Goal: Task Accomplishment & Management: Manage account settings

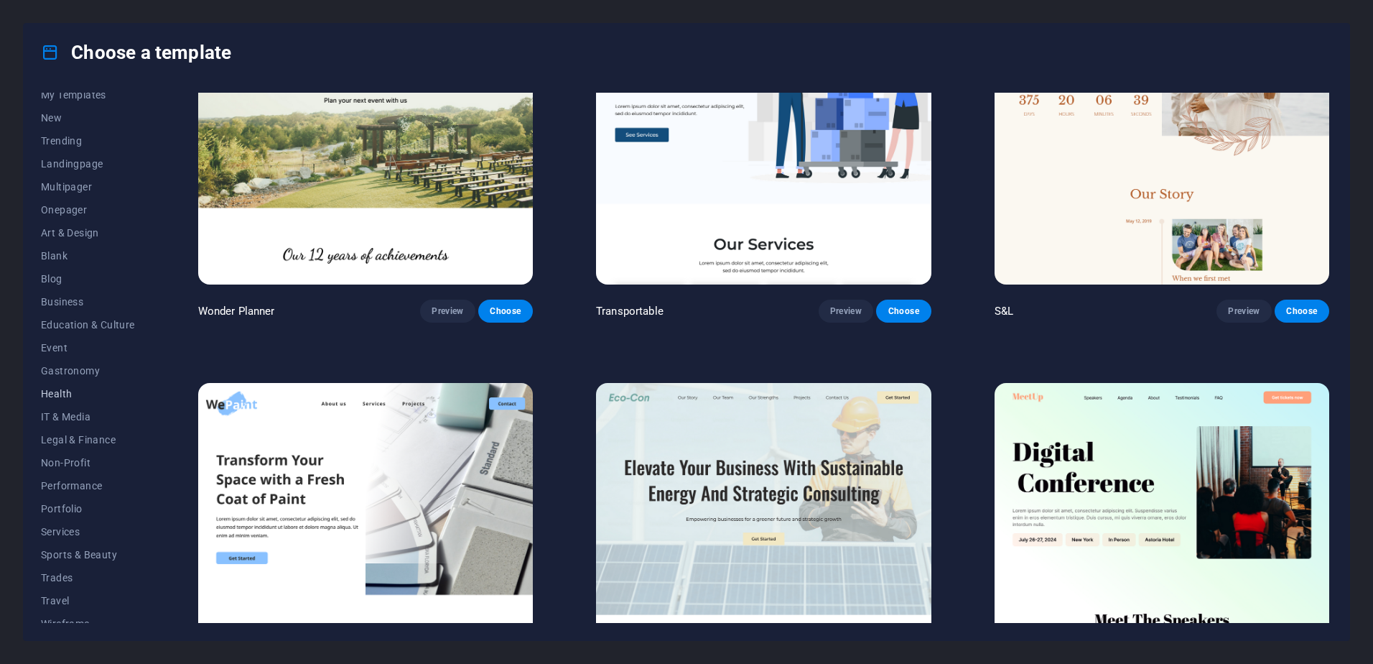
scroll to position [45, 0]
click at [74, 491] on span "Portfolio" at bounding box center [88, 496] width 94 height 11
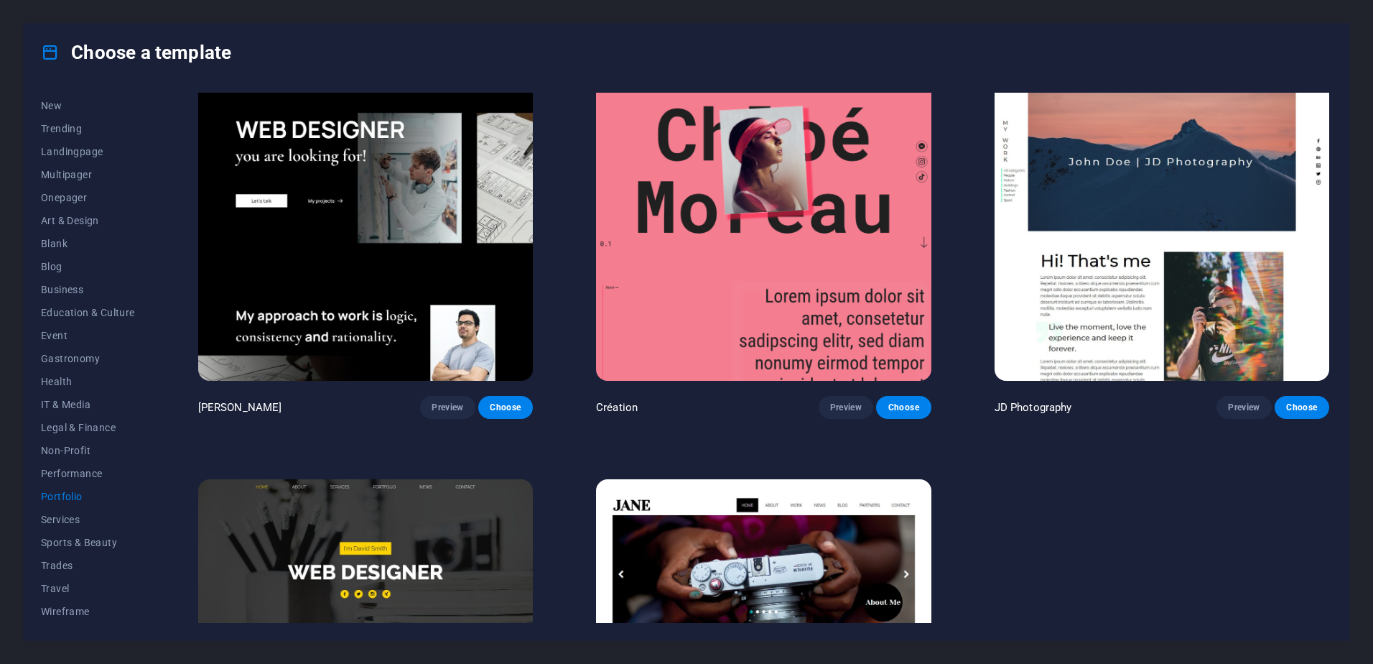
scroll to position [629, 0]
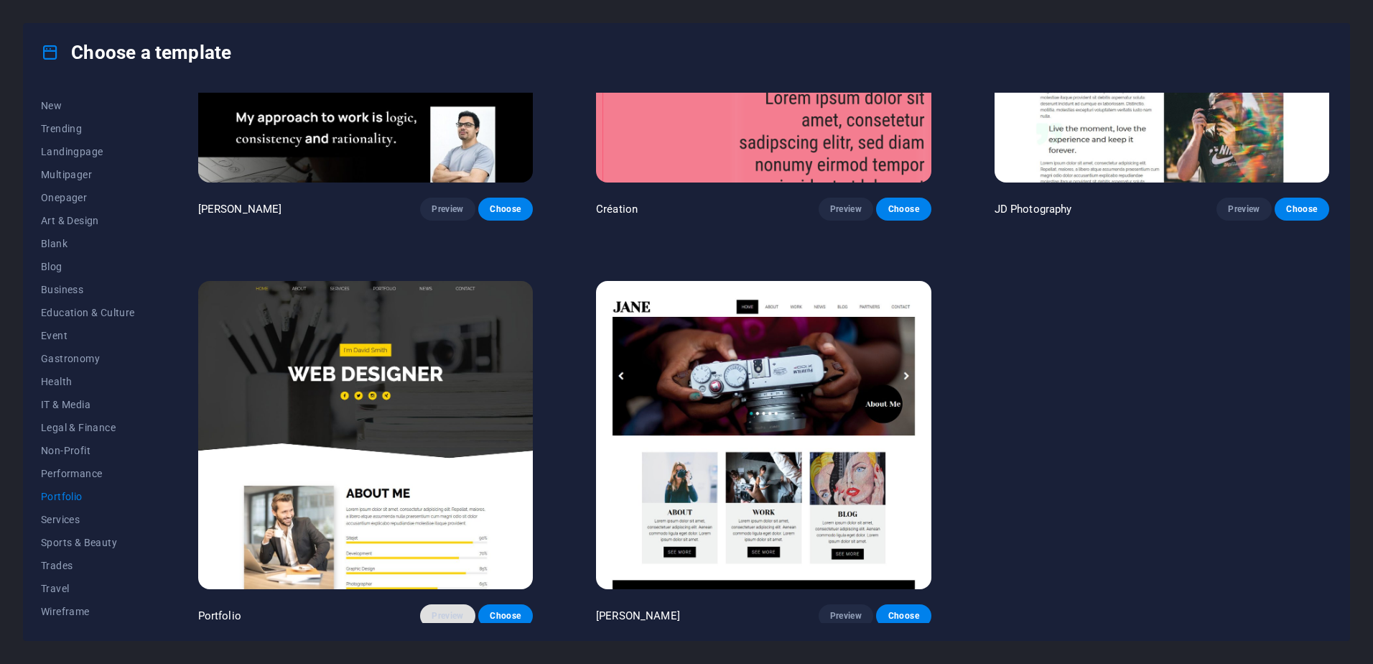
click at [446, 610] on span "Preview" at bounding box center [448, 615] width 32 height 11
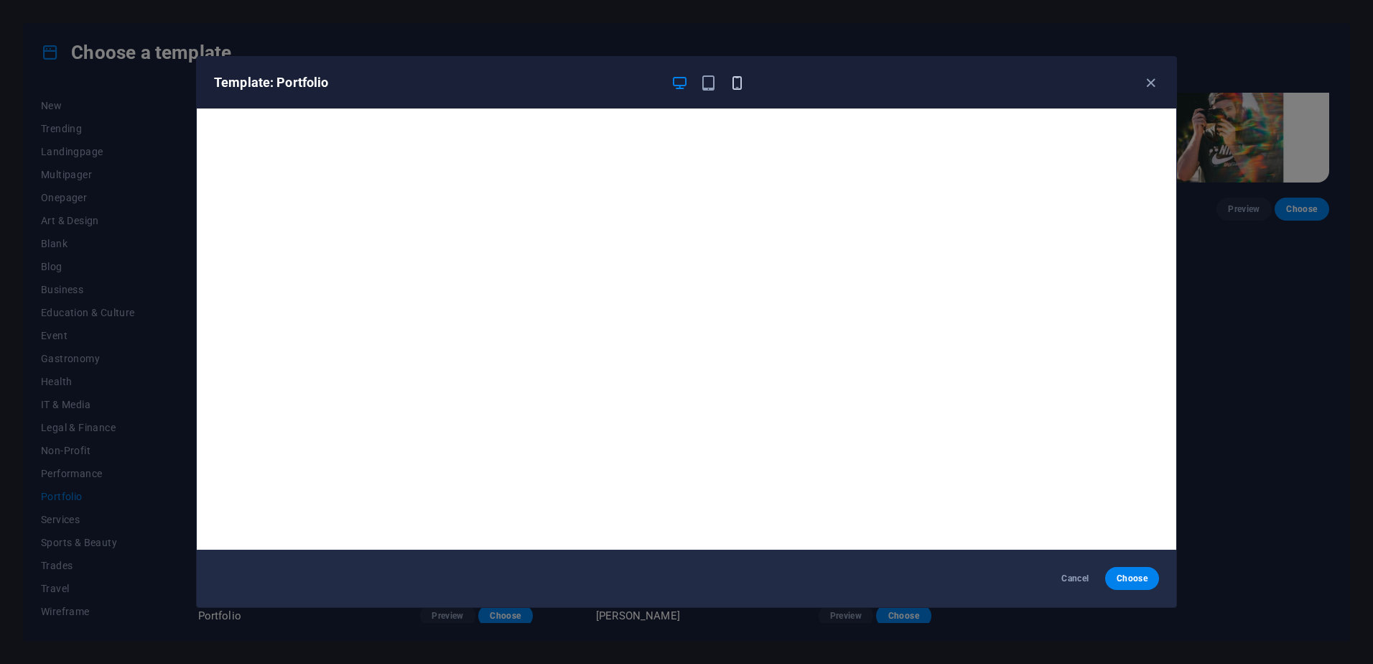
click at [744, 79] on icon "button" at bounding box center [737, 83] width 17 height 17
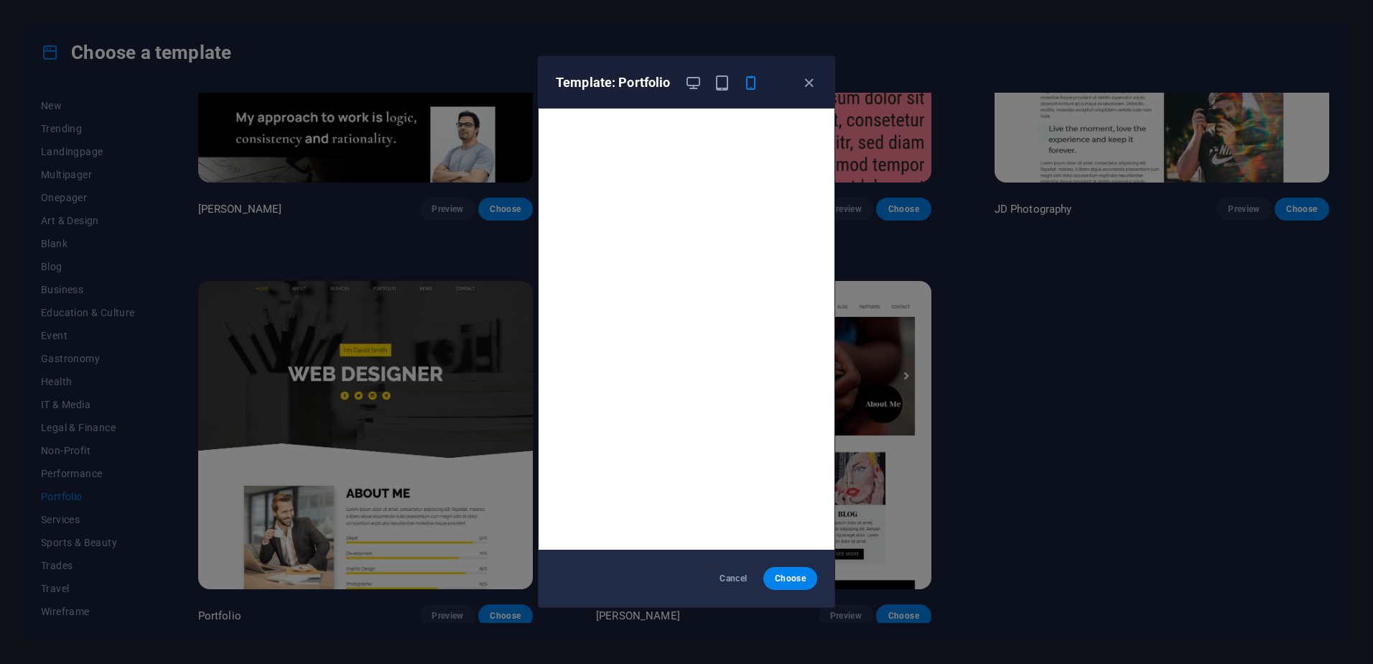
scroll to position [4, 0]
click at [693, 84] on icon "button" at bounding box center [693, 83] width 17 height 17
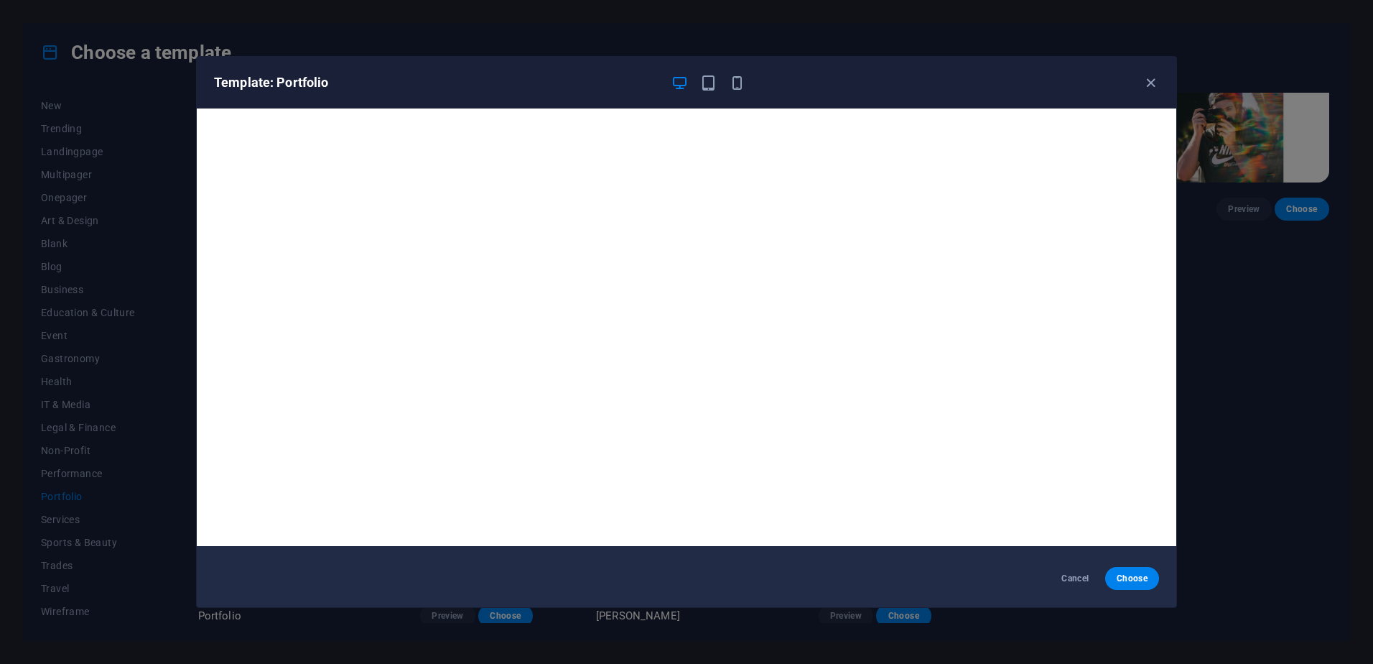
scroll to position [0, 0]
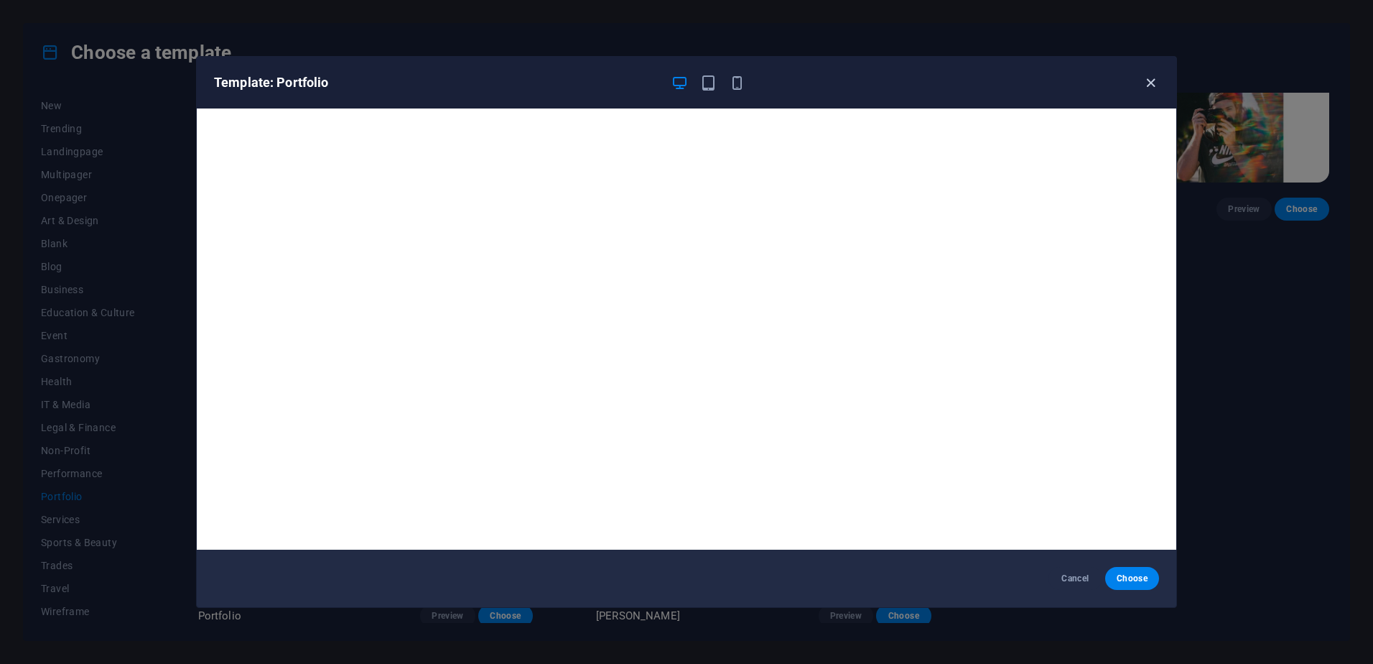
click at [1156, 85] on icon "button" at bounding box center [1151, 83] width 17 height 17
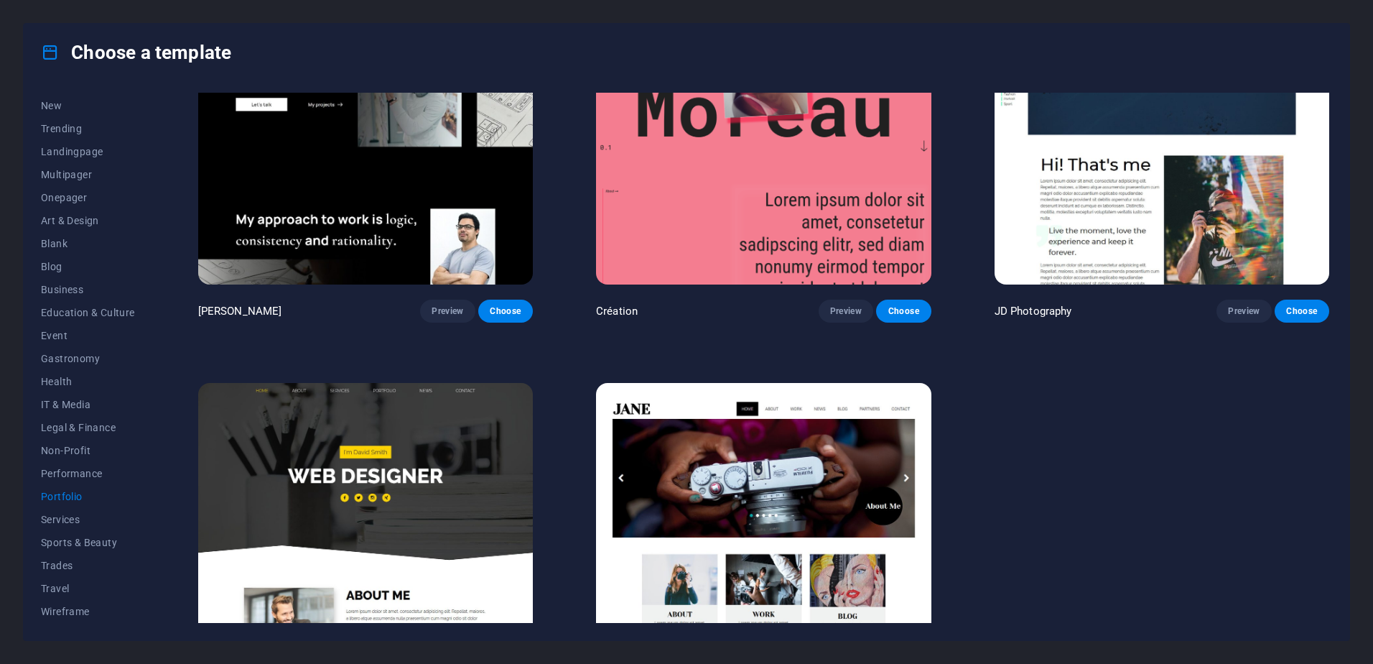
scroll to position [414, 0]
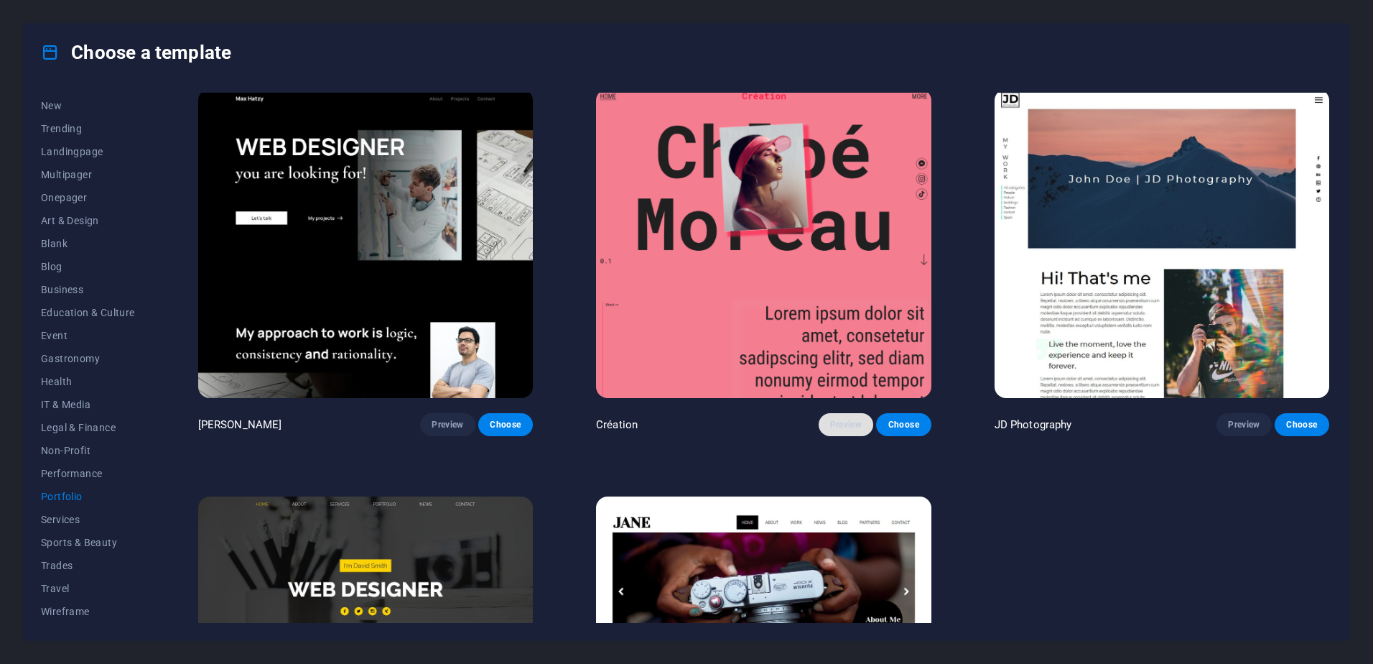
click at [834, 419] on span "Preview" at bounding box center [846, 424] width 32 height 11
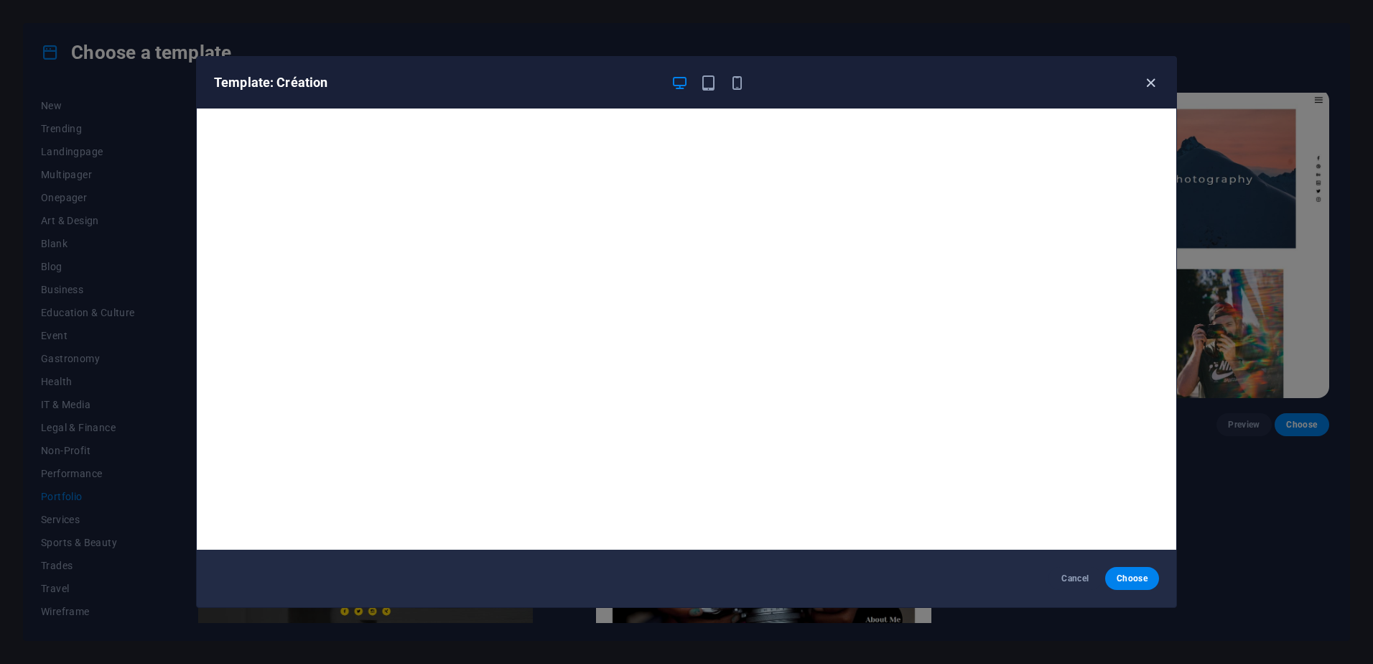
click at [1148, 85] on icon "button" at bounding box center [1151, 83] width 17 height 17
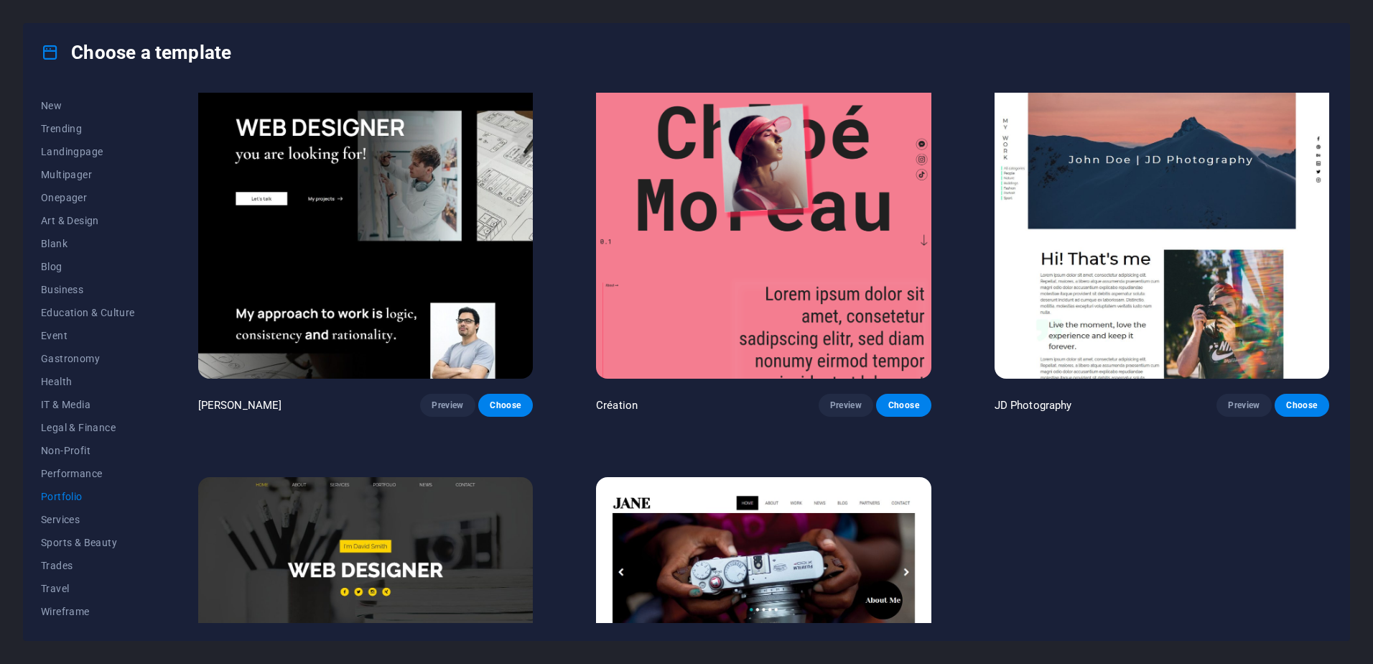
scroll to position [485, 0]
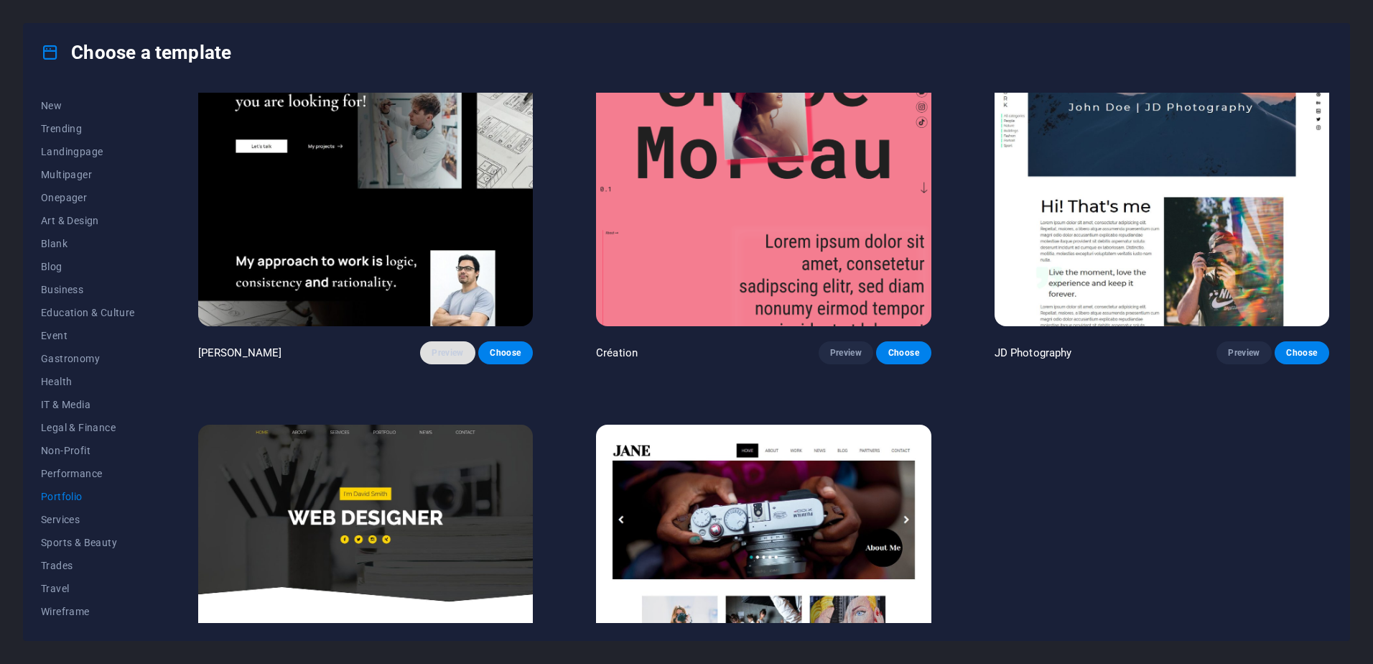
click at [440, 352] on span "Preview" at bounding box center [448, 352] width 32 height 11
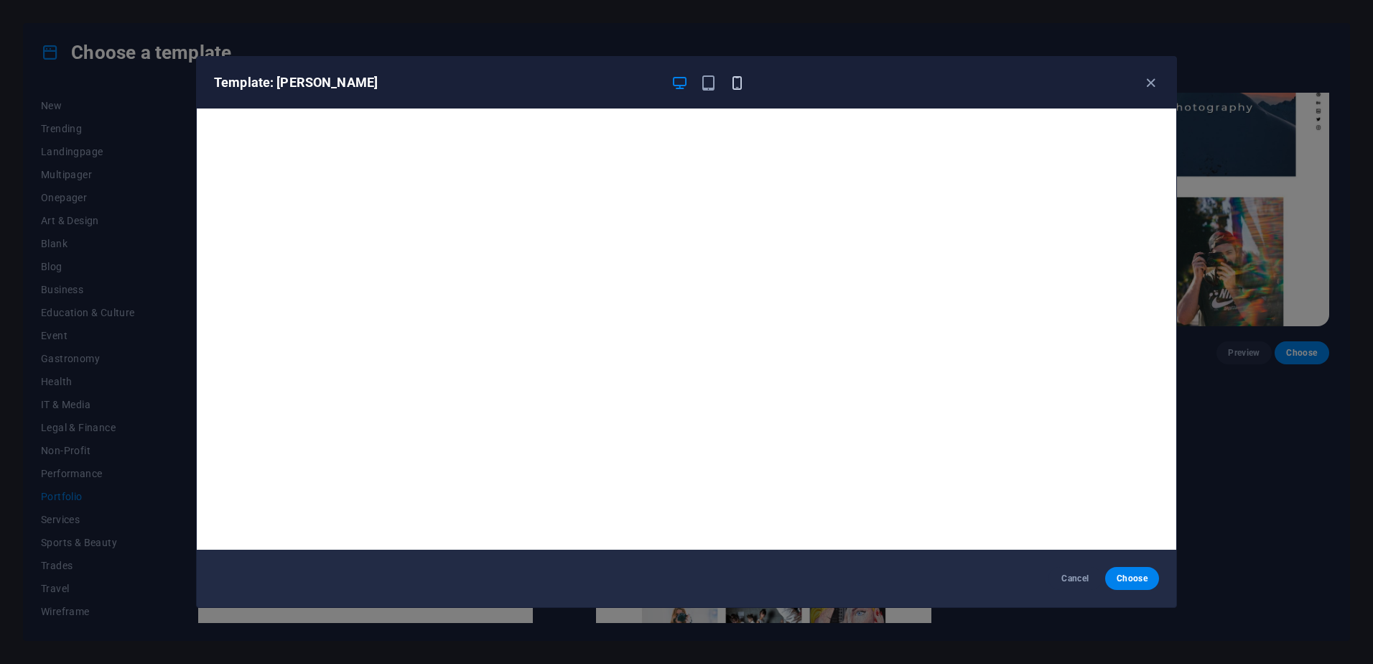
click at [733, 85] on icon "button" at bounding box center [737, 83] width 17 height 17
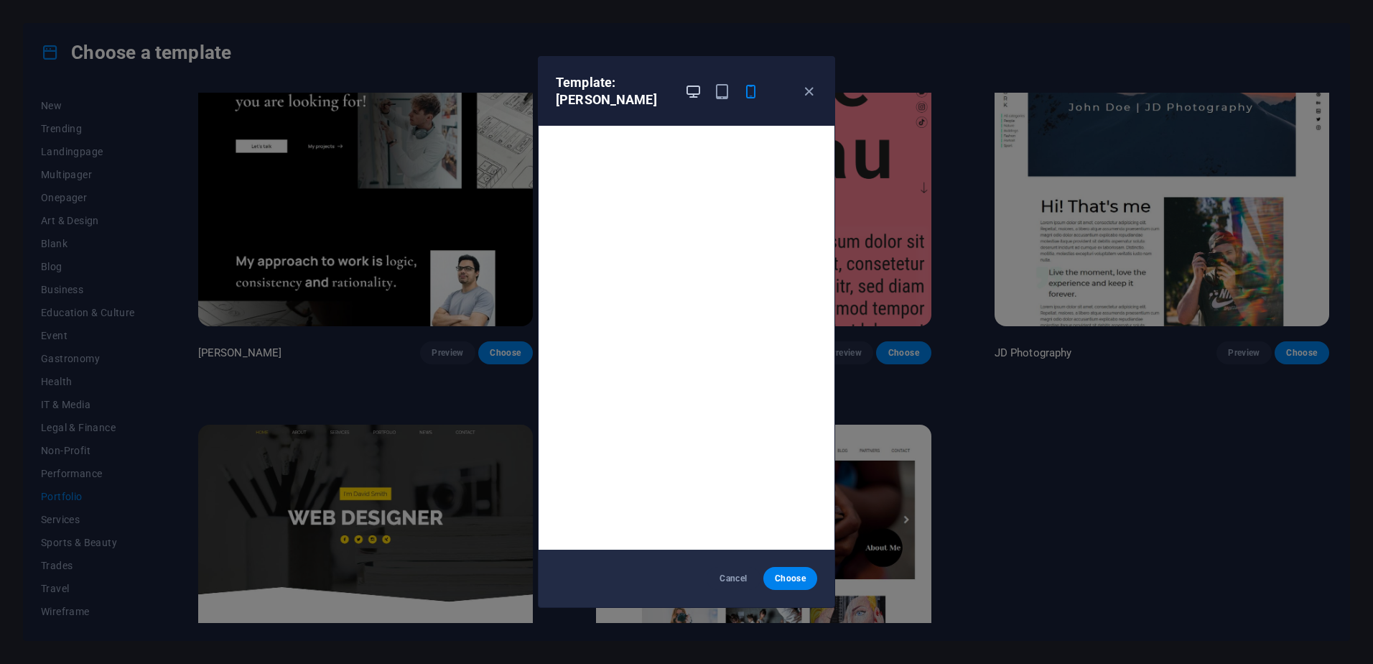
click at [700, 90] on icon "button" at bounding box center [693, 91] width 17 height 17
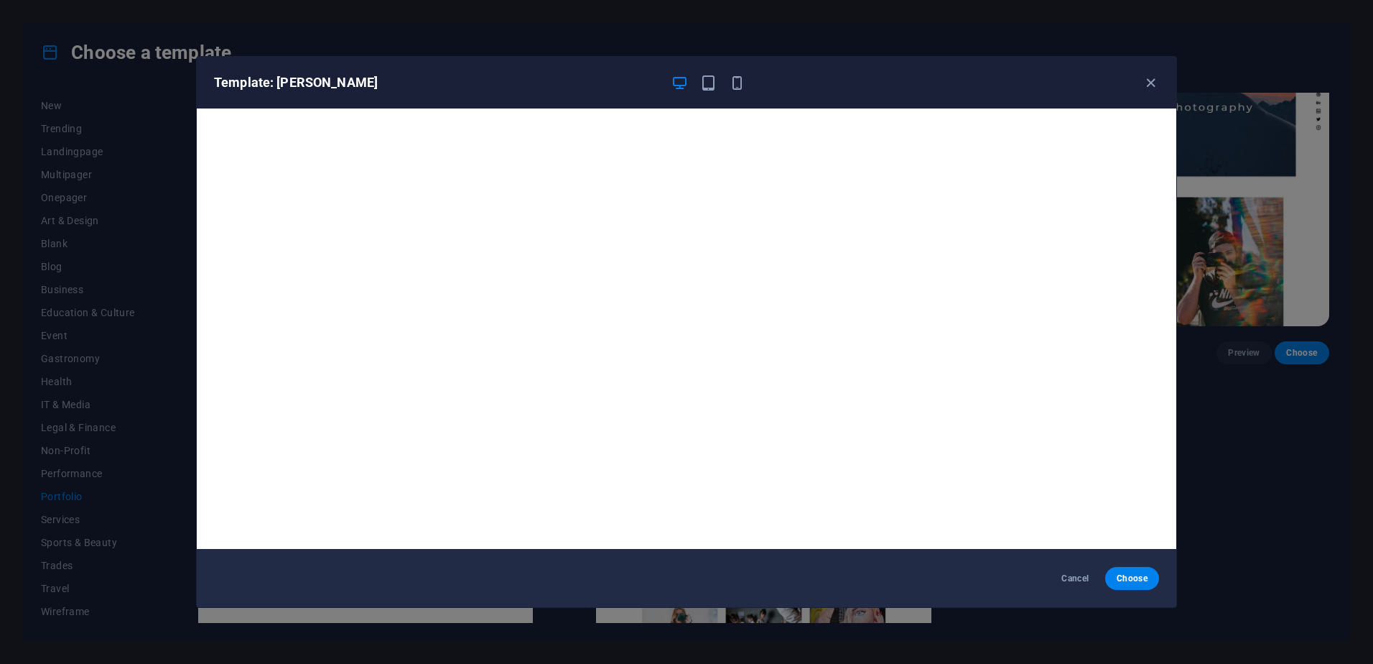
scroll to position [0, 0]
click at [1149, 90] on icon "button" at bounding box center [1151, 83] width 17 height 17
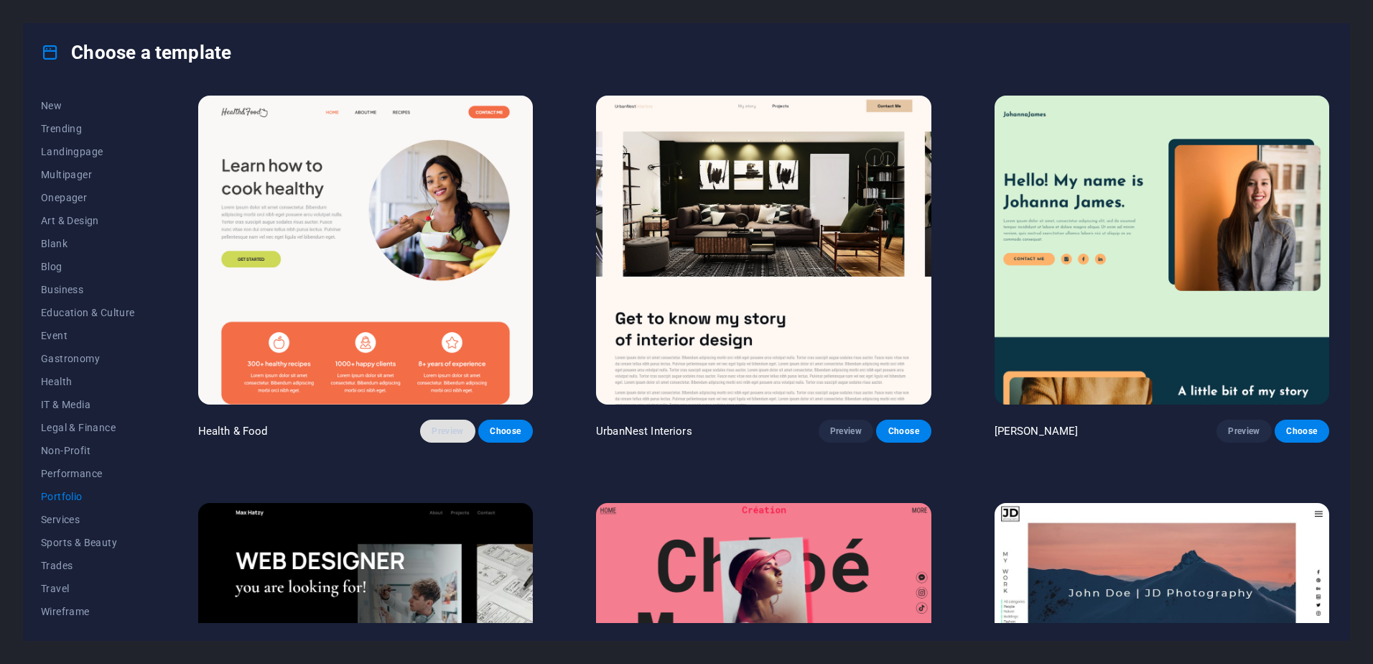
click at [433, 434] on span "Preview" at bounding box center [448, 430] width 32 height 11
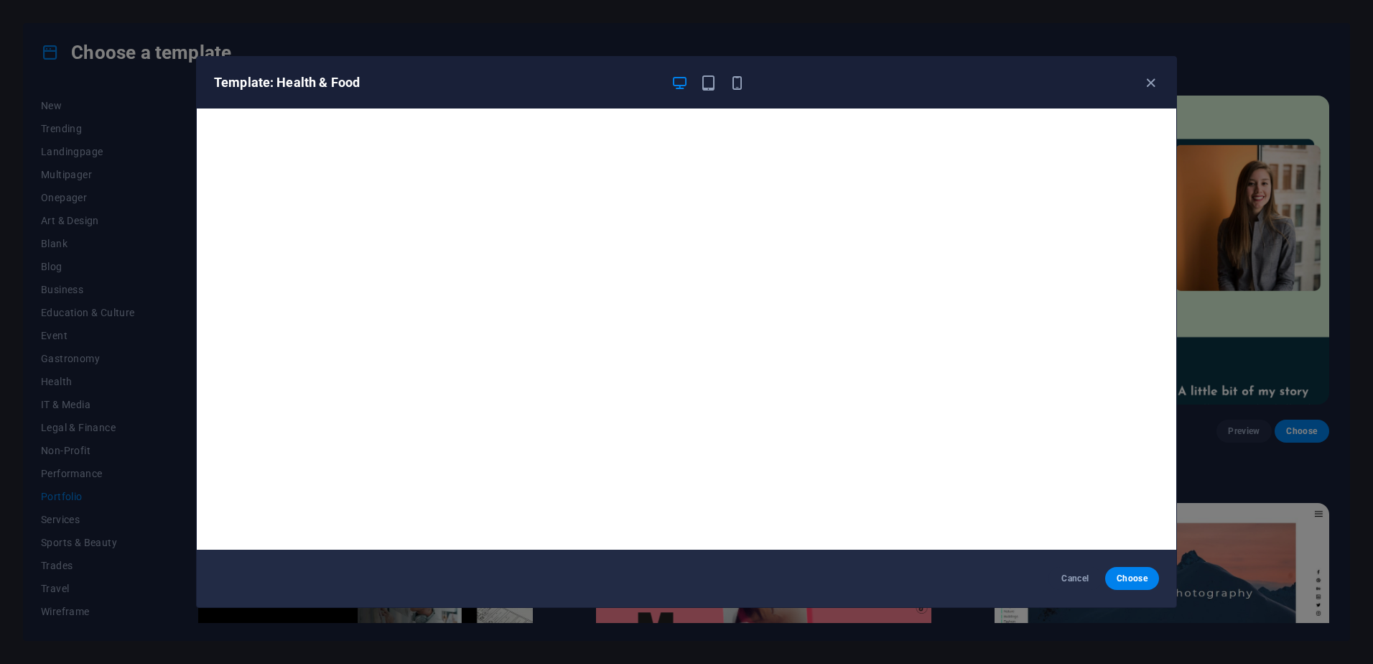
scroll to position [4, 0]
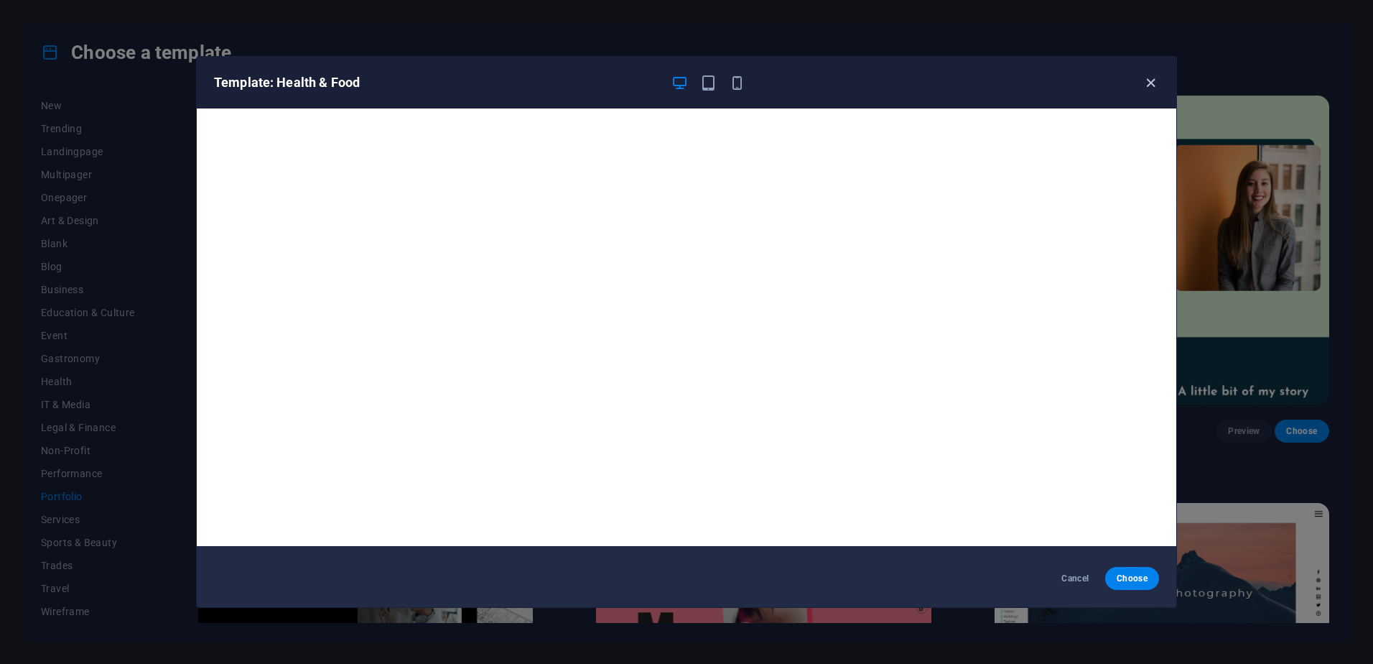
click at [1150, 84] on icon "button" at bounding box center [1151, 83] width 17 height 17
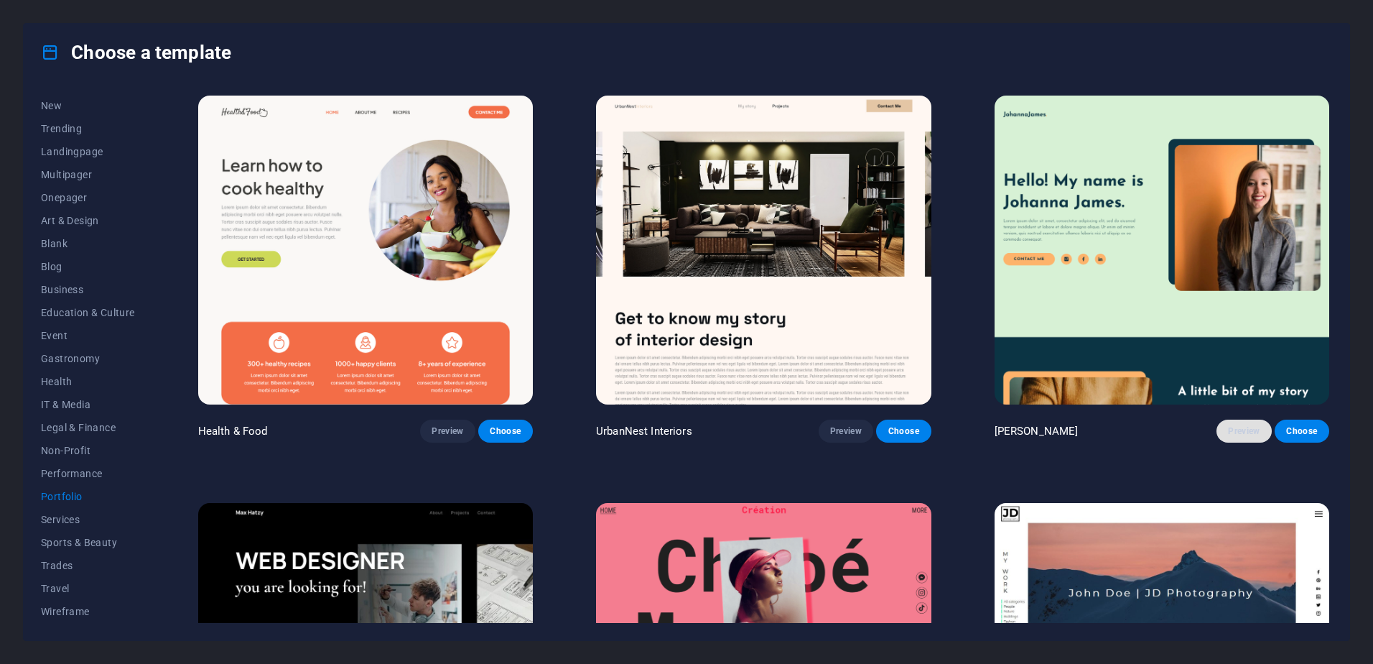
click at [1228, 427] on span "Preview" at bounding box center [1244, 430] width 32 height 11
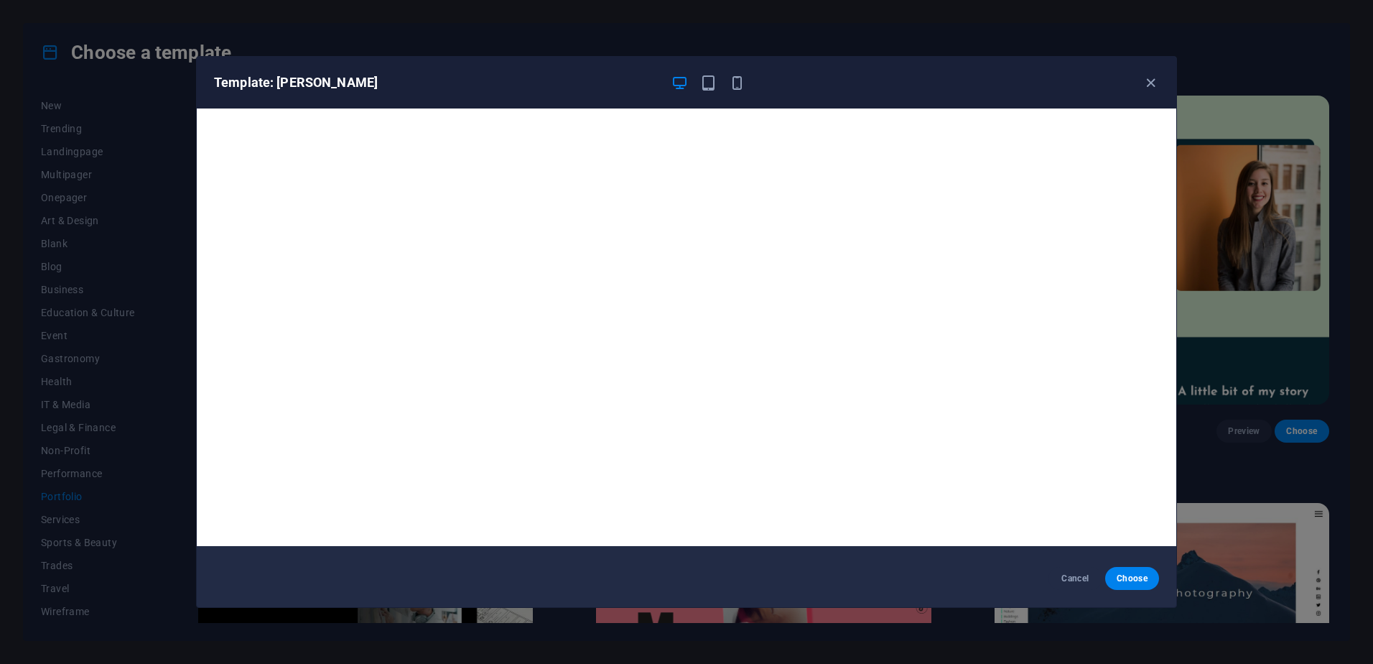
scroll to position [0, 0]
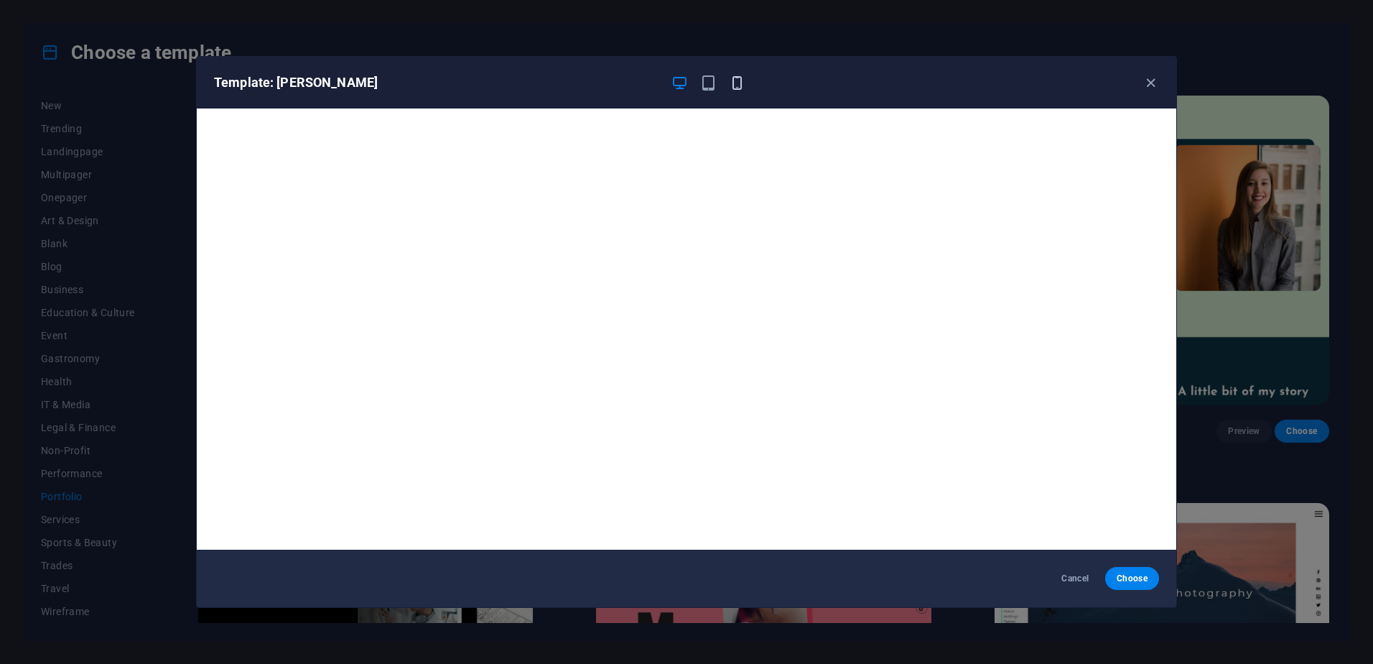
click at [728, 87] on div at bounding box center [708, 82] width 75 height 17
click at [735, 88] on icon "button" at bounding box center [737, 83] width 17 height 17
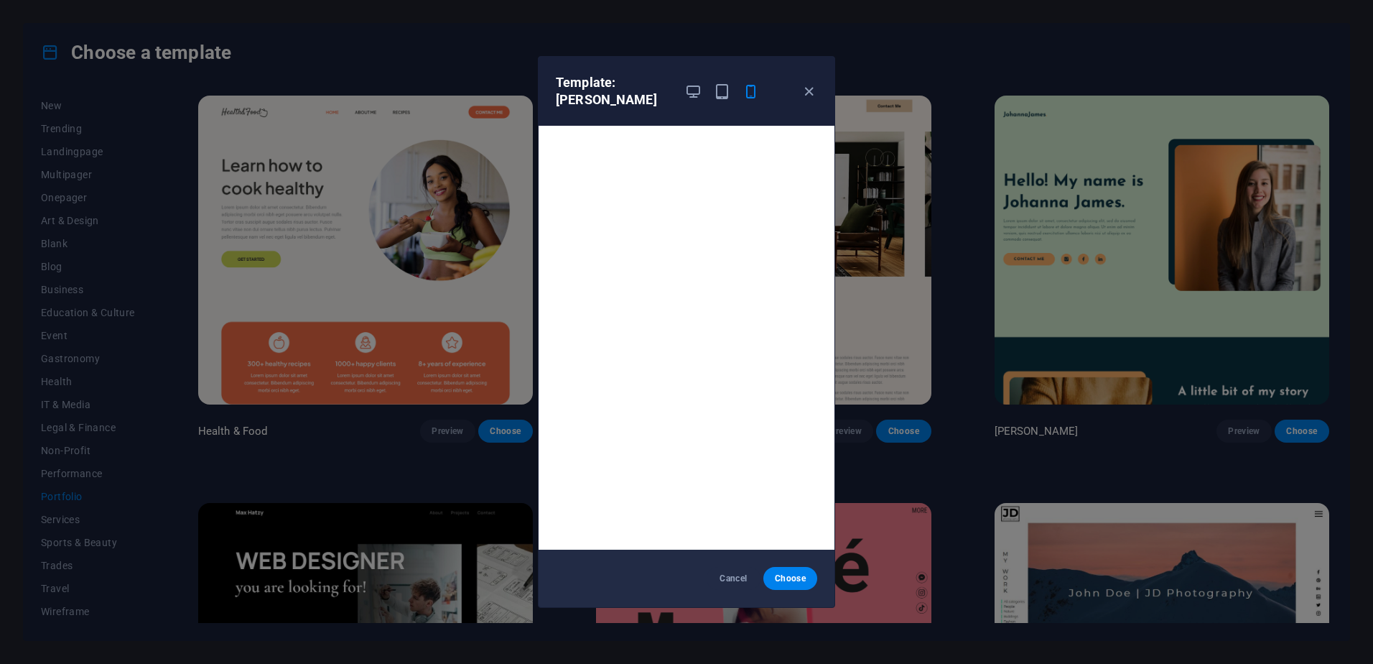
scroll to position [4, 0]
click at [816, 93] on icon "button" at bounding box center [809, 91] width 17 height 17
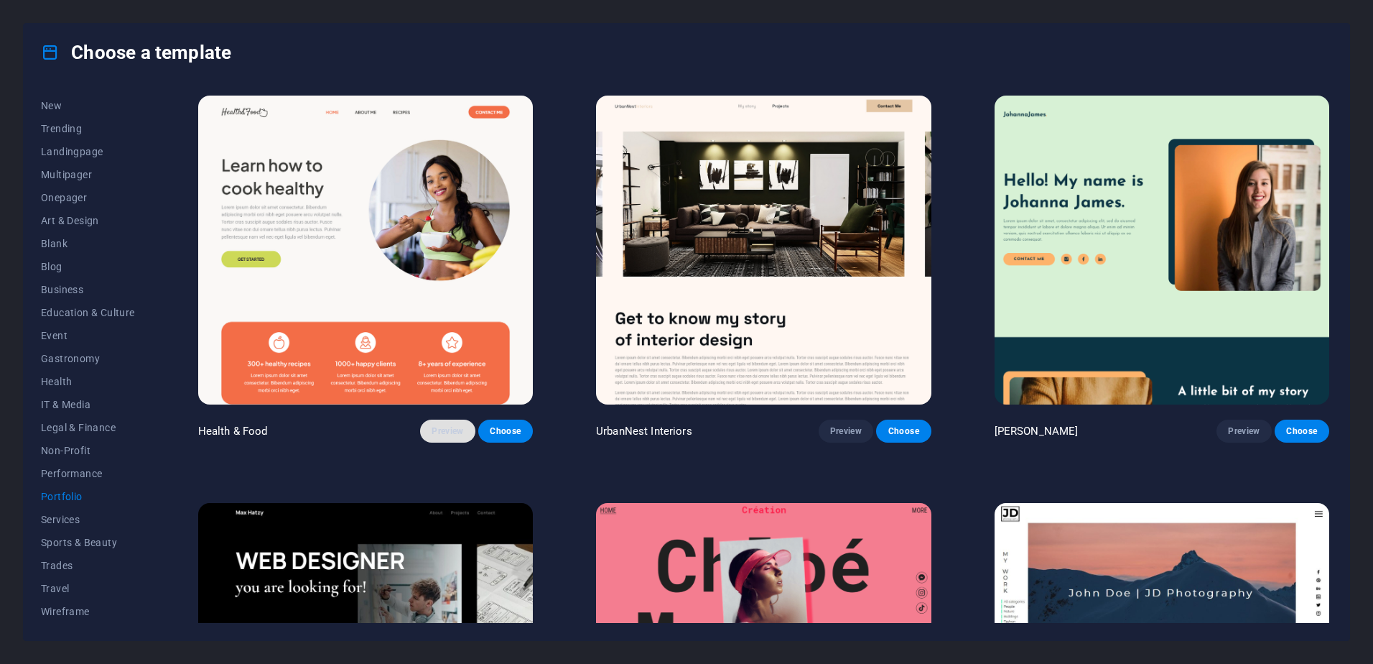
click at [446, 426] on span "Preview" at bounding box center [448, 430] width 32 height 11
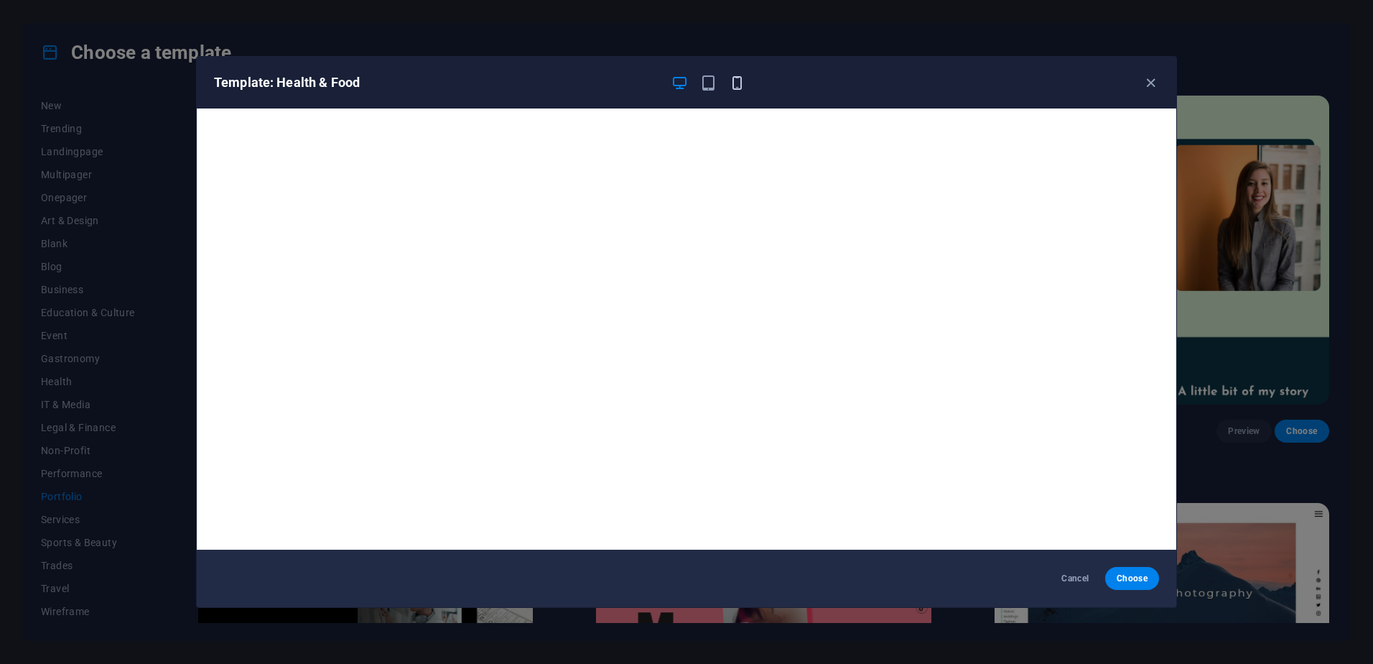
click at [729, 89] on icon "button" at bounding box center [737, 83] width 17 height 17
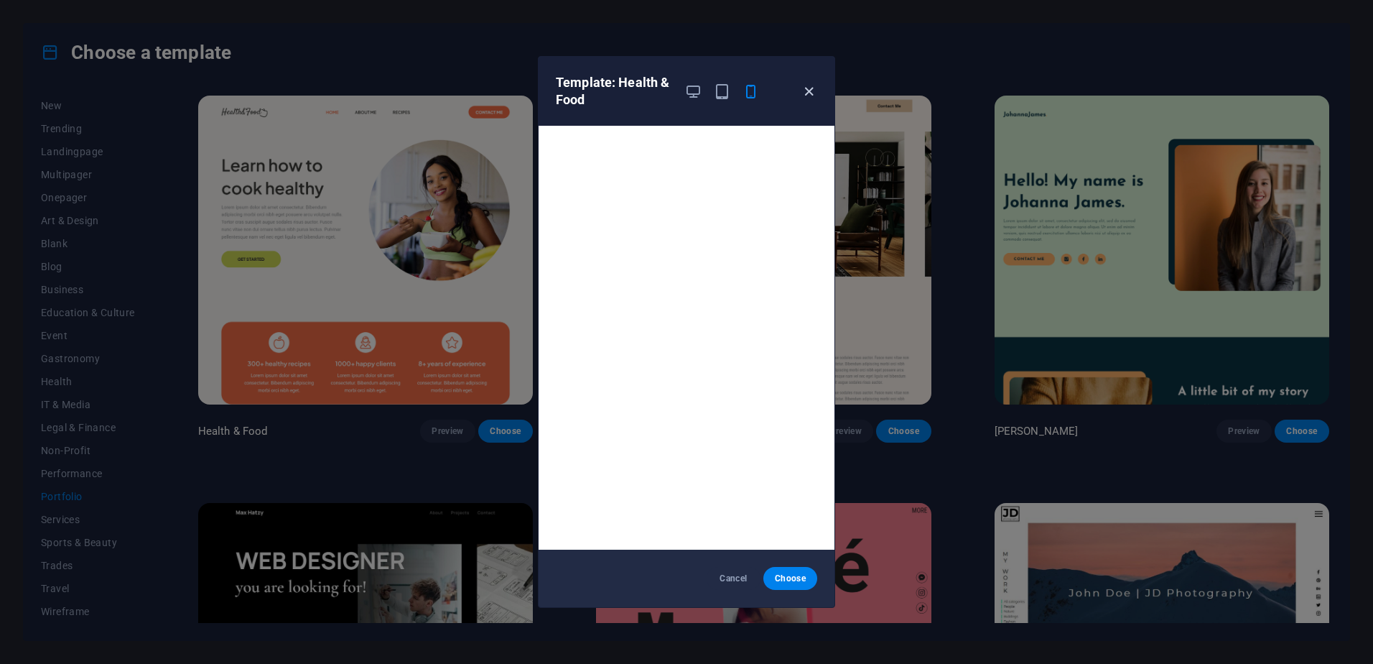
click at [804, 93] on icon "button" at bounding box center [809, 91] width 17 height 17
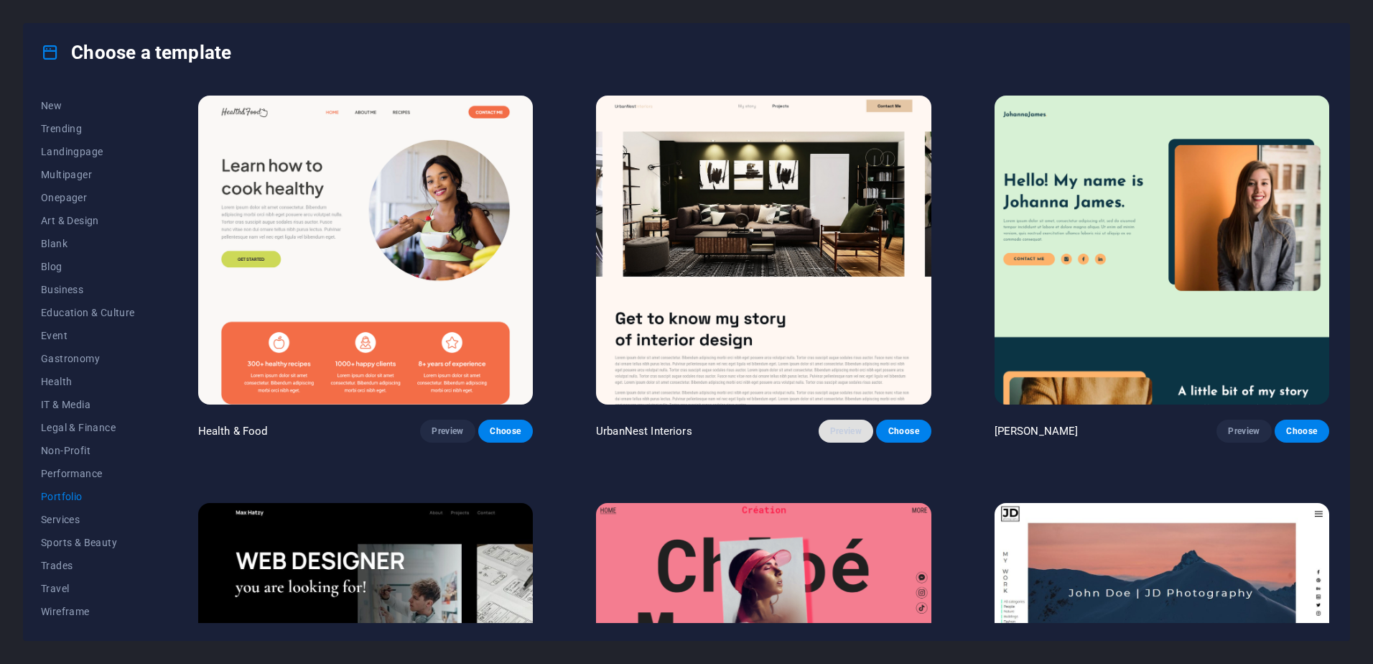
click at [837, 429] on span "Preview" at bounding box center [846, 430] width 32 height 11
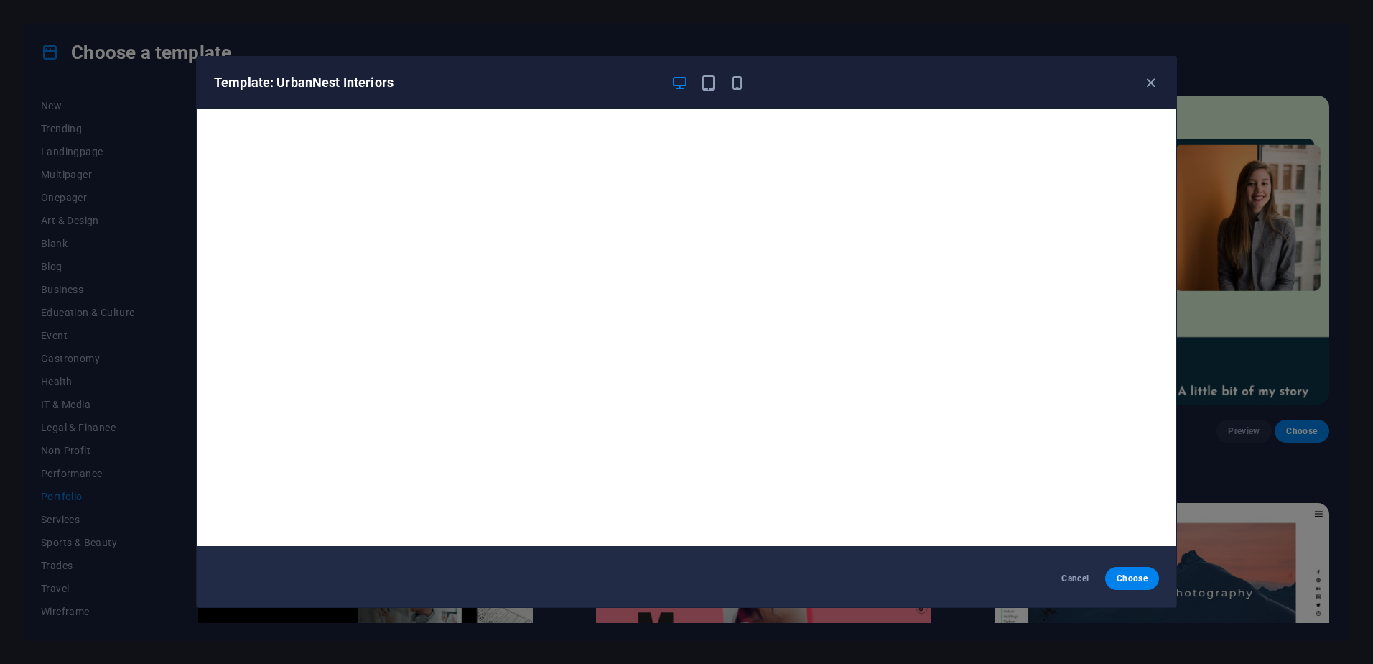
scroll to position [0, 0]
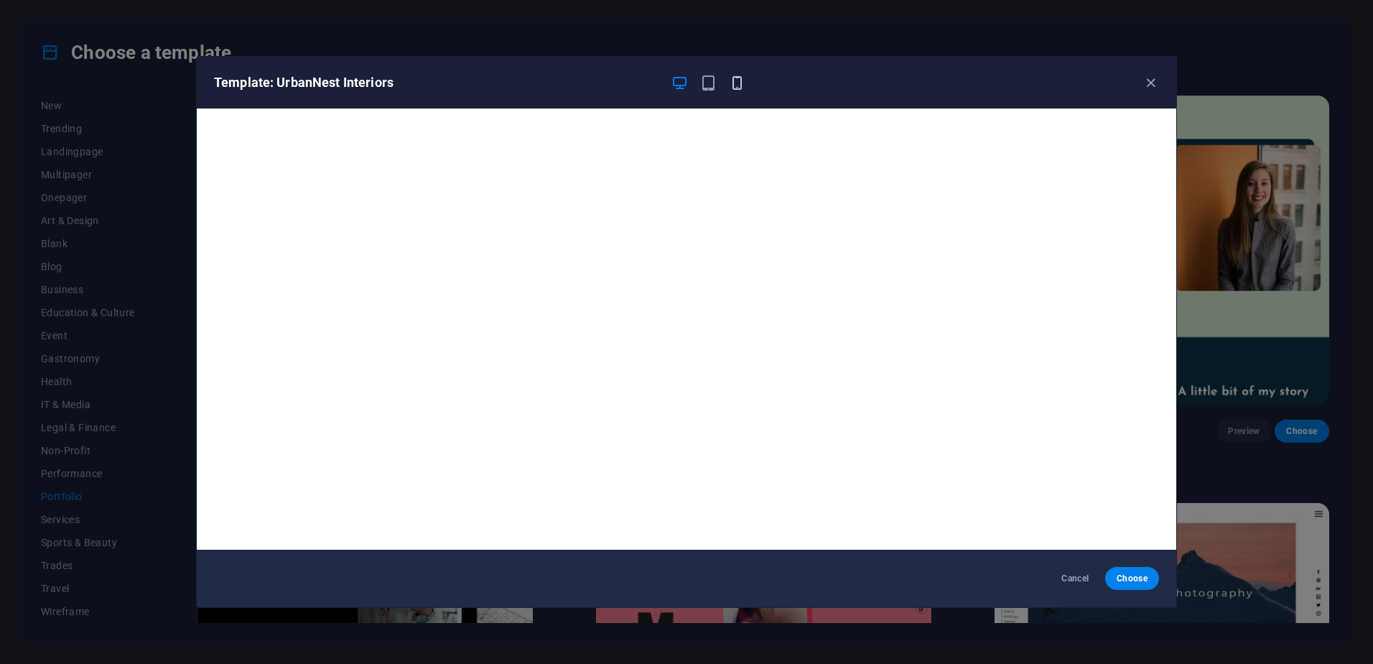
click at [730, 75] on icon "button" at bounding box center [737, 83] width 17 height 17
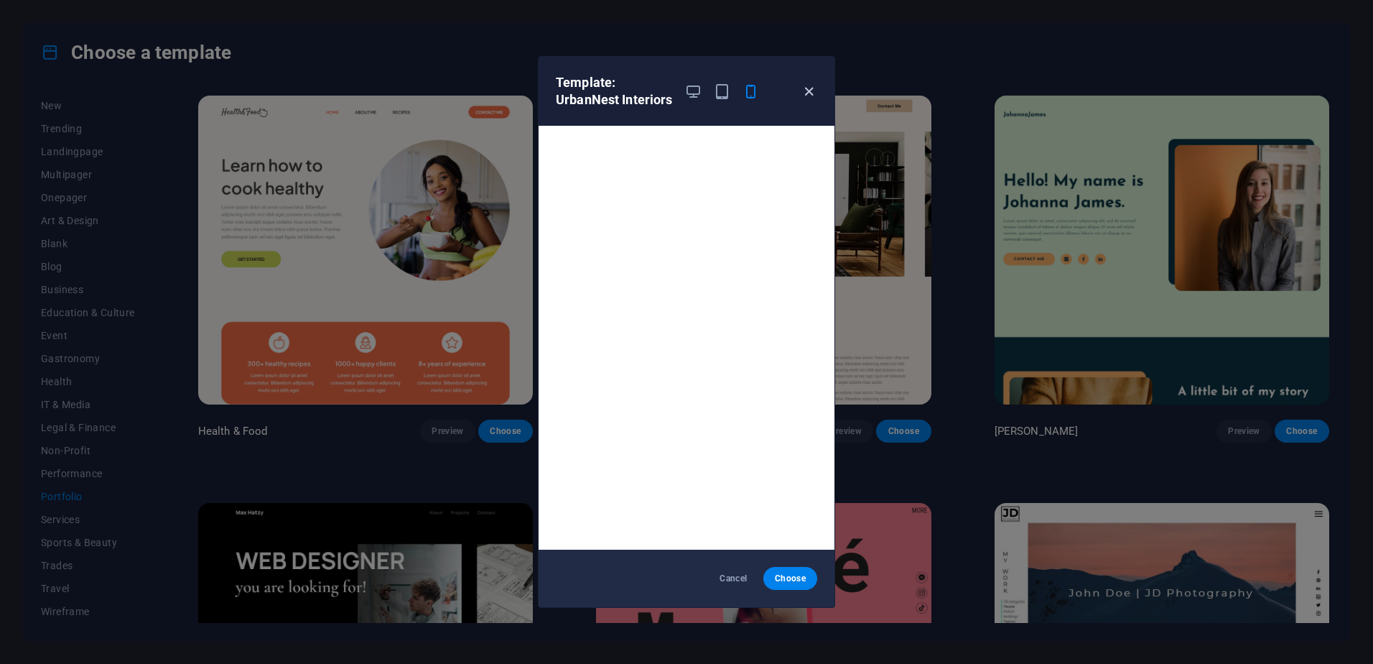
click at [807, 86] on icon "button" at bounding box center [809, 91] width 17 height 17
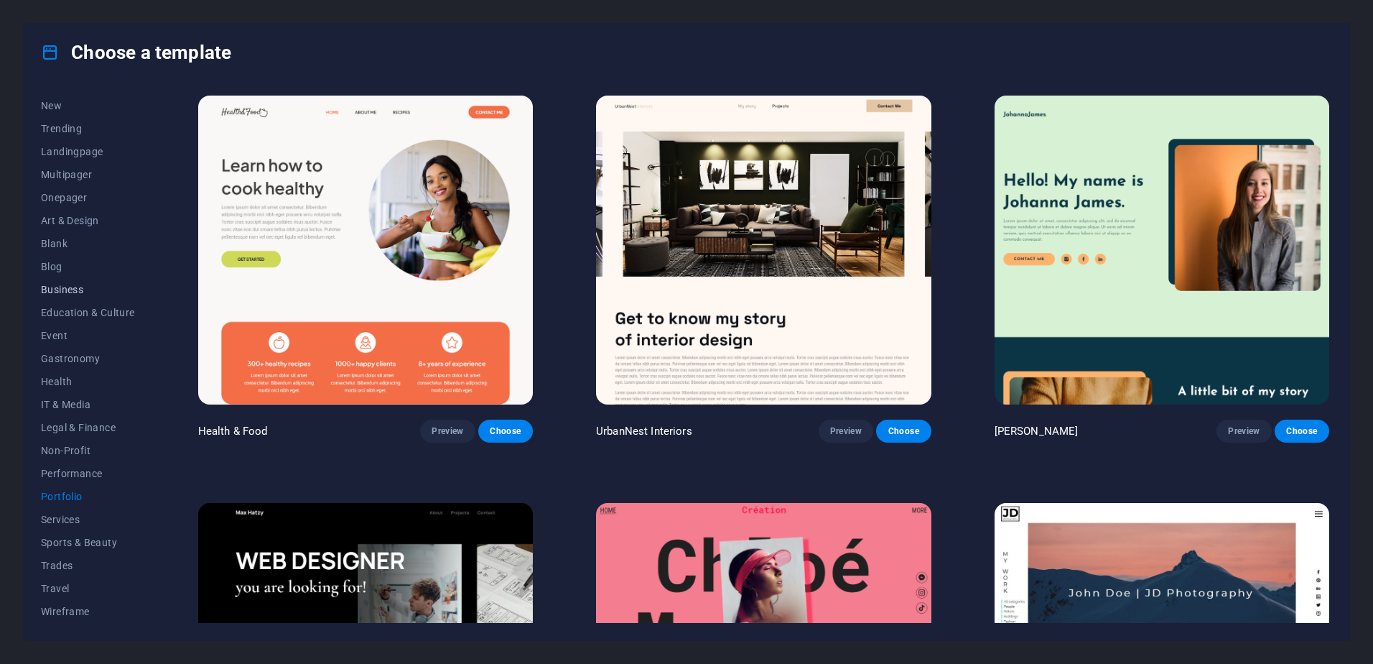
click at [60, 288] on span "Business" at bounding box center [88, 289] width 94 height 11
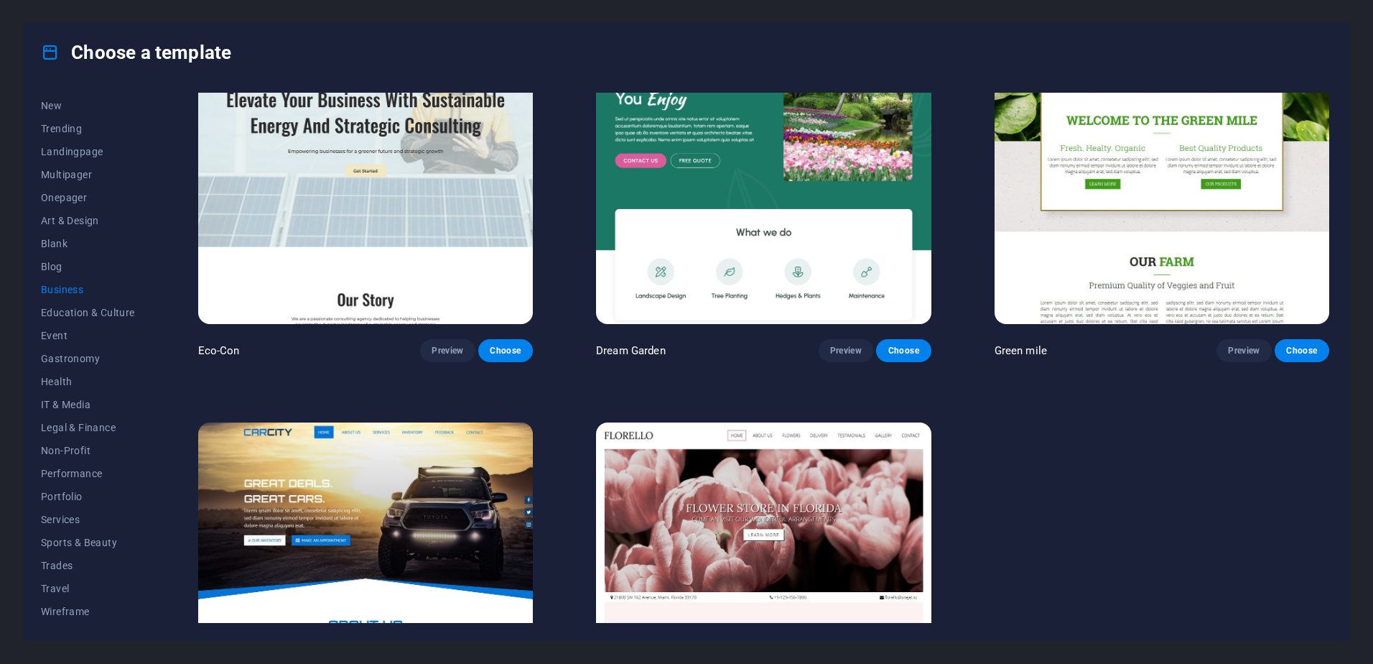
scroll to position [215, 0]
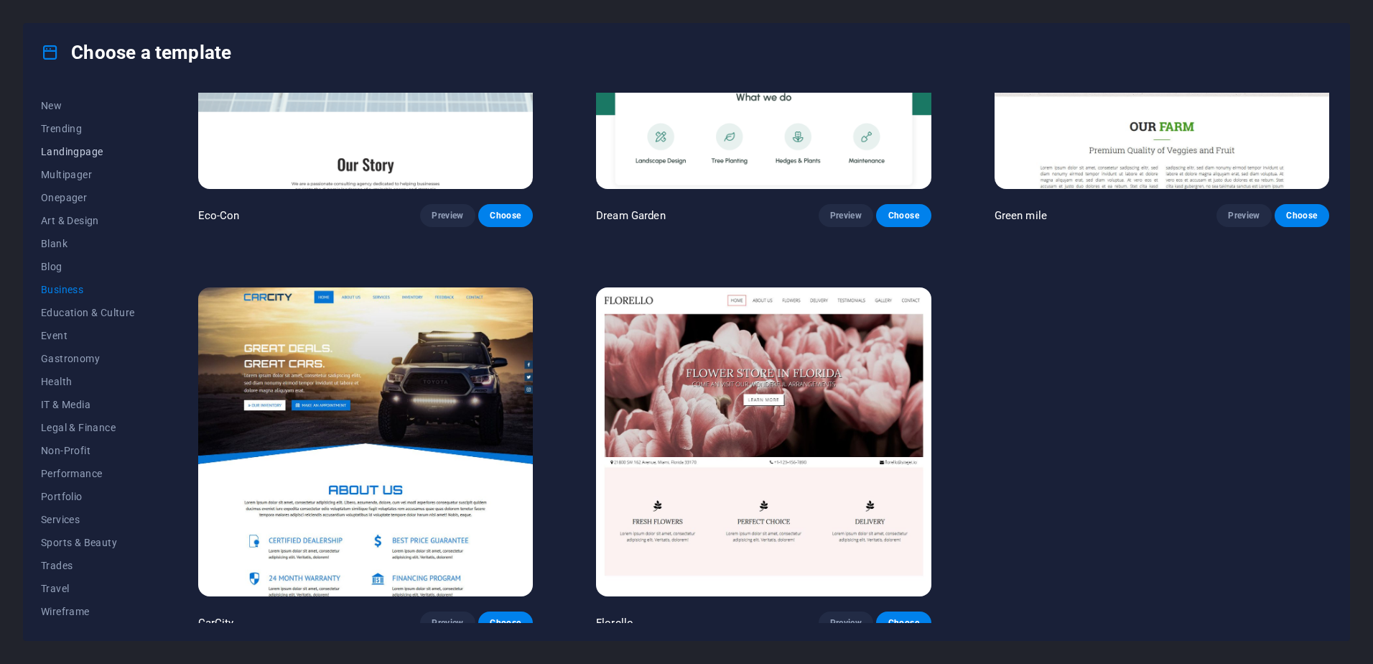
click at [87, 157] on button "Landingpage" at bounding box center [88, 151] width 94 height 23
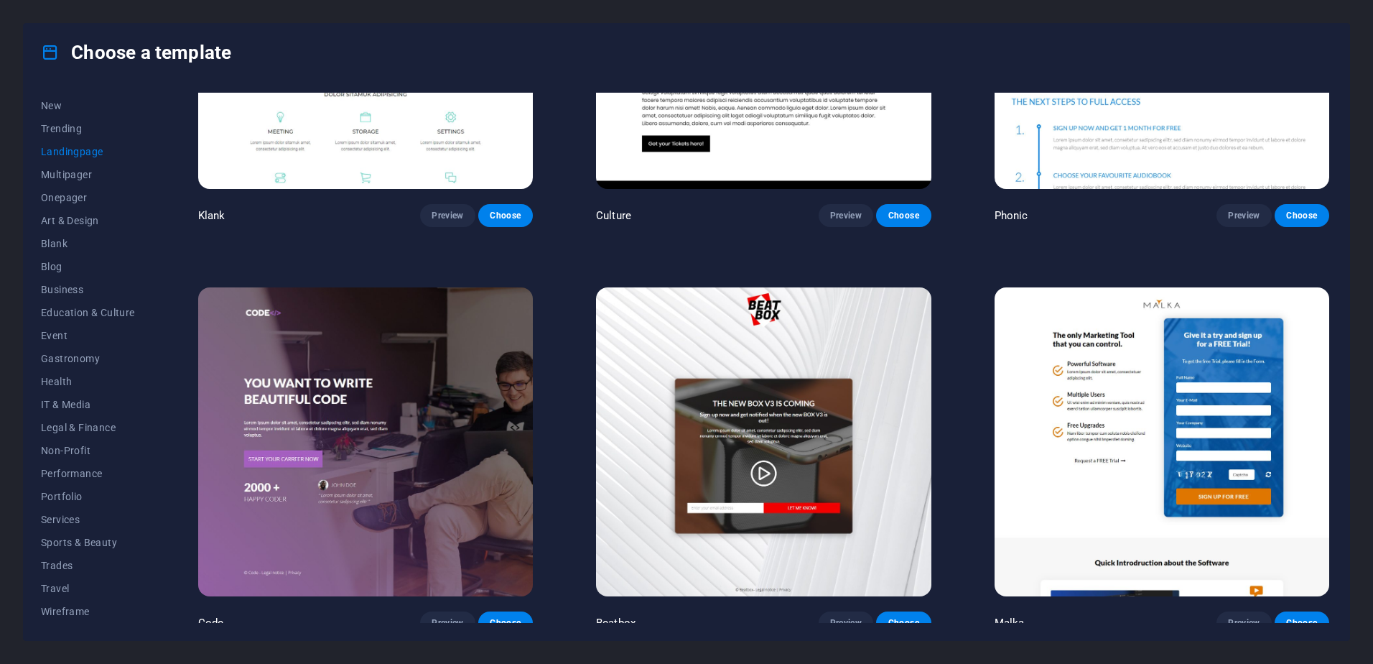
scroll to position [0, 0]
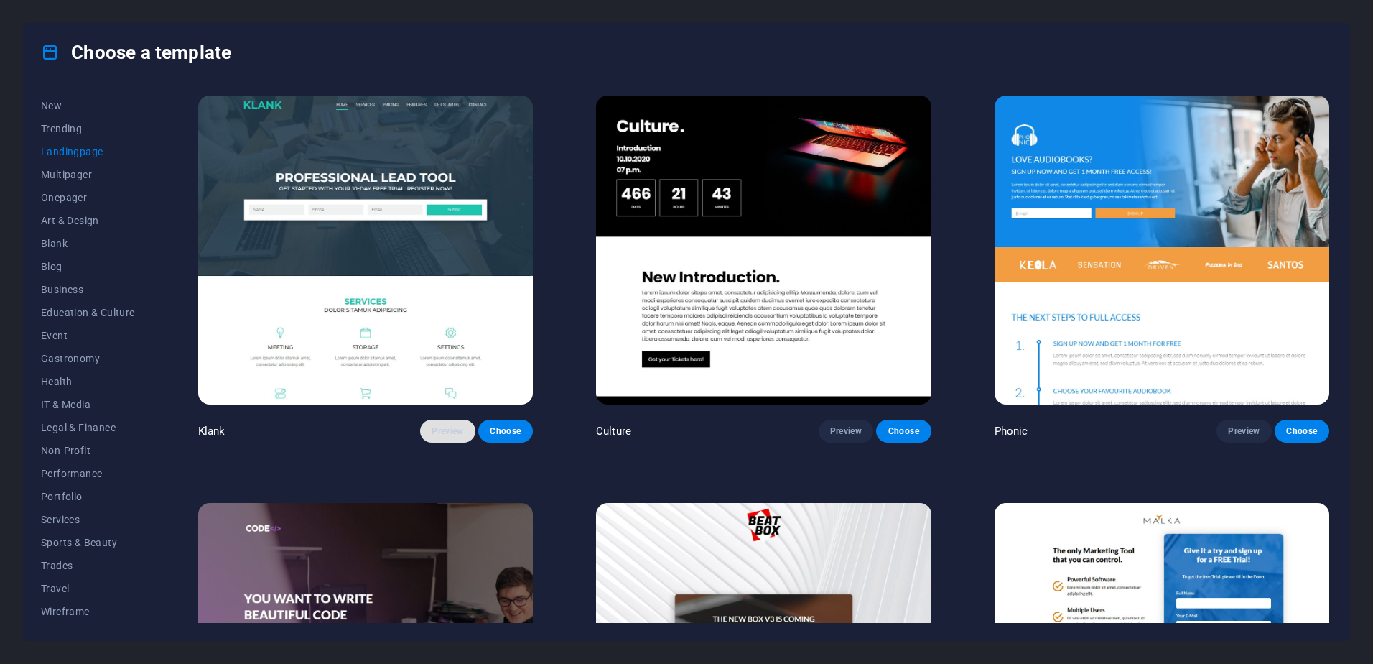
click at [440, 432] on span "Preview" at bounding box center [448, 430] width 32 height 11
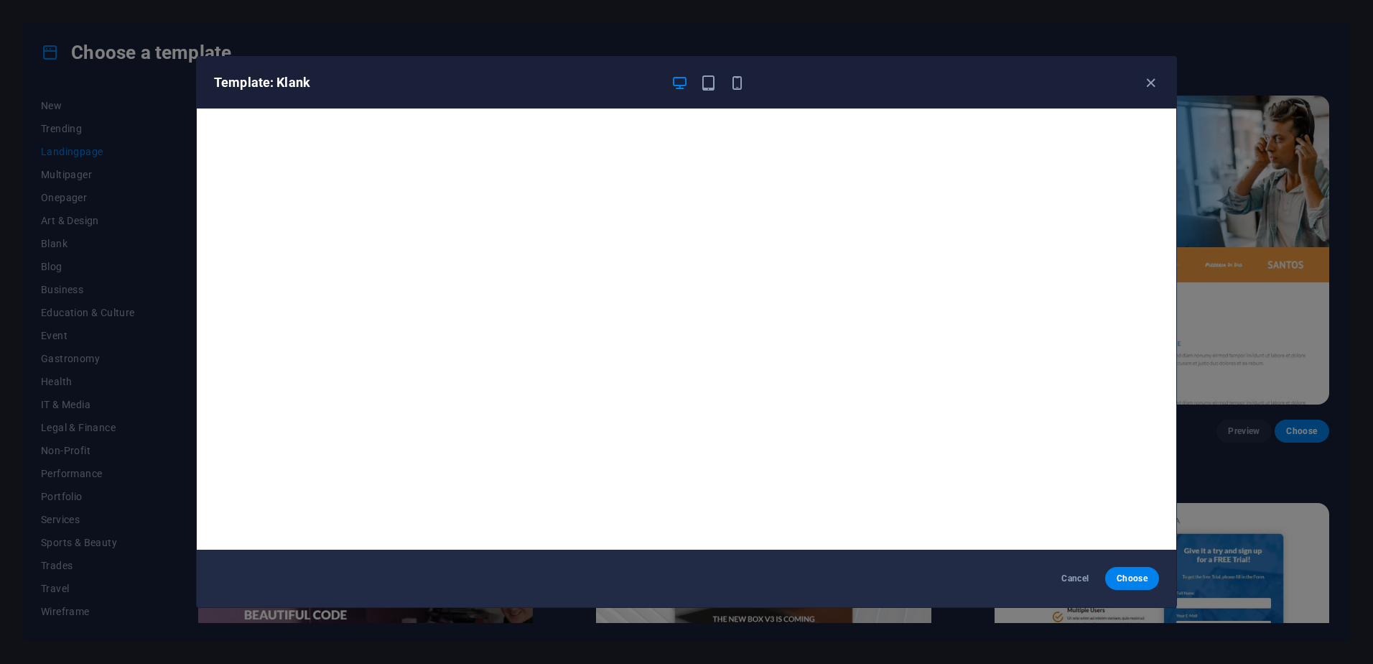
click at [739, 72] on div "Template: Klank" at bounding box center [687, 83] width 980 height 52
click at [730, 84] on icon "button" at bounding box center [737, 83] width 17 height 17
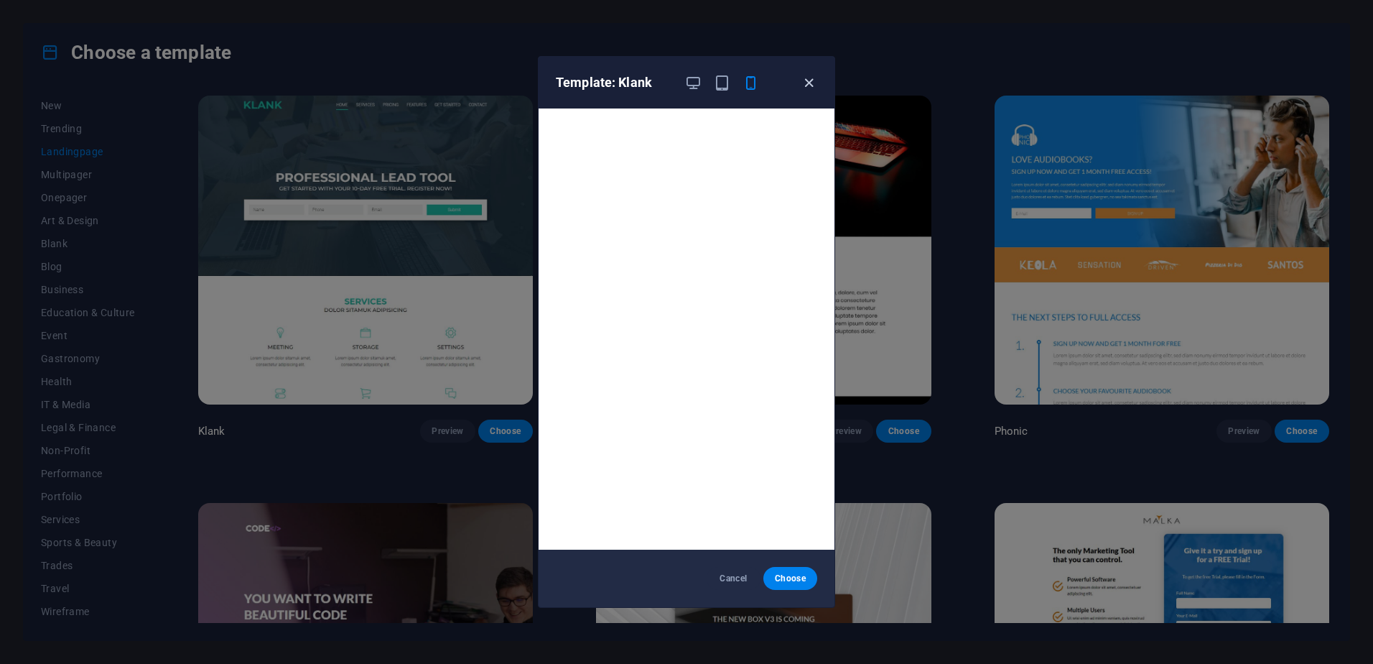
click at [805, 79] on icon "button" at bounding box center [809, 83] width 17 height 17
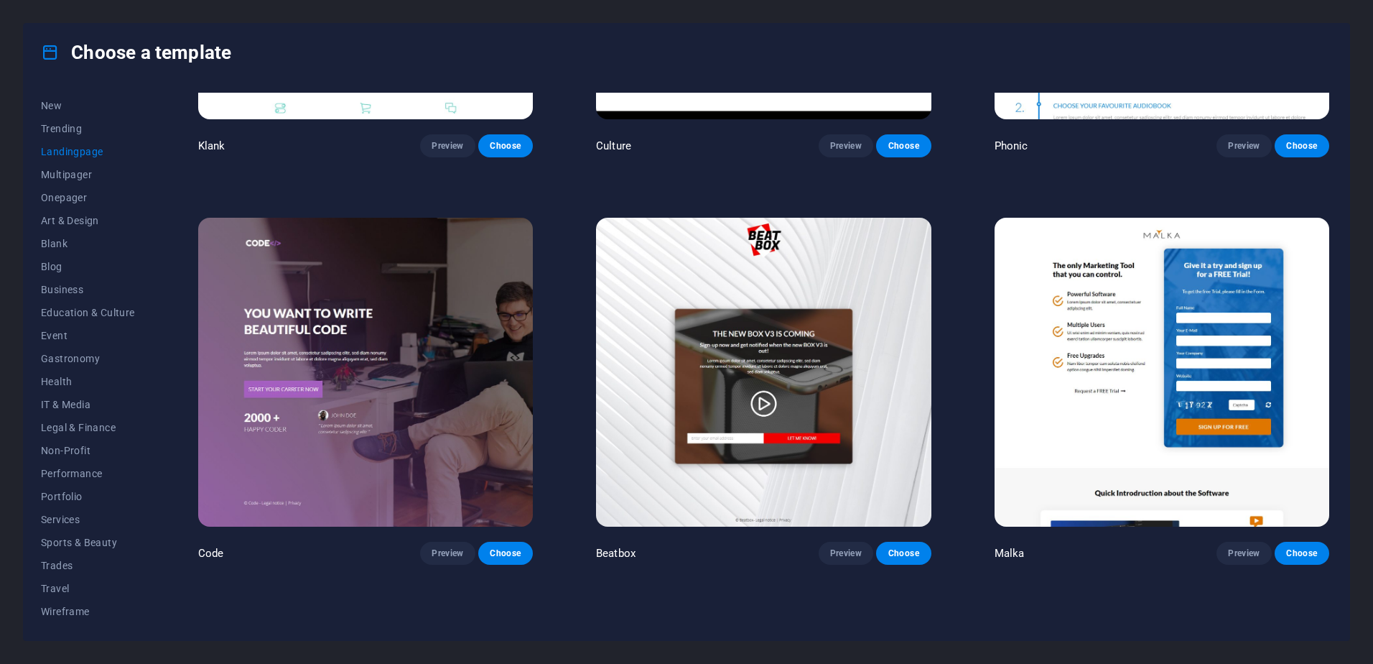
scroll to position [287, 0]
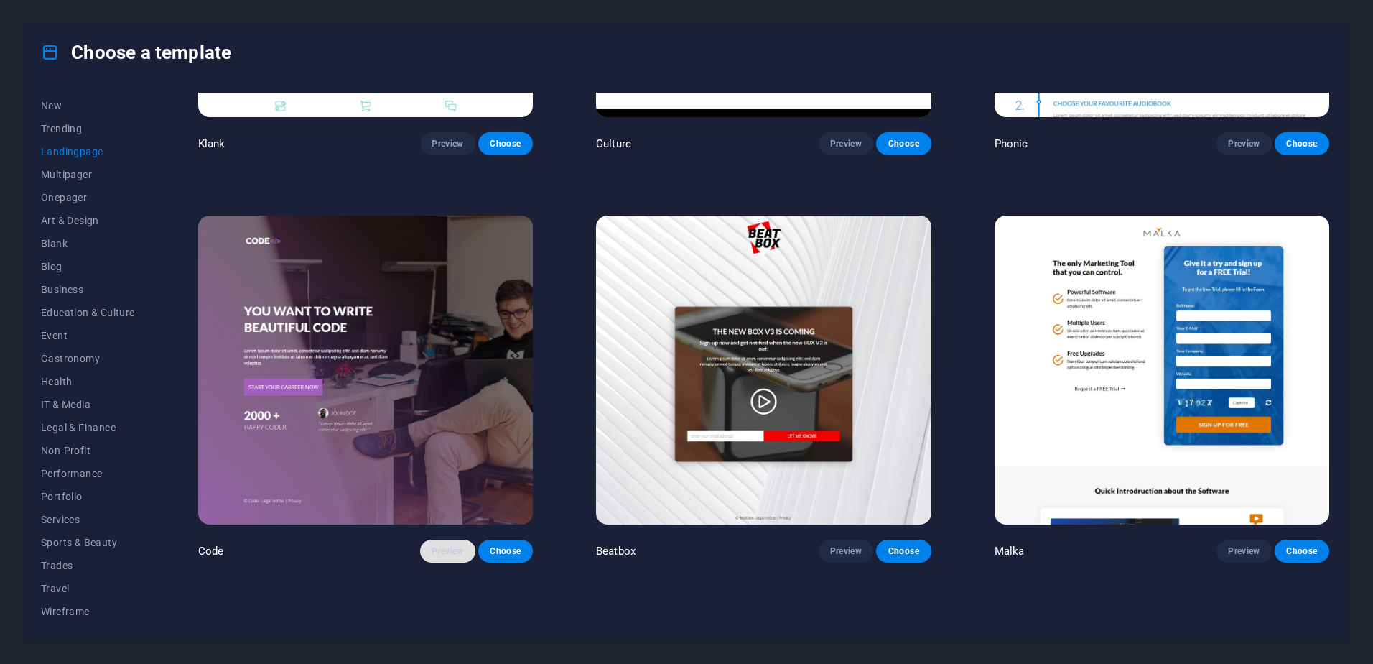
click at [442, 551] on span "Preview" at bounding box center [448, 550] width 32 height 11
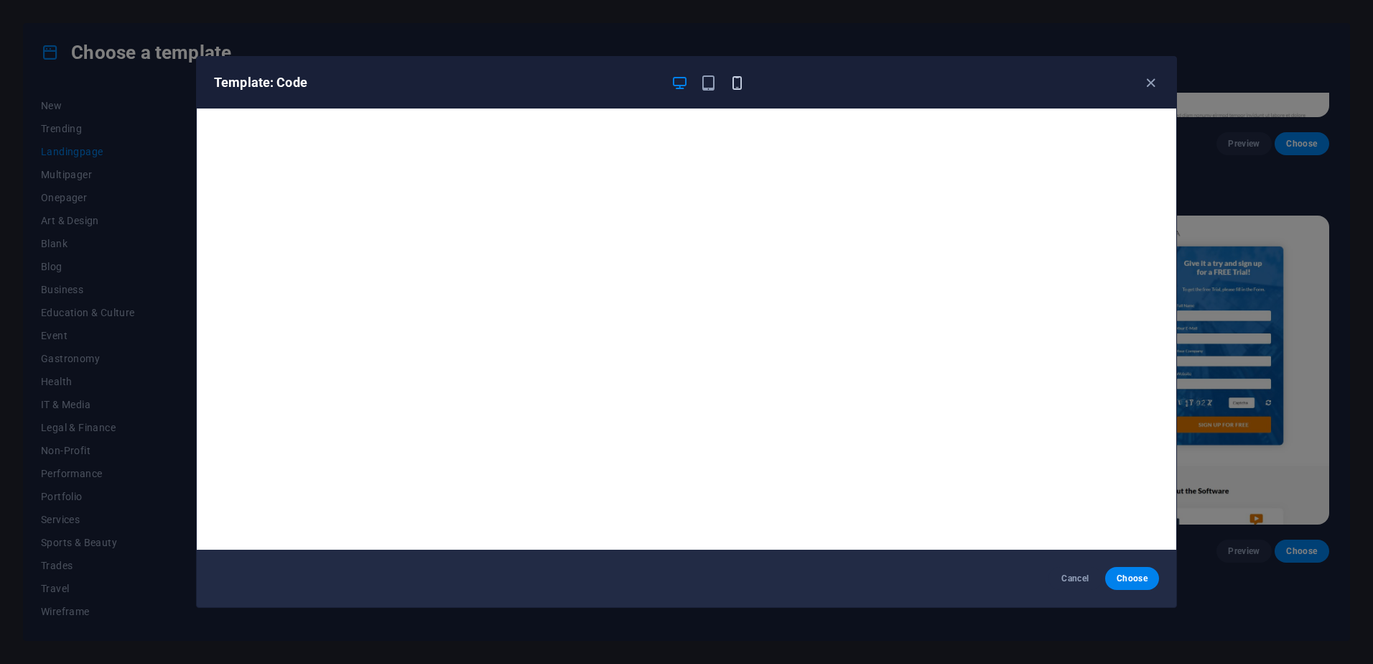
click at [741, 78] on icon "button" at bounding box center [737, 83] width 17 height 17
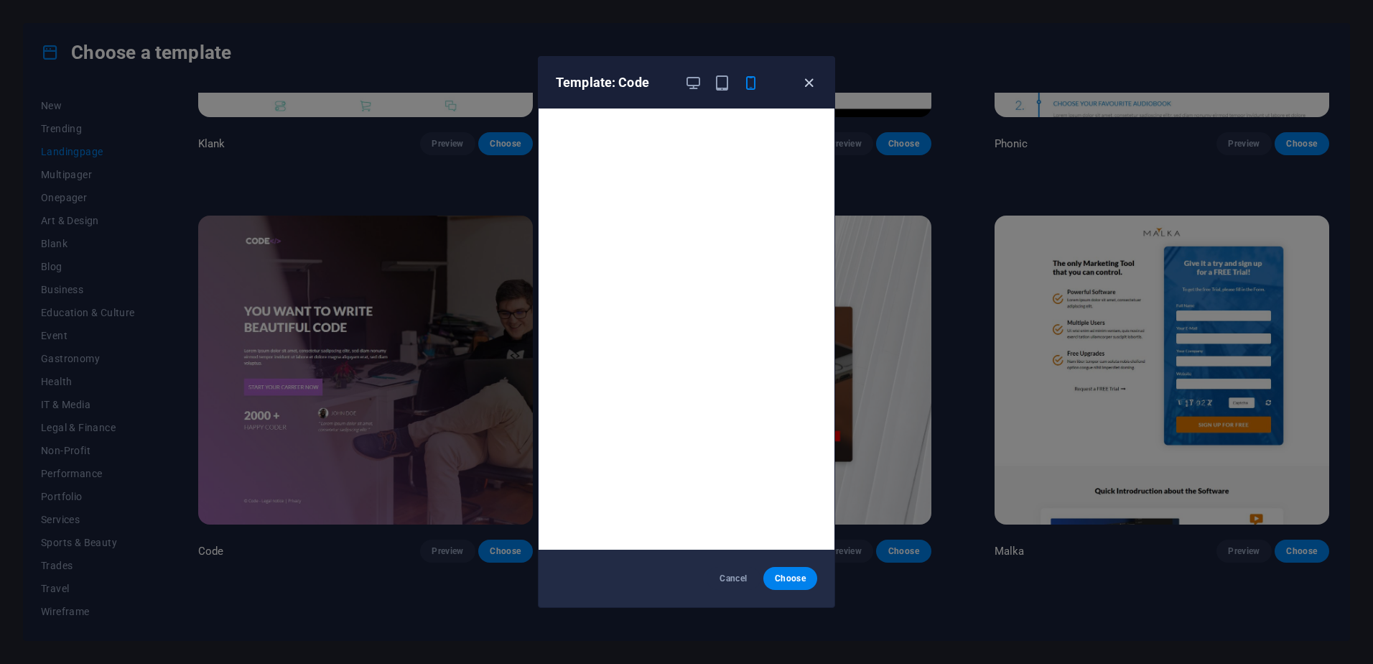
click at [804, 84] on icon "button" at bounding box center [809, 83] width 17 height 17
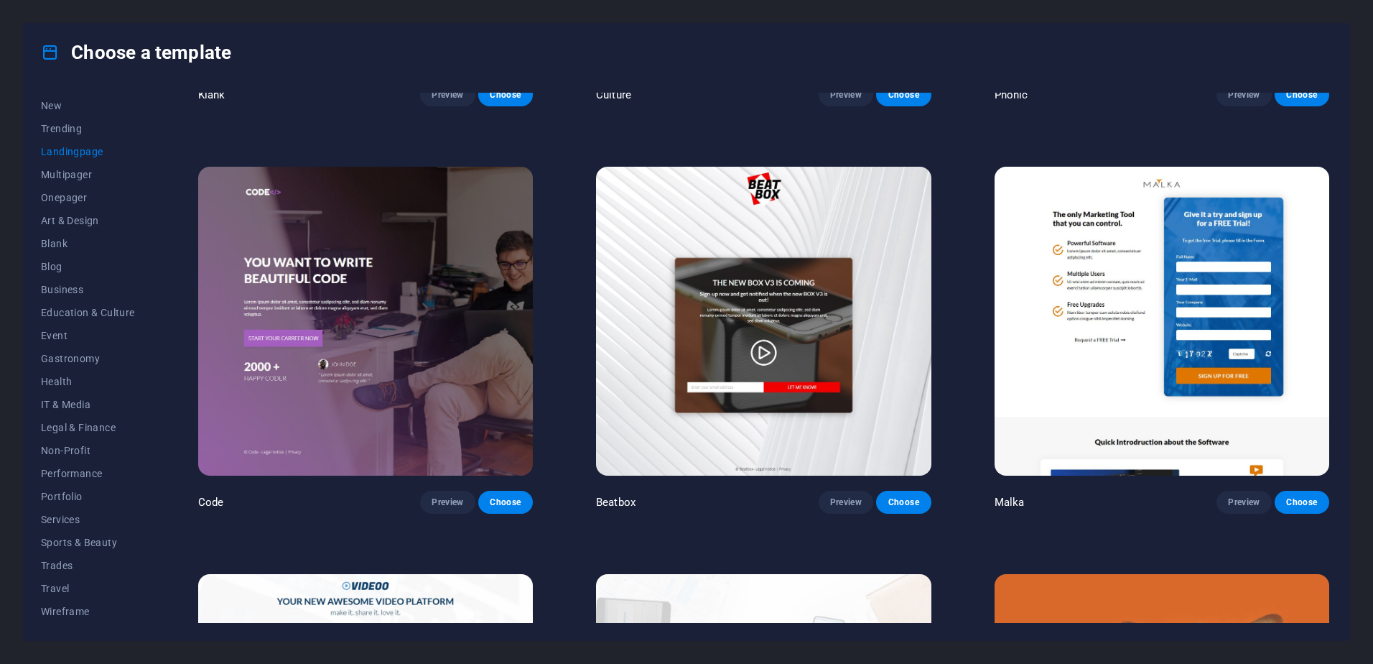
scroll to position [359, 0]
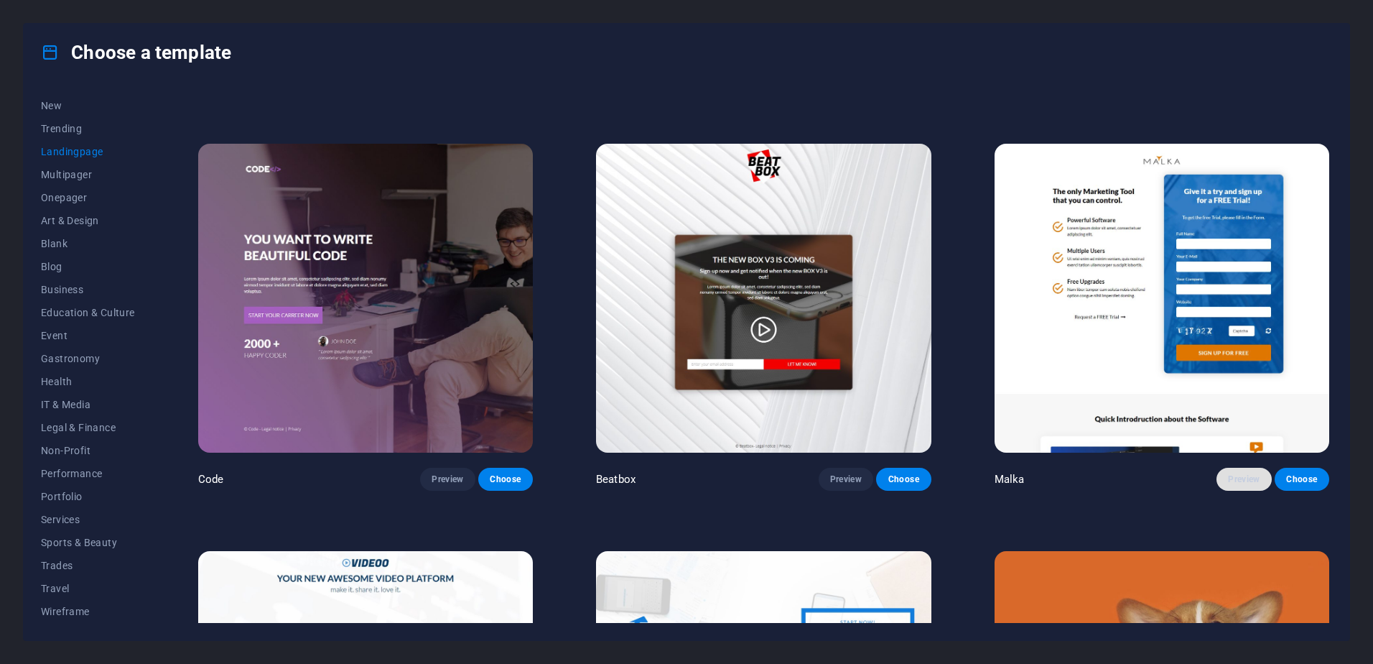
click at [1220, 478] on button "Preview" at bounding box center [1244, 479] width 55 height 23
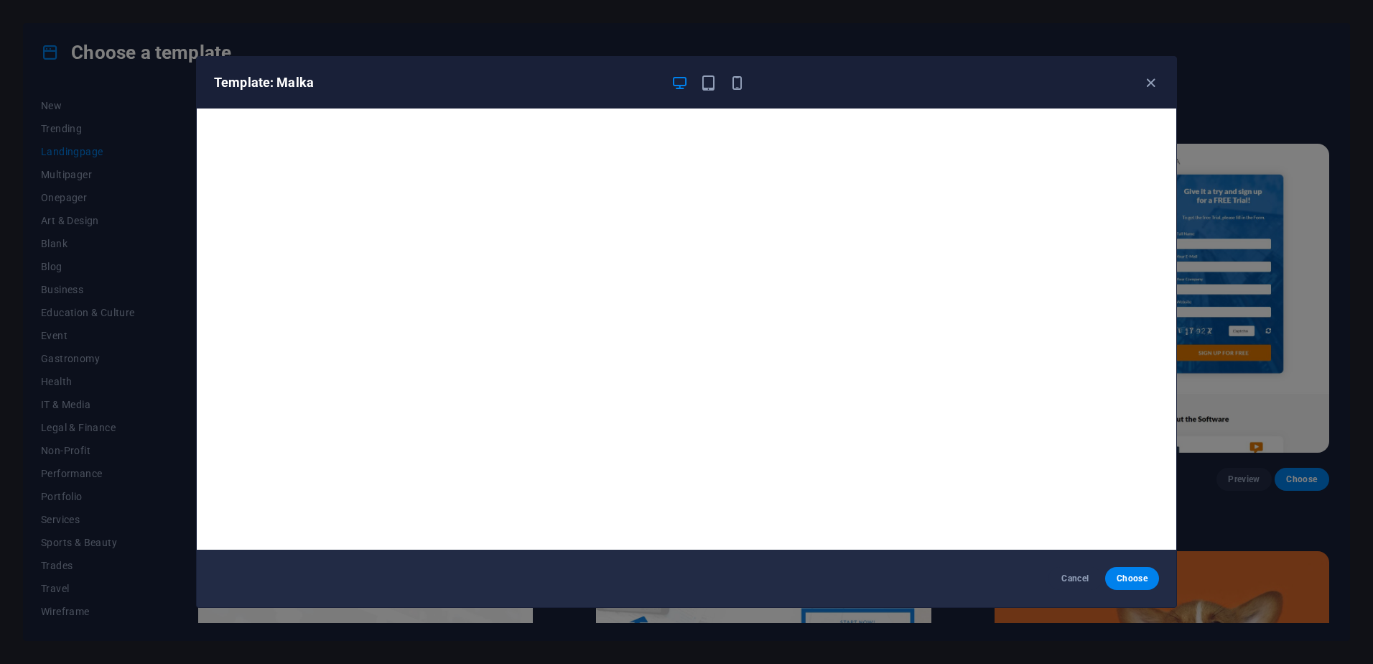
click at [727, 85] on div at bounding box center [708, 82] width 75 height 17
click at [740, 85] on icon "button" at bounding box center [737, 83] width 17 height 17
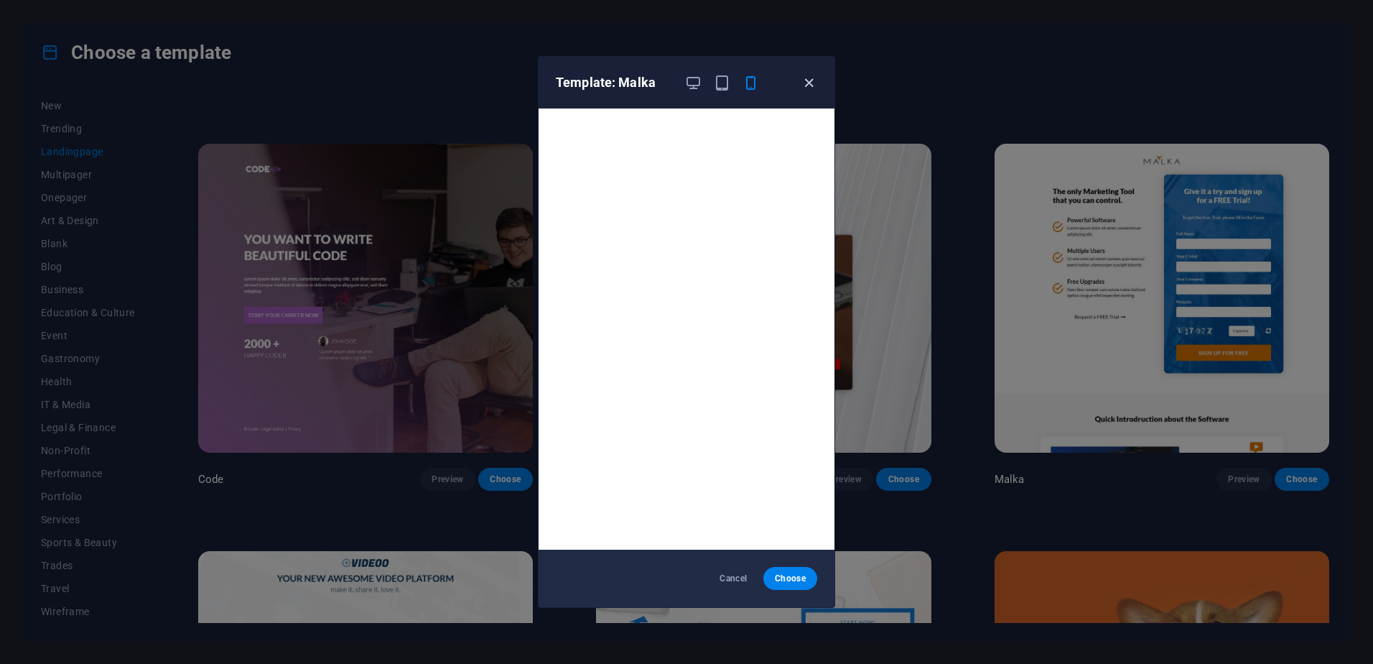
click at [809, 76] on icon "button" at bounding box center [809, 83] width 17 height 17
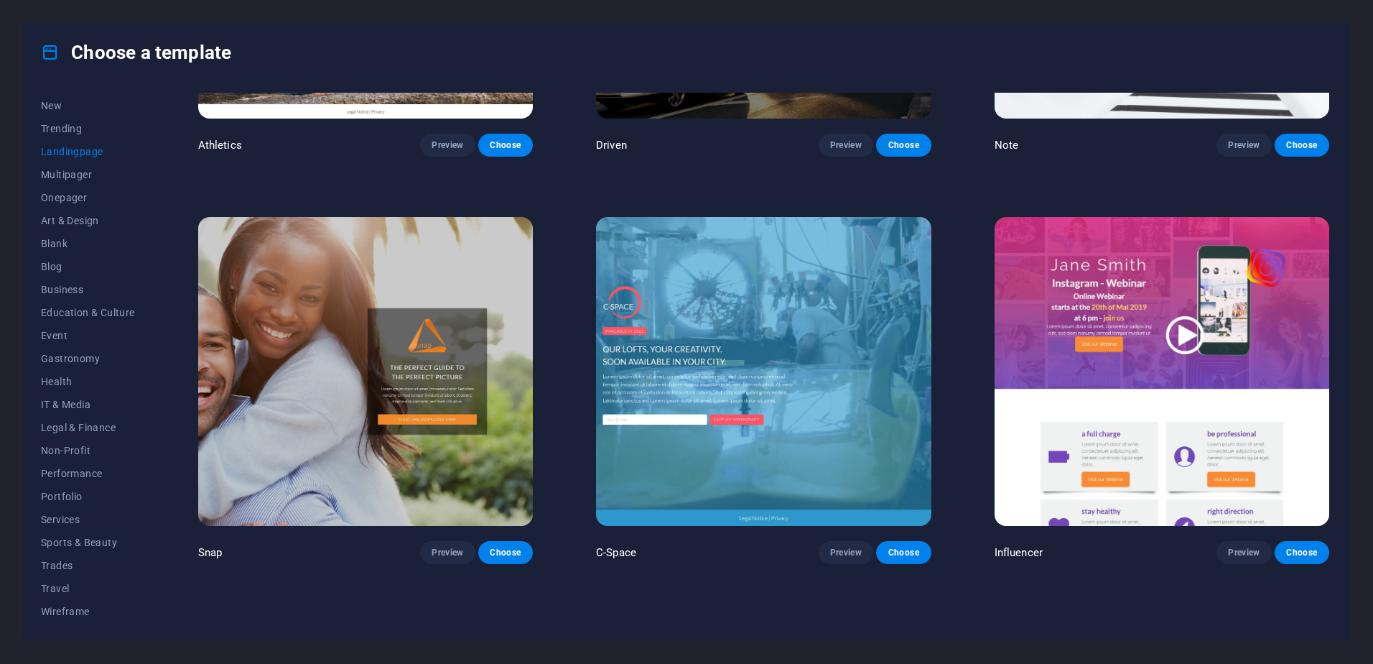
scroll to position [1508, 0]
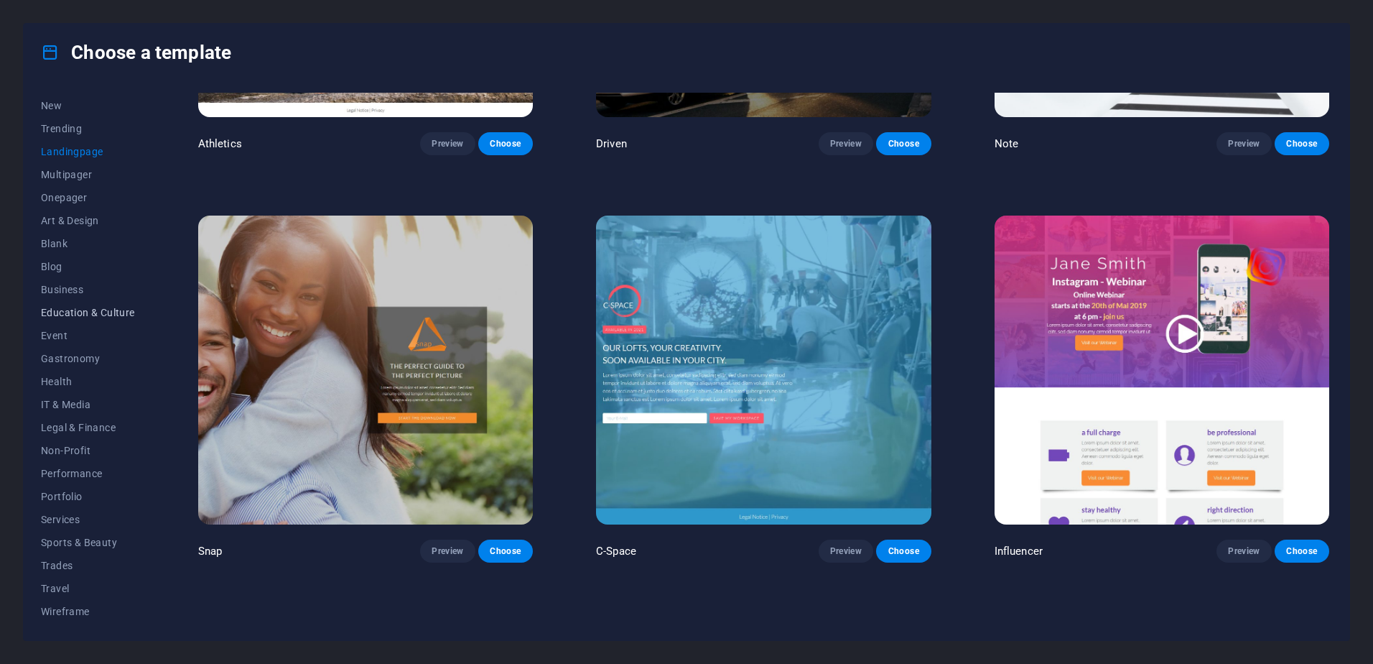
click at [118, 312] on span "Education & Culture" at bounding box center [88, 312] width 94 height 11
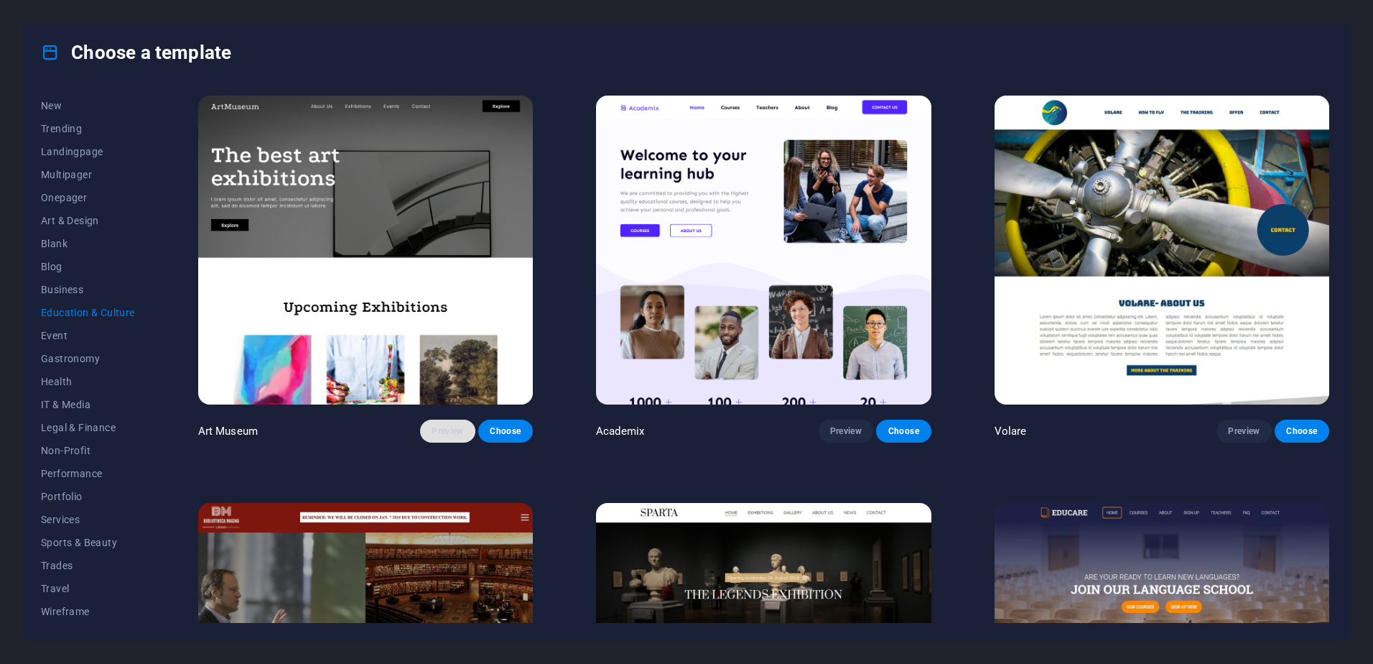
click at [437, 429] on span "Preview" at bounding box center [448, 430] width 32 height 11
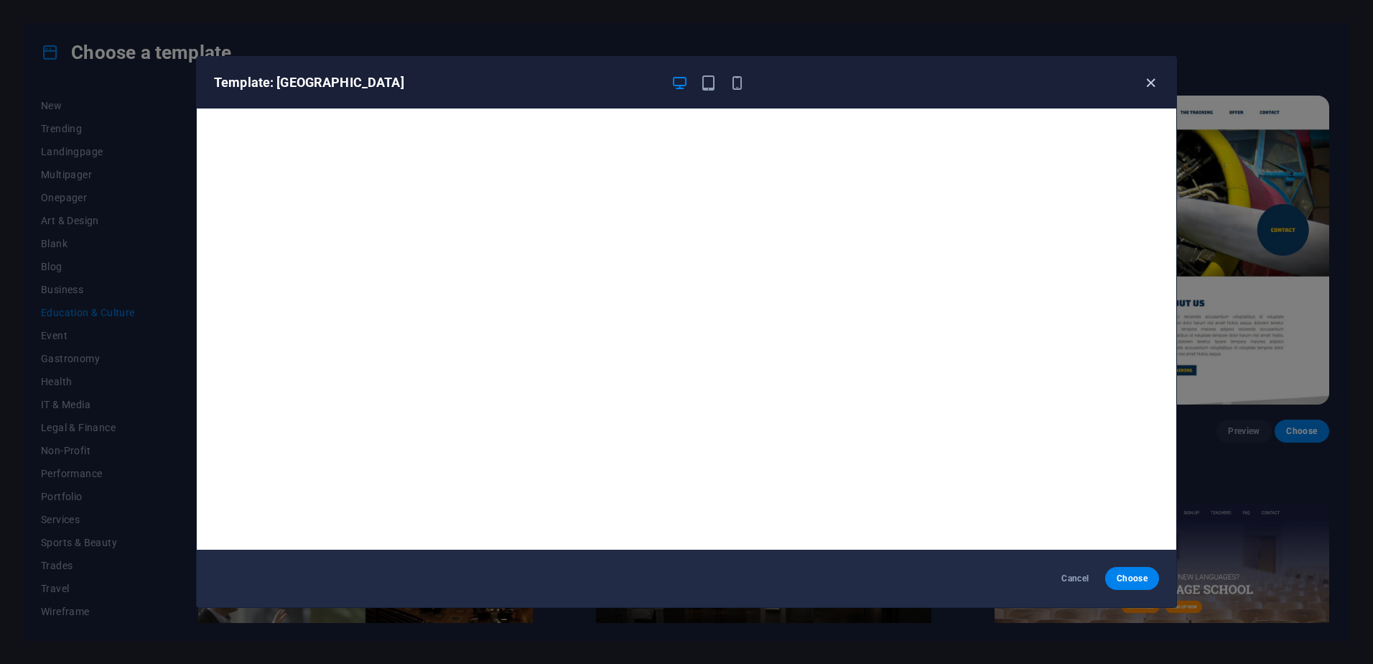
click at [1148, 85] on icon "button" at bounding box center [1151, 83] width 17 height 17
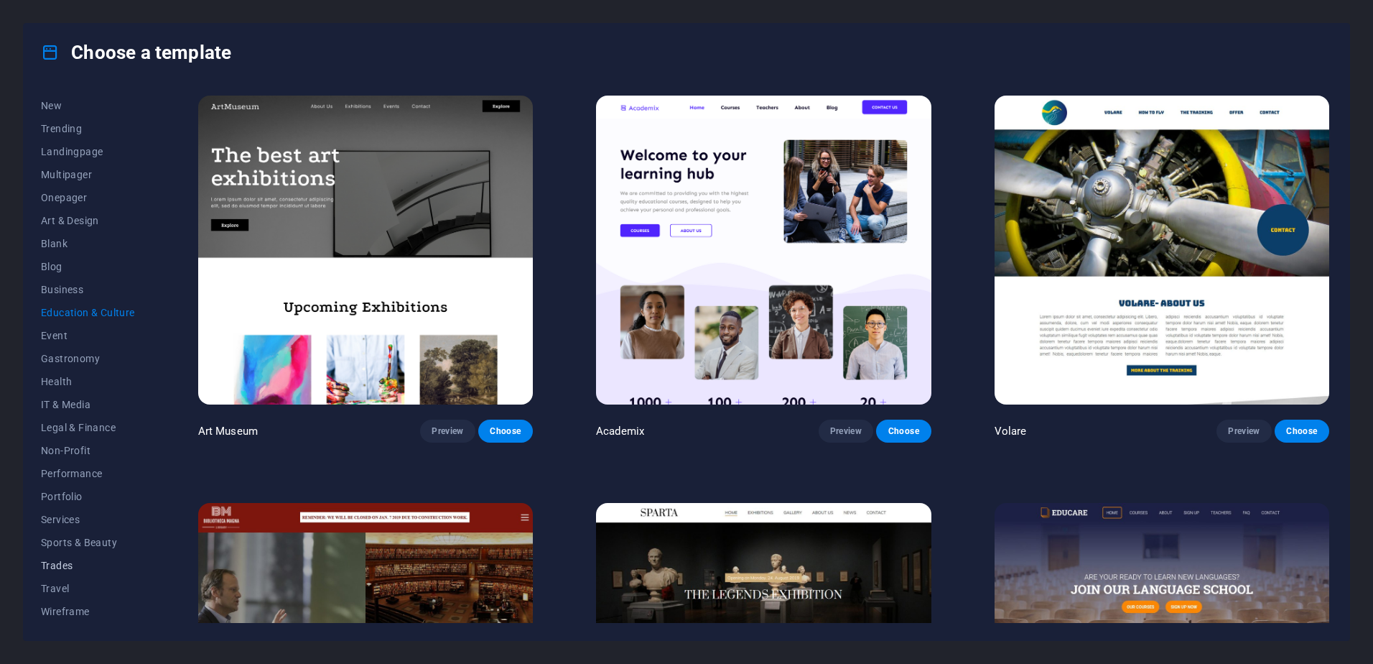
click at [62, 569] on span "Trades" at bounding box center [88, 564] width 94 height 11
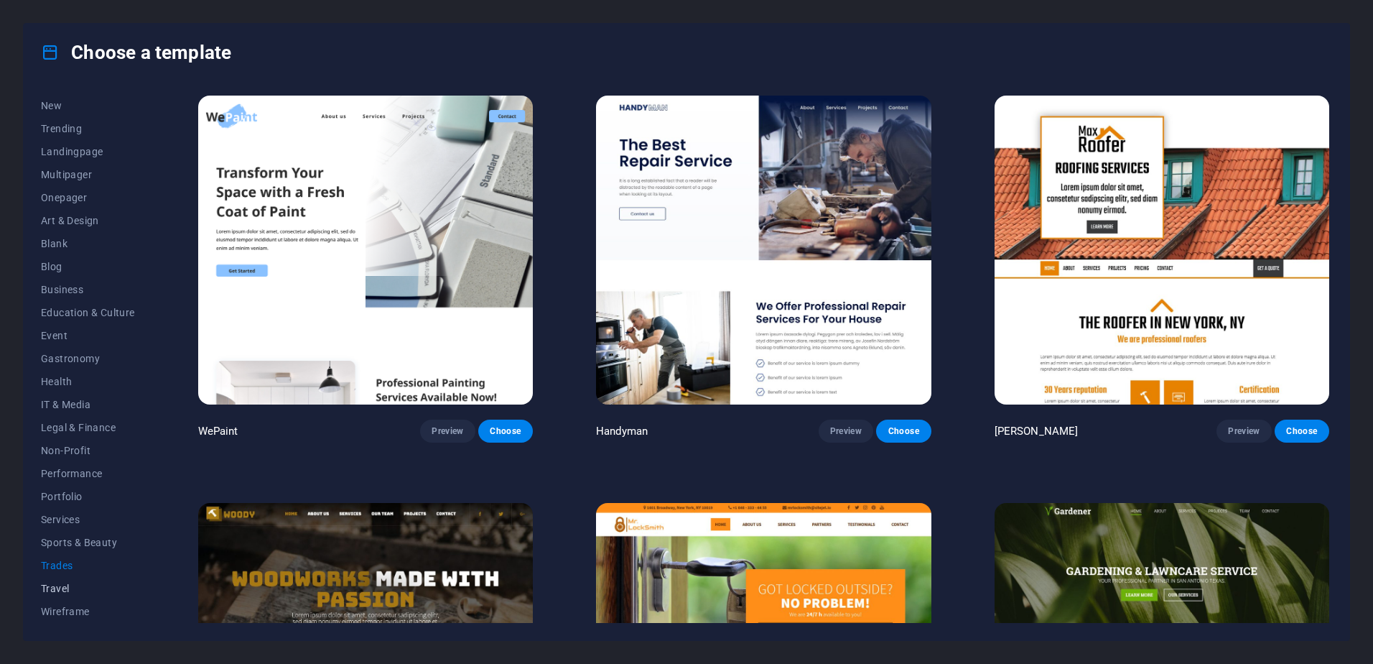
click at [58, 584] on span "Travel" at bounding box center [88, 587] width 94 height 11
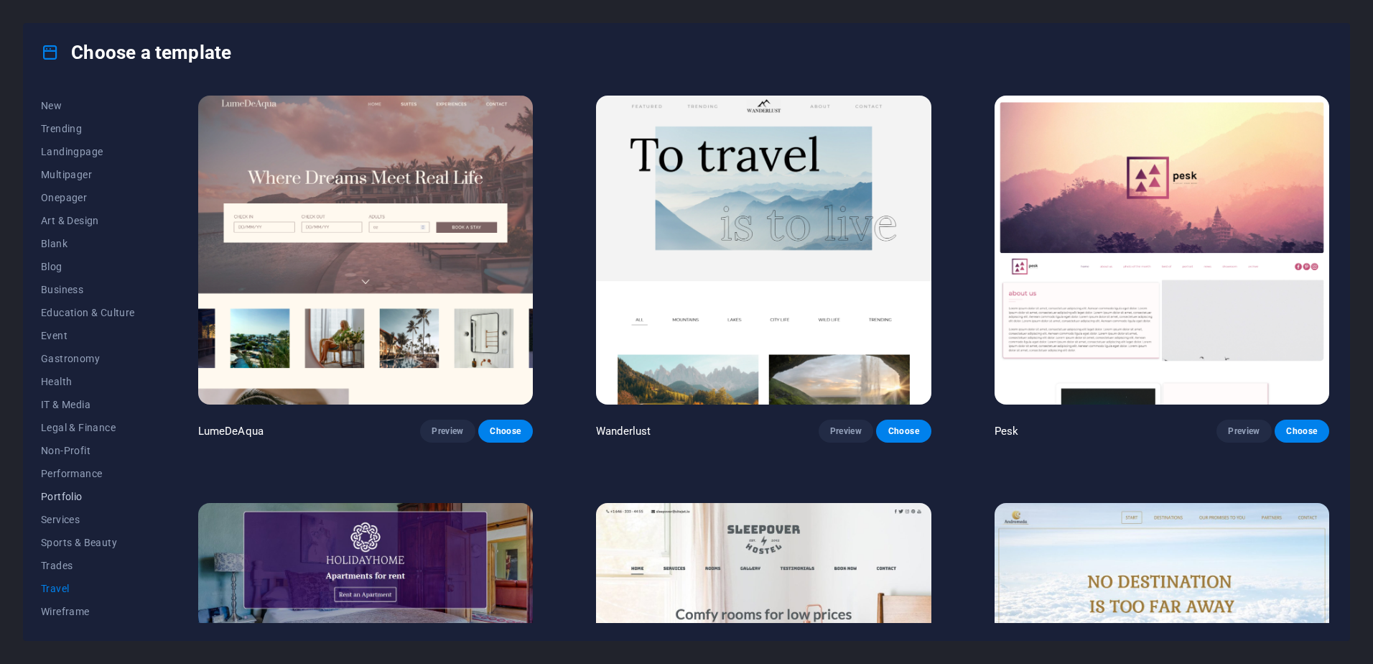
click at [60, 504] on button "Portfolio" at bounding box center [88, 496] width 94 height 23
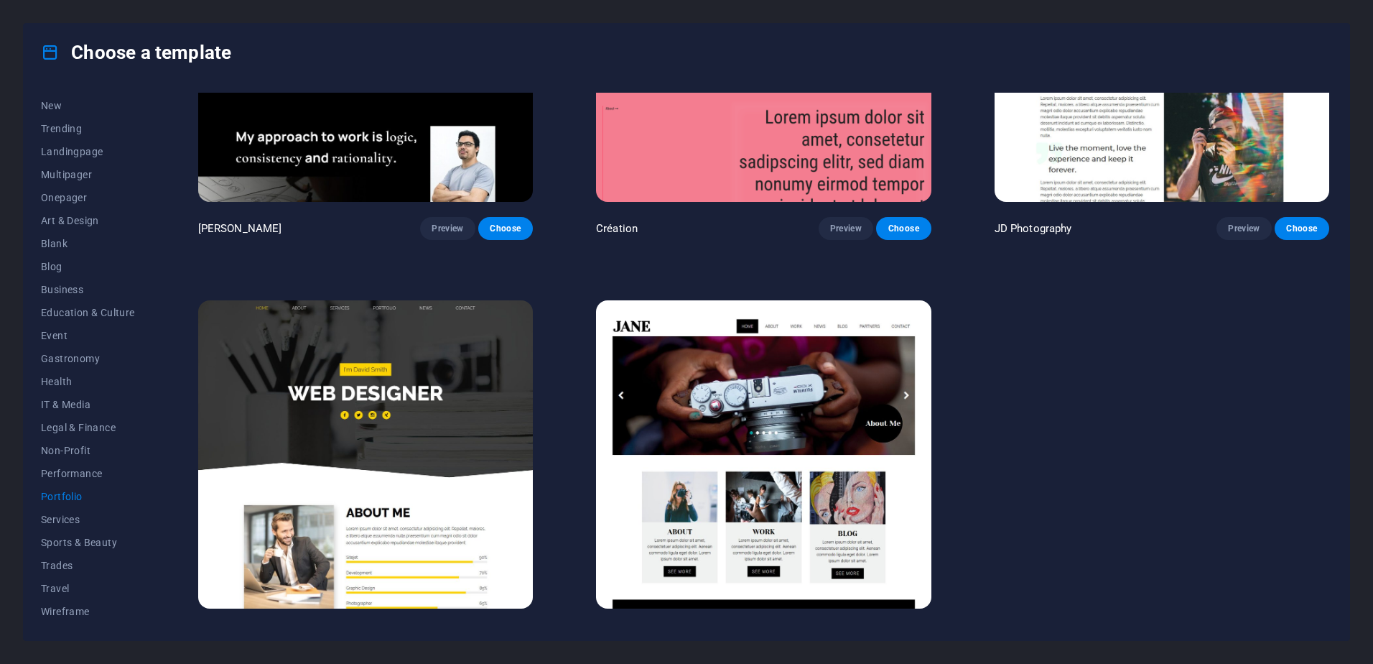
scroll to position [629, 0]
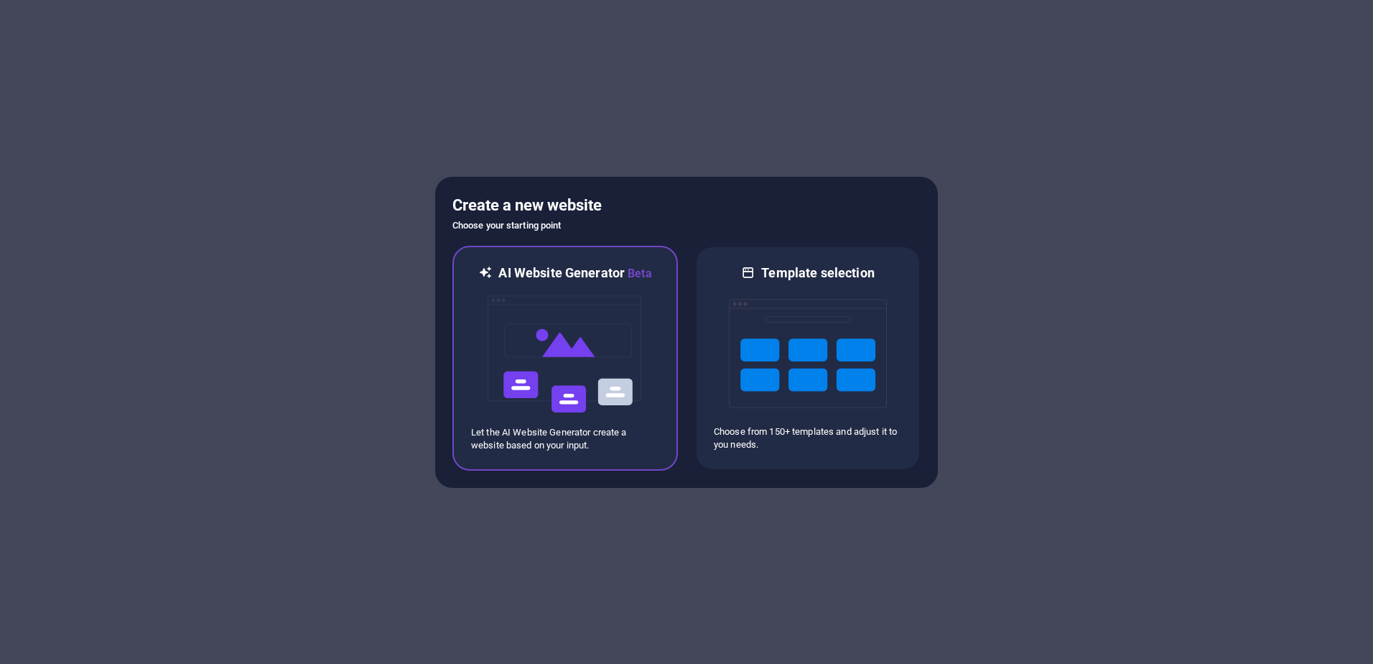
click at [538, 419] on img at bounding box center [565, 354] width 158 height 144
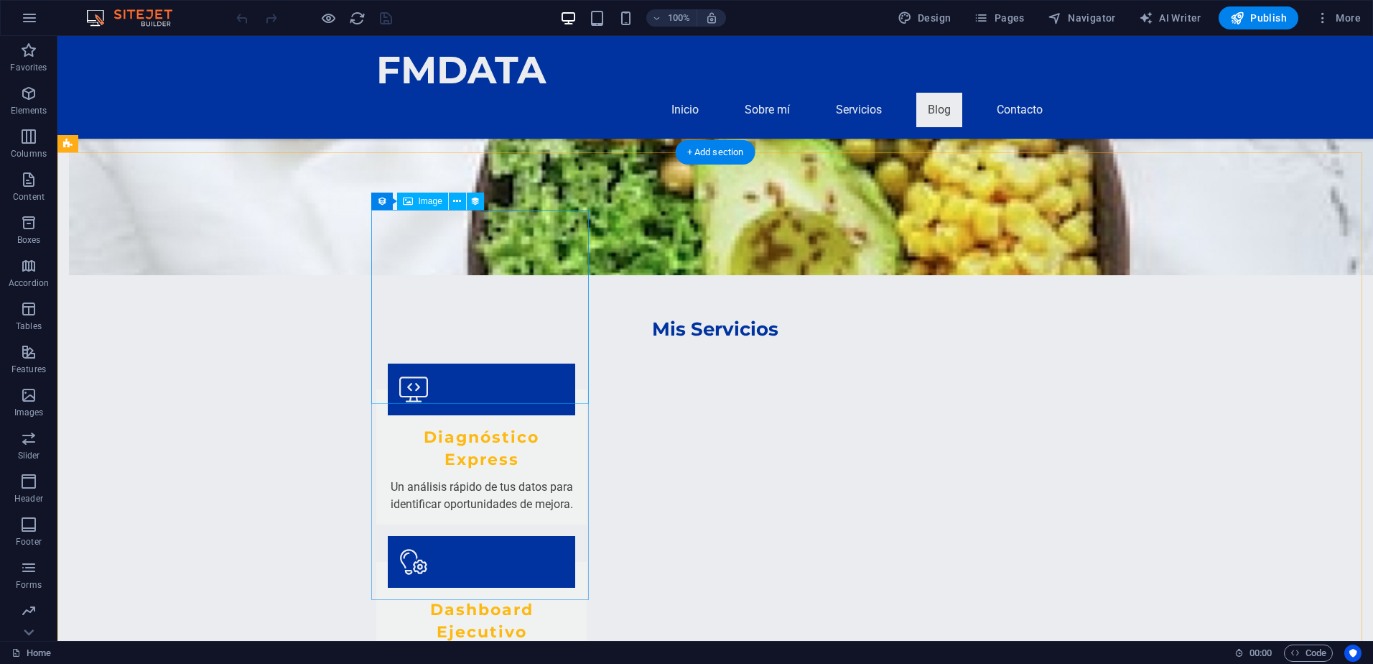
scroll to position [1652, 0]
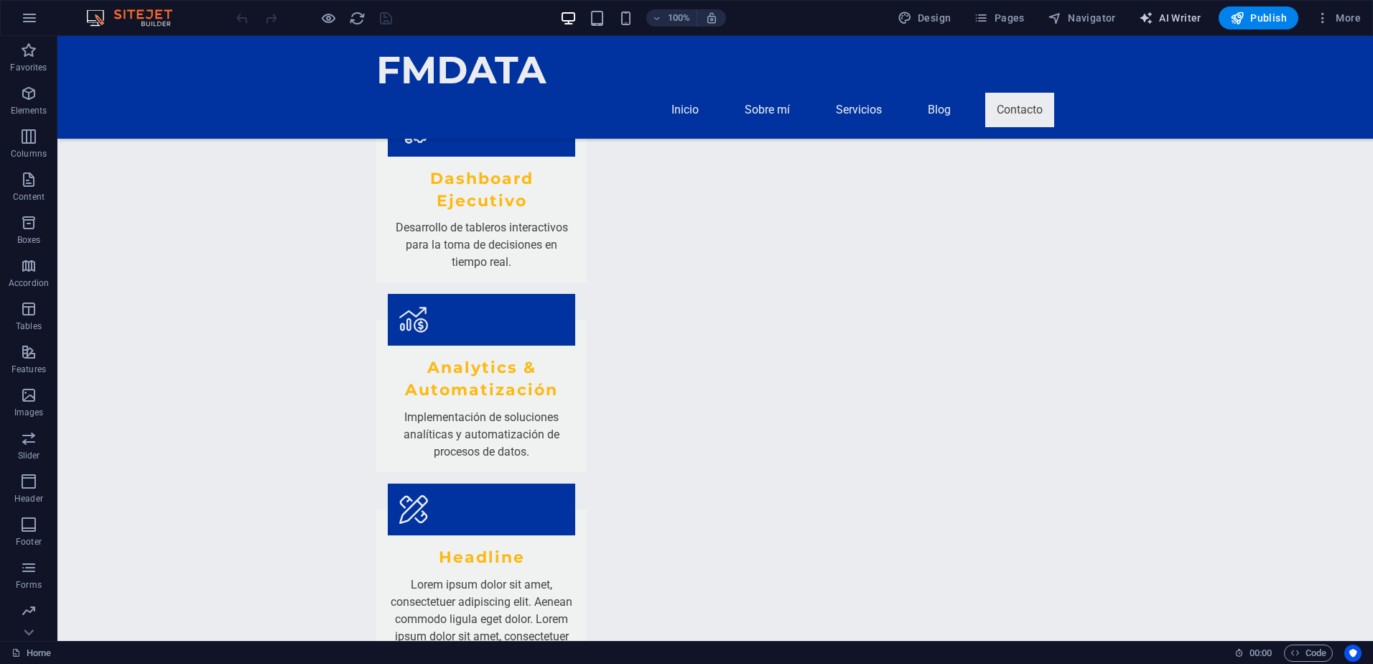
click at [1163, 15] on span "AI Writer" at bounding box center [1170, 18] width 62 height 14
select select "English"
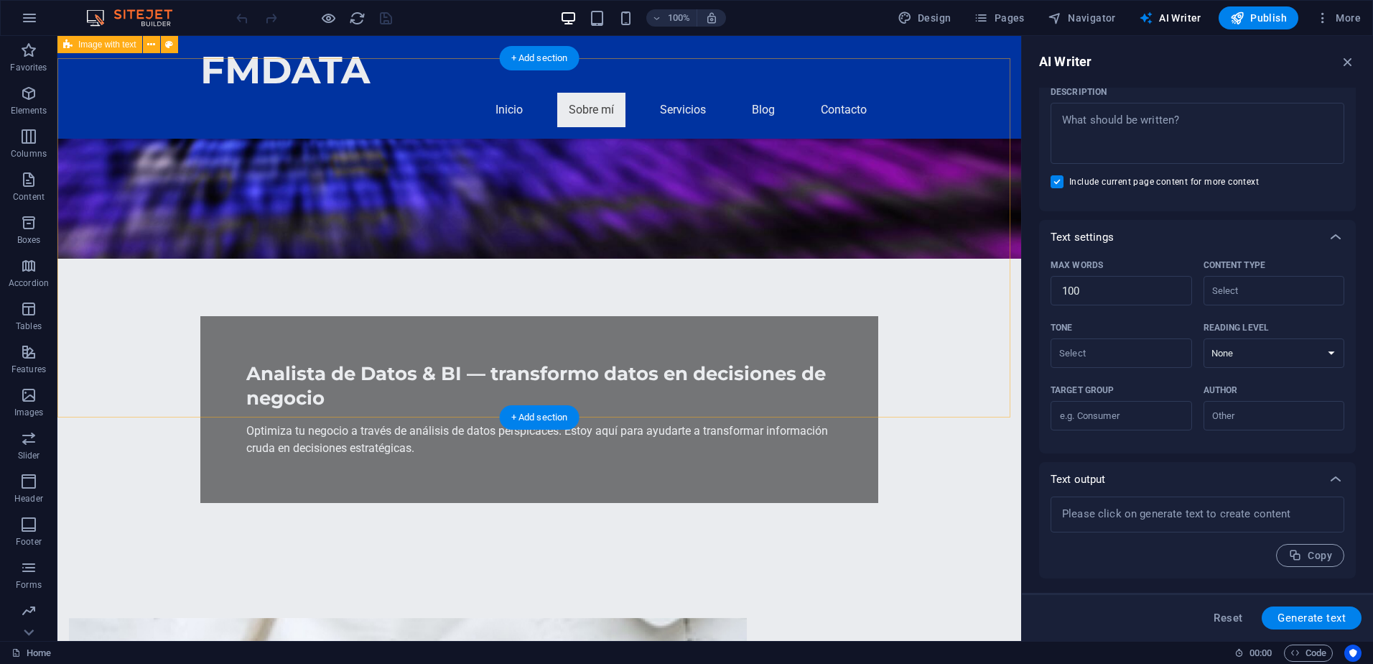
scroll to position [47, 0]
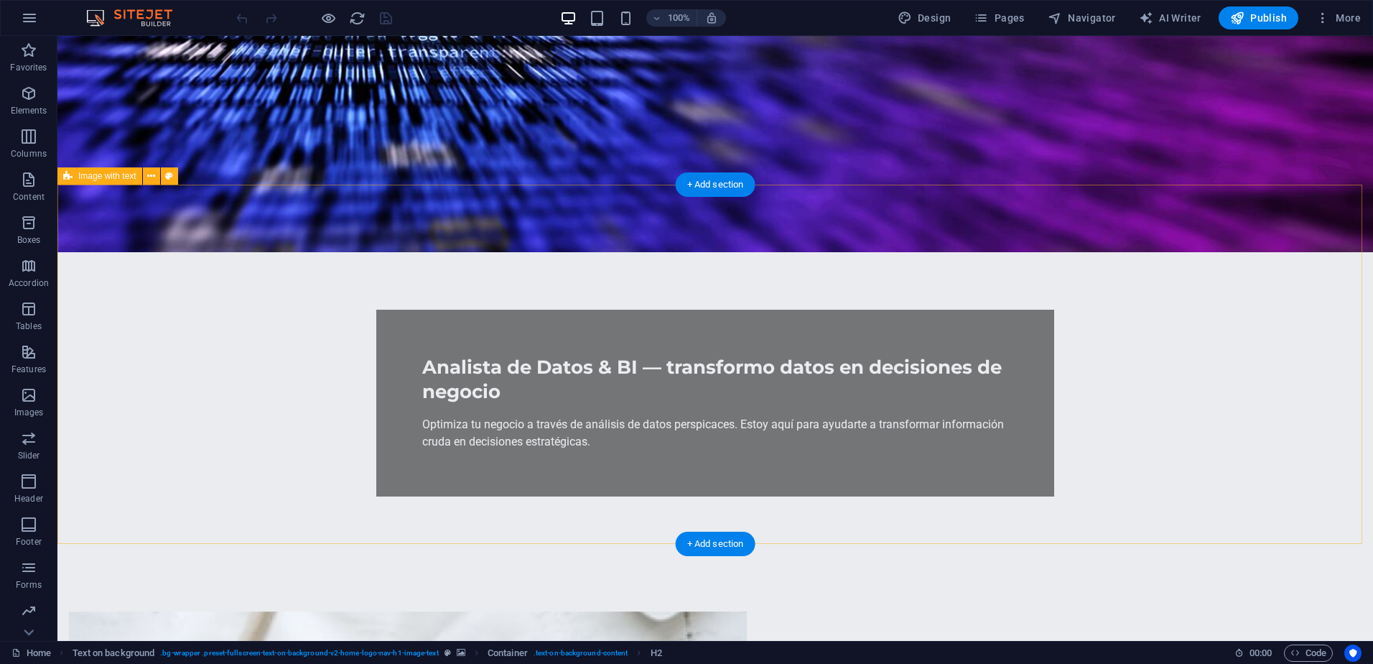
scroll to position [287, 0]
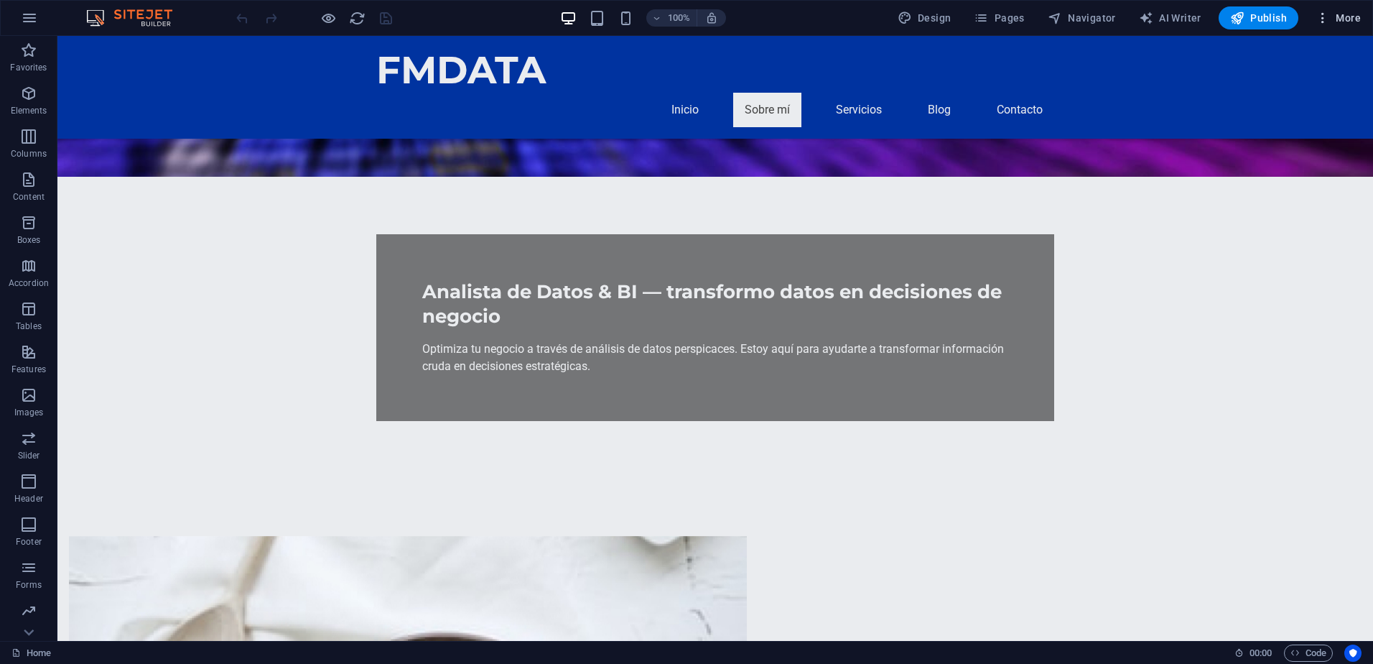
click at [1322, 17] on icon "button" at bounding box center [1323, 18] width 14 height 14
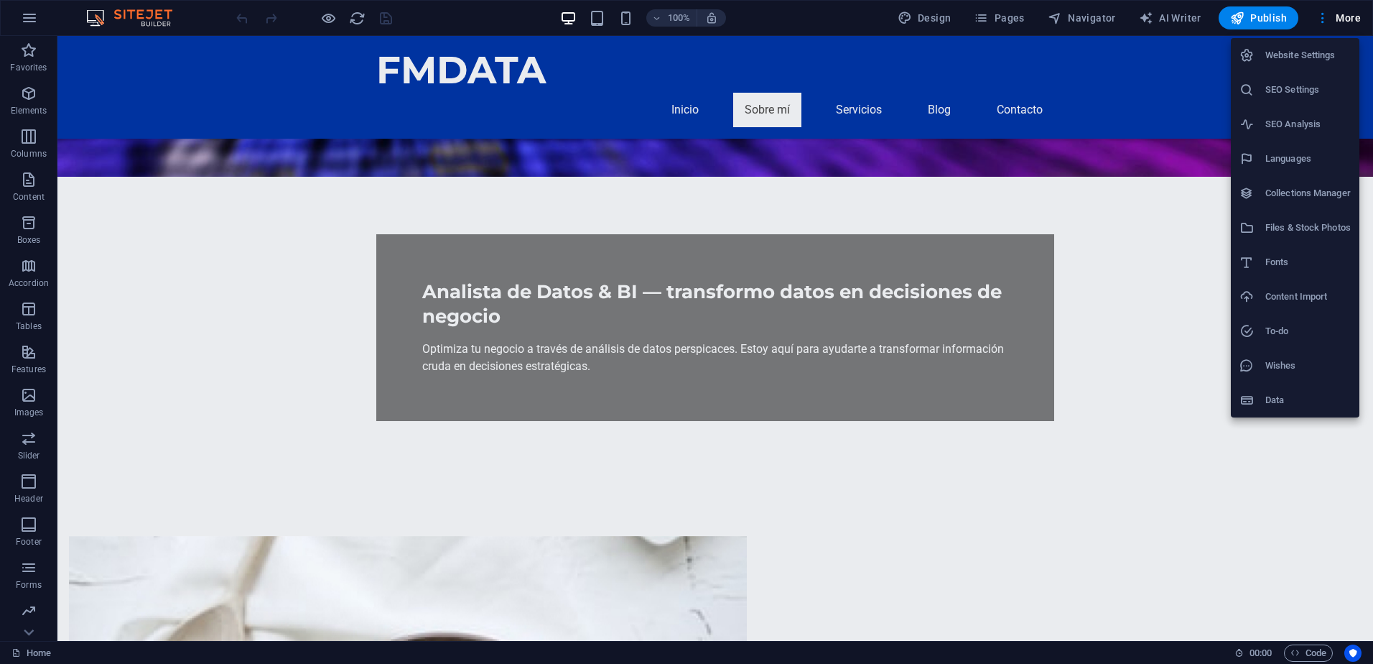
click at [1171, 204] on div at bounding box center [686, 332] width 1373 height 664
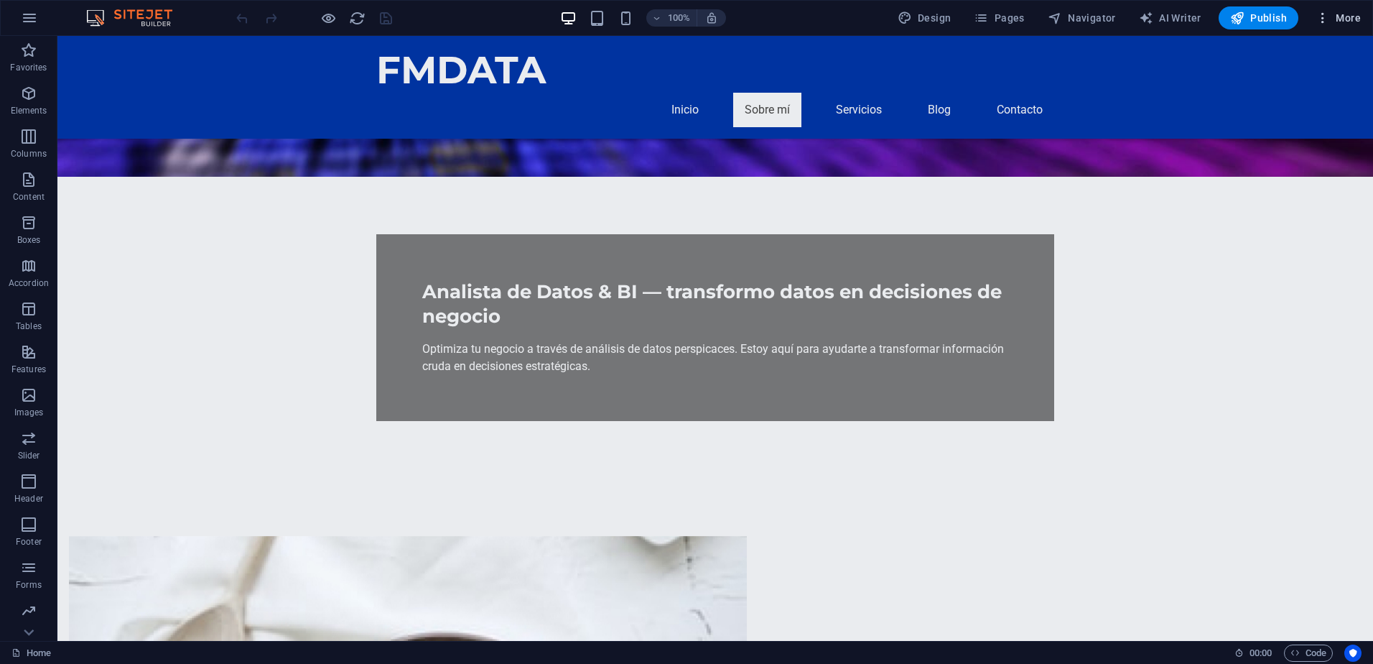
click at [1326, 18] on icon "button" at bounding box center [1323, 18] width 14 height 14
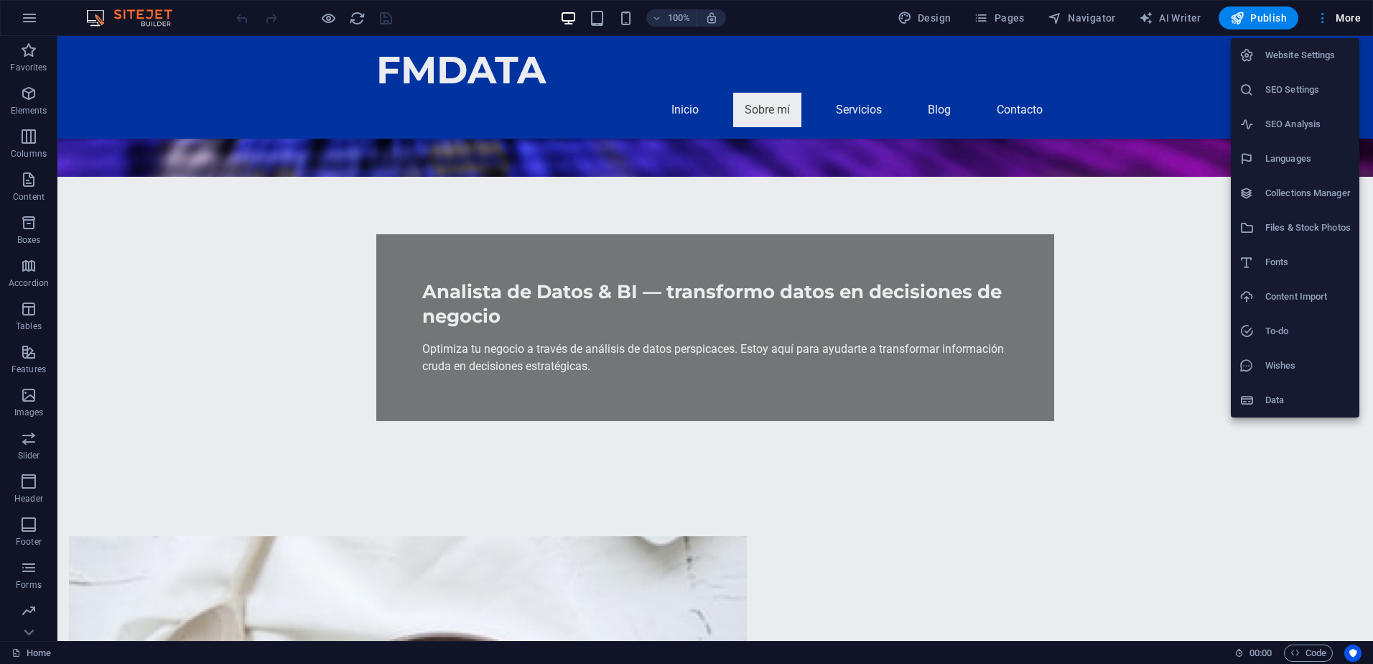
click at [1311, 59] on h6 "Website Settings" at bounding box center [1307, 55] width 85 height 17
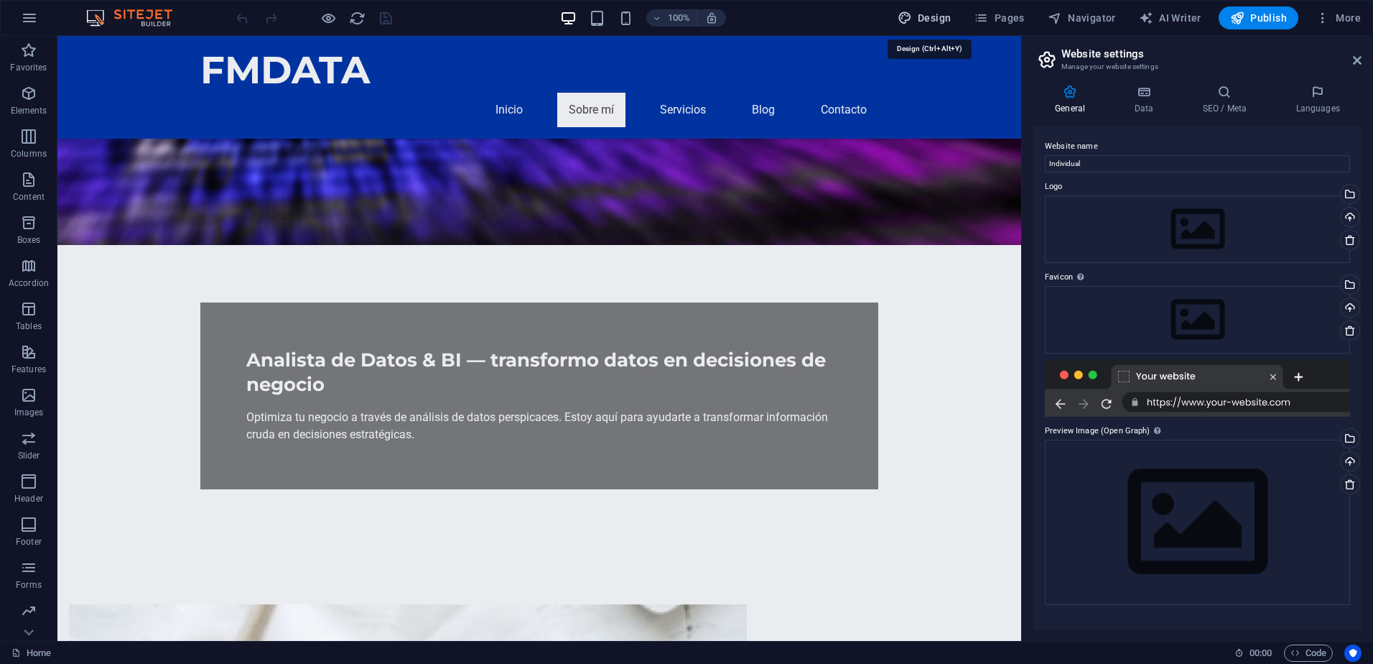
click at [930, 20] on span "Design" at bounding box center [925, 18] width 54 height 14
select select "px"
select select "200"
select select "px"
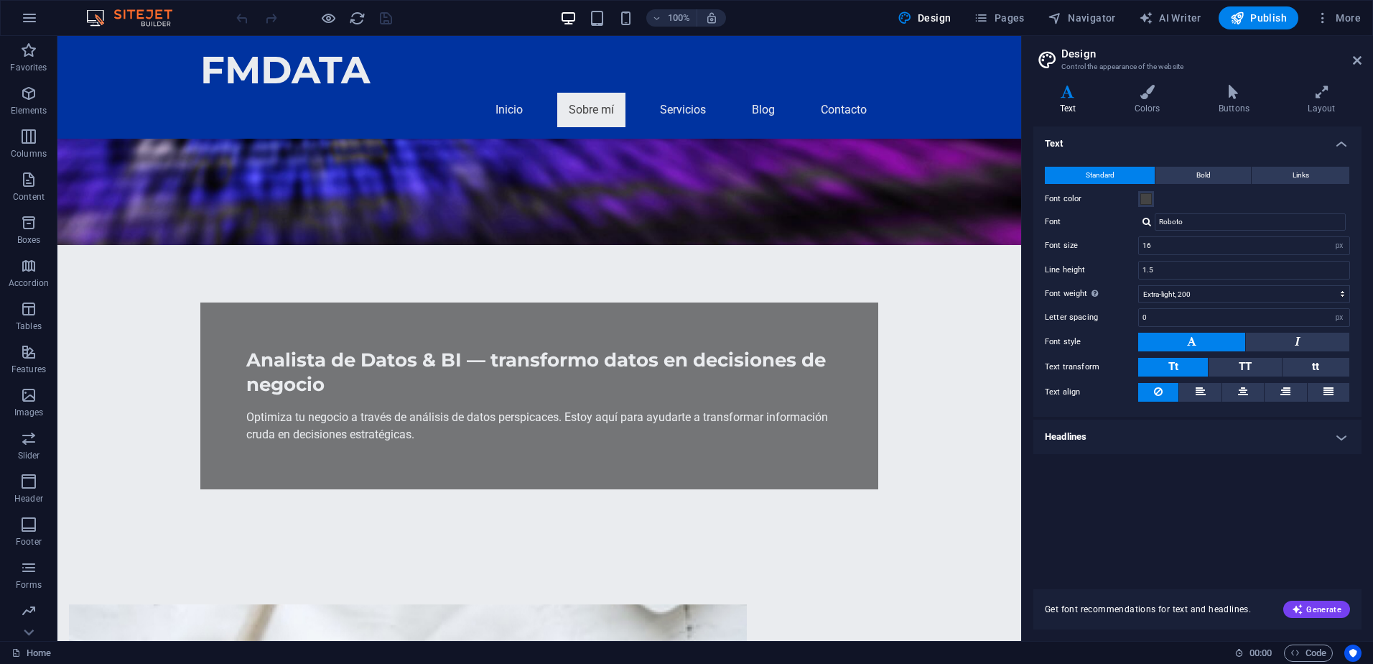
click at [110, 17] on img at bounding box center [137, 17] width 108 height 17
click at [23, 18] on icon "button" at bounding box center [29, 17] width 17 height 17
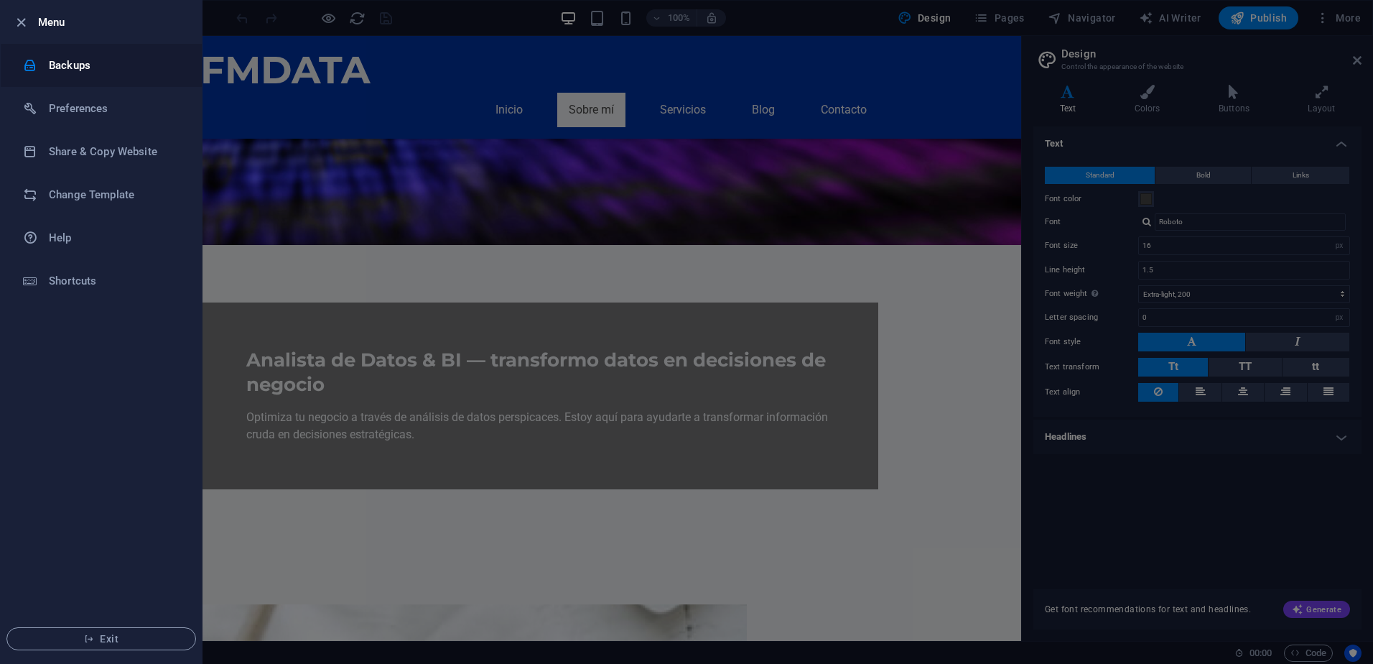
click at [76, 75] on li "Backups" at bounding box center [101, 65] width 201 height 43
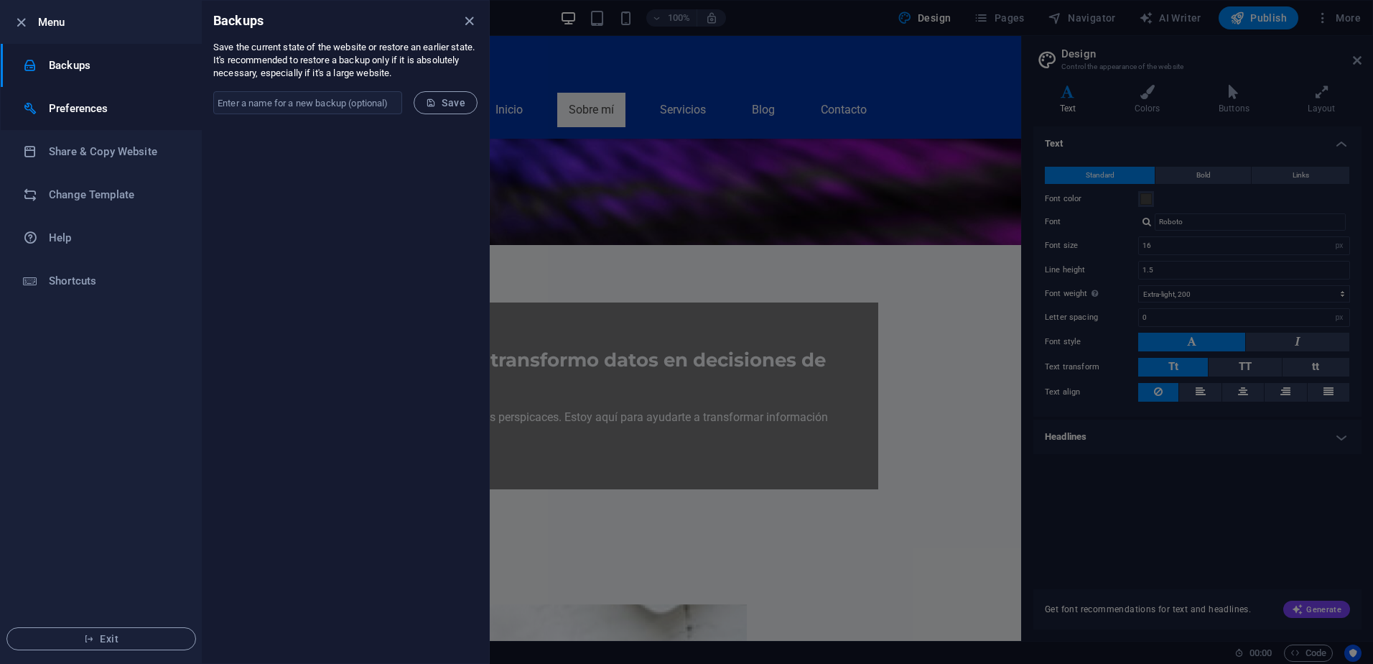
click at [73, 111] on h6 "Preferences" at bounding box center [115, 108] width 133 height 17
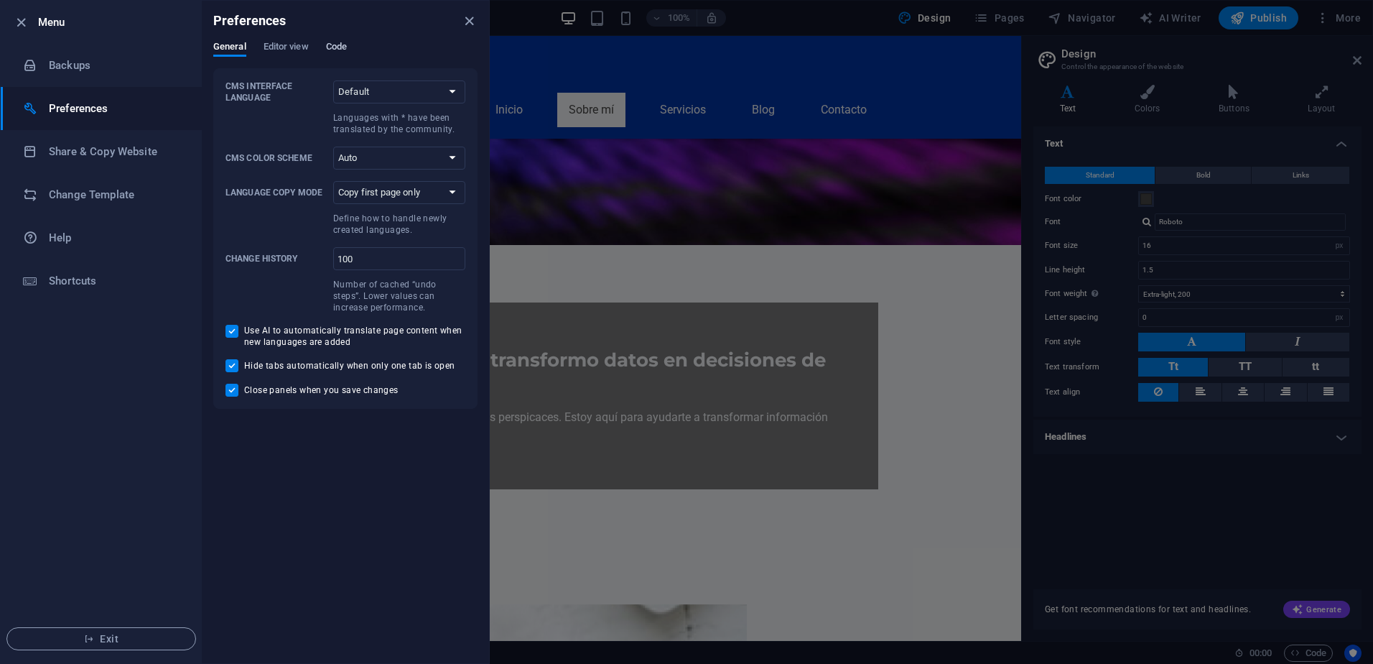
click at [344, 51] on span "Code" at bounding box center [336, 48] width 21 height 20
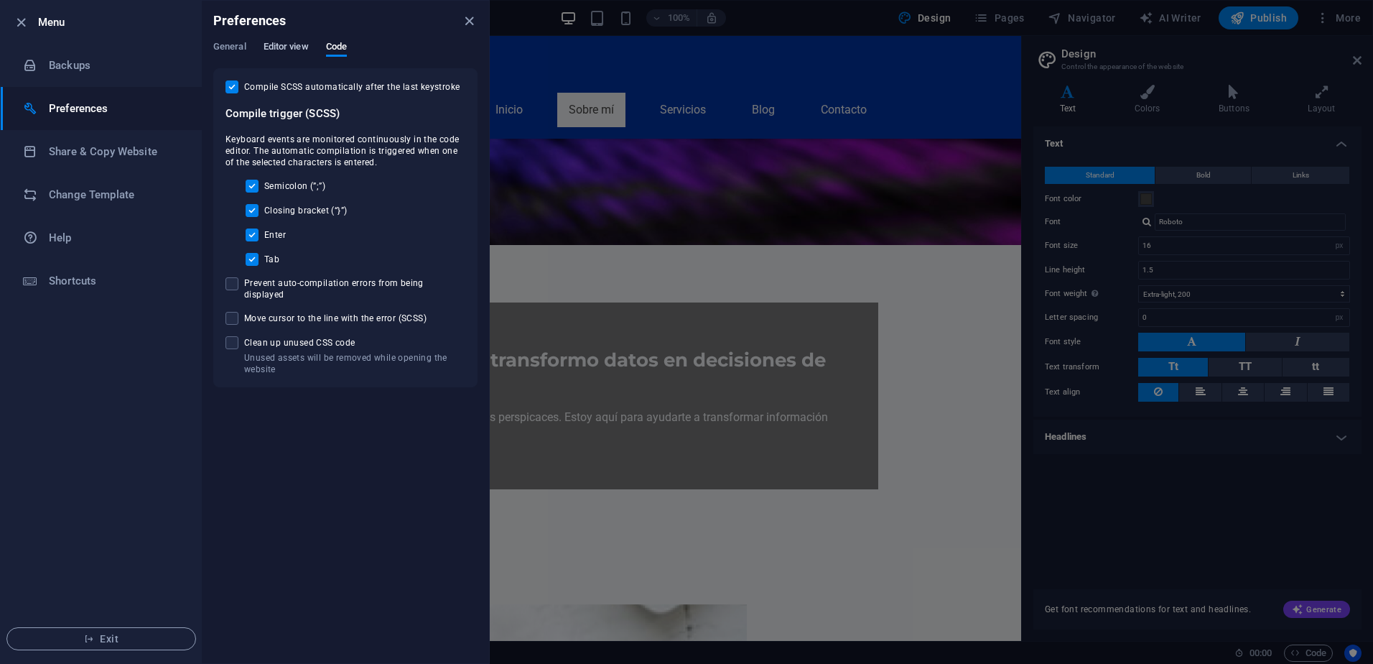
click at [272, 53] on span "Editor view" at bounding box center [286, 48] width 45 height 20
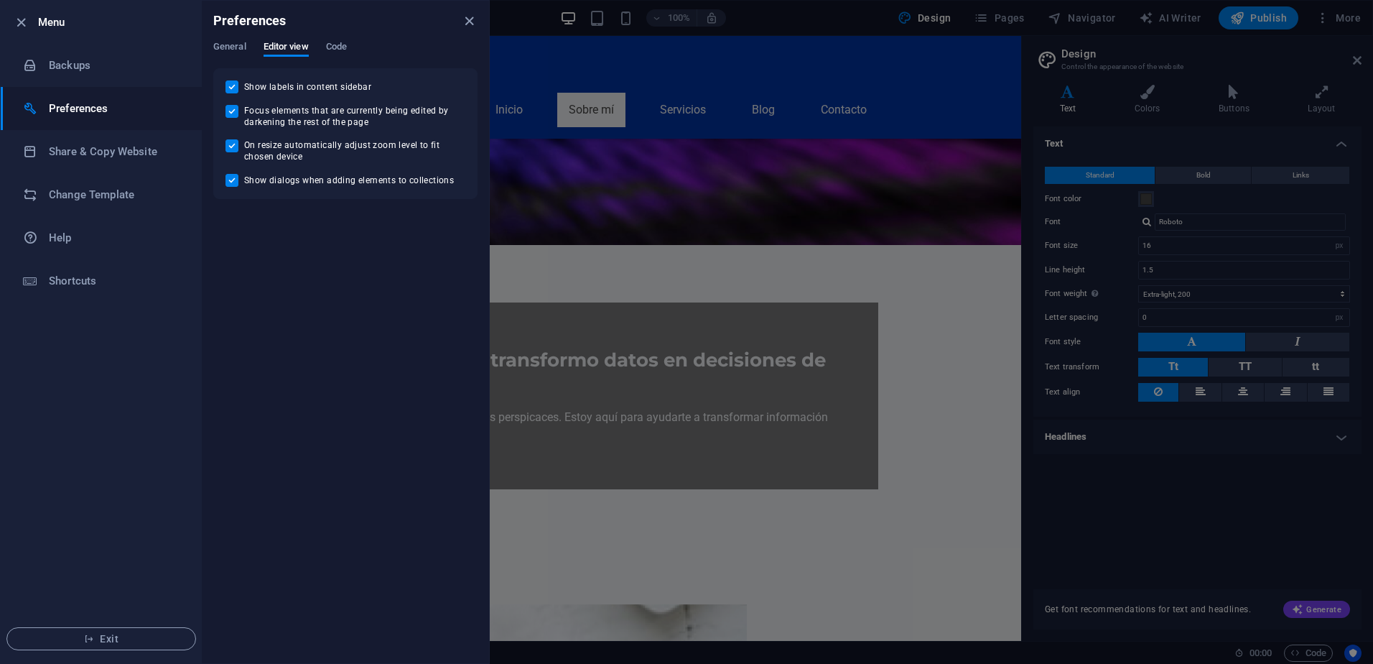
click at [233, 57] on div "General Editor view Code" at bounding box center [345, 54] width 264 height 27
click at [233, 43] on span "General" at bounding box center [229, 48] width 33 height 20
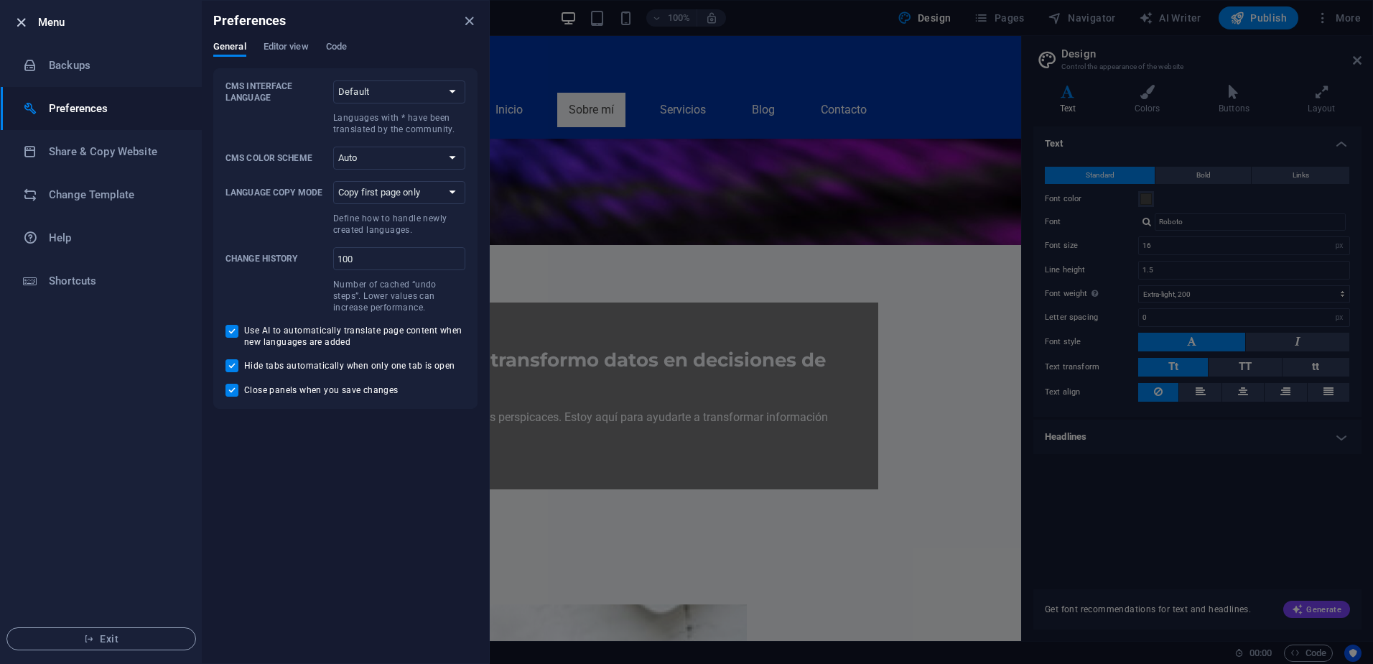
click at [18, 17] on icon "button" at bounding box center [21, 22] width 17 height 17
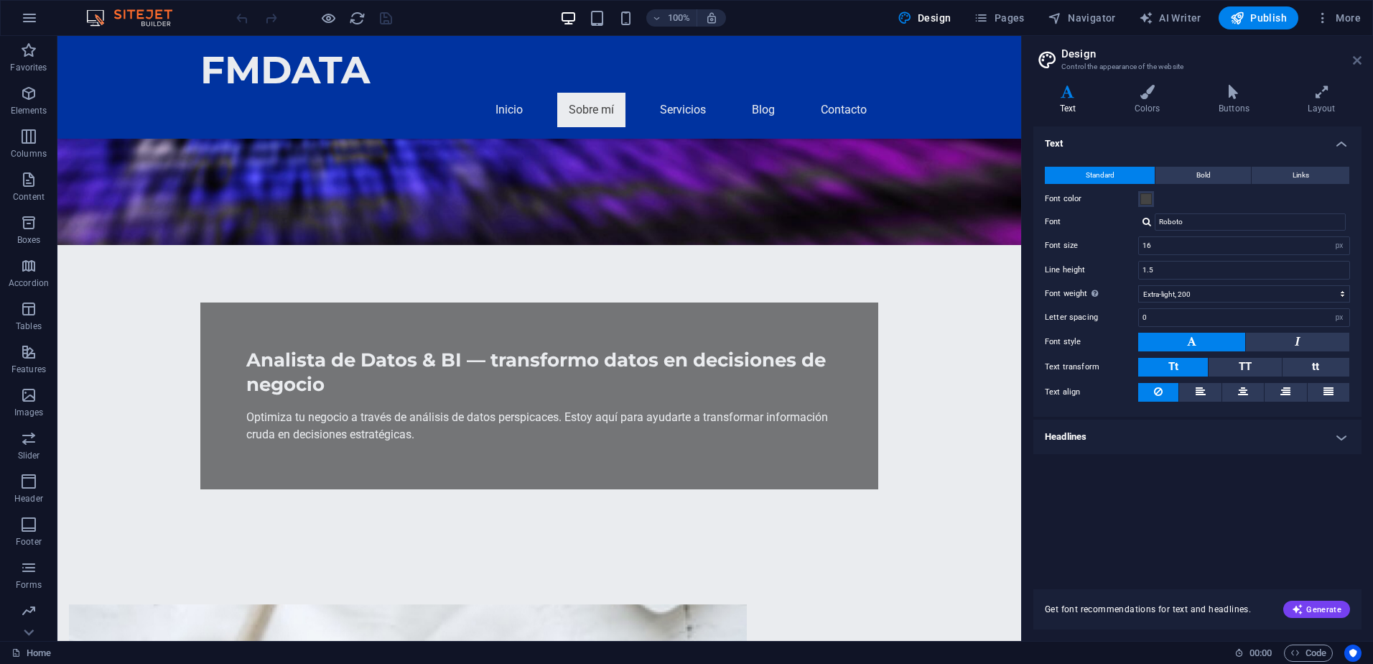
click at [1360, 64] on icon at bounding box center [1357, 60] width 9 height 11
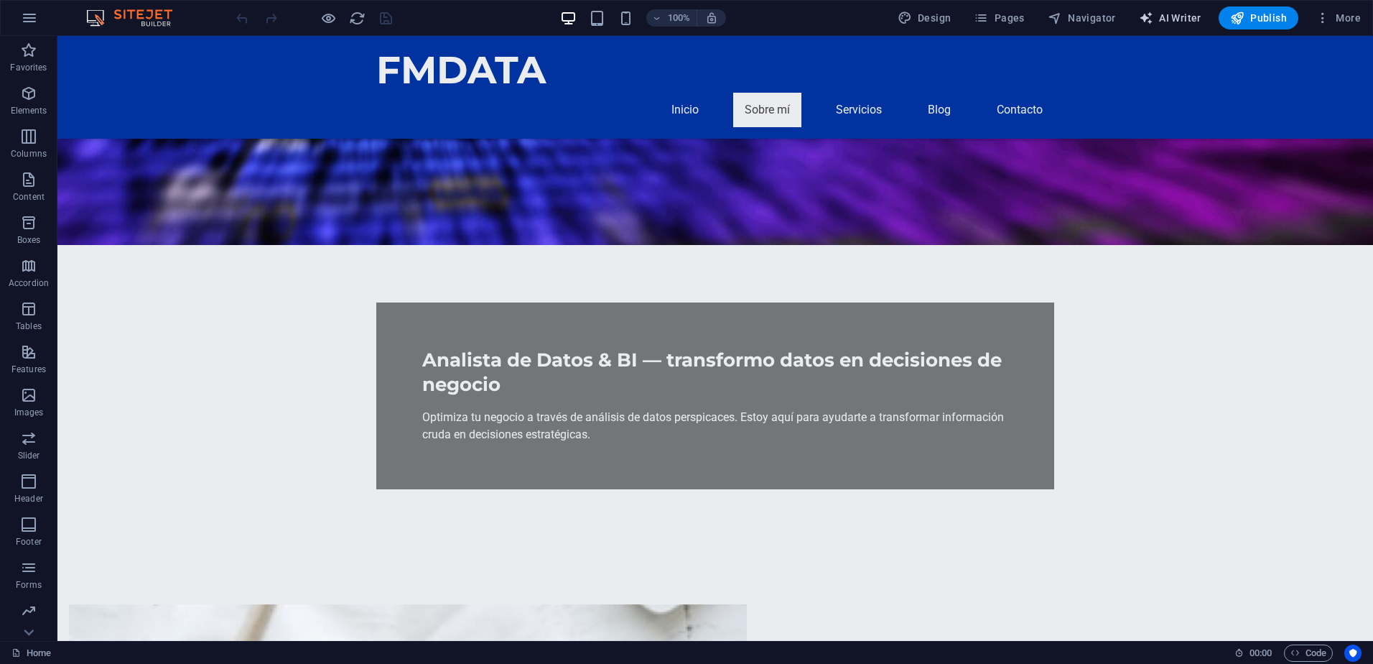
click at [1168, 9] on button "AI Writer" at bounding box center [1170, 17] width 74 height 23
select select "English"
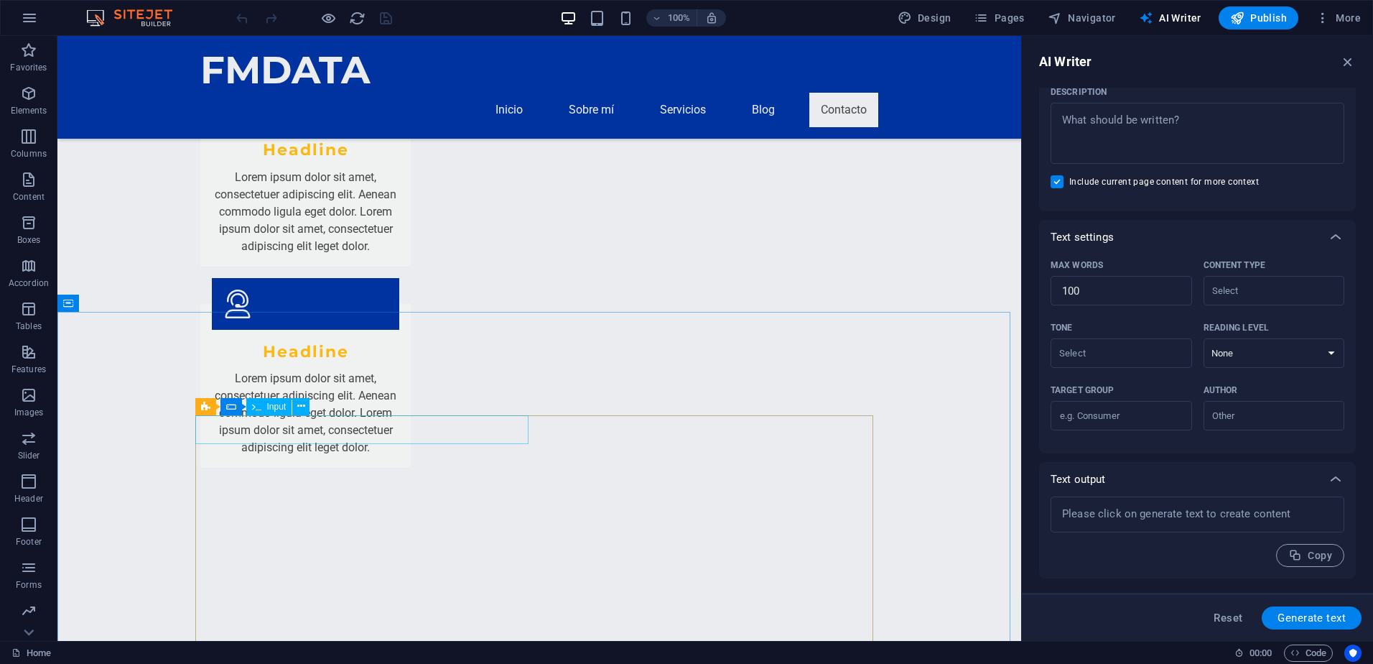
scroll to position [2345, 0]
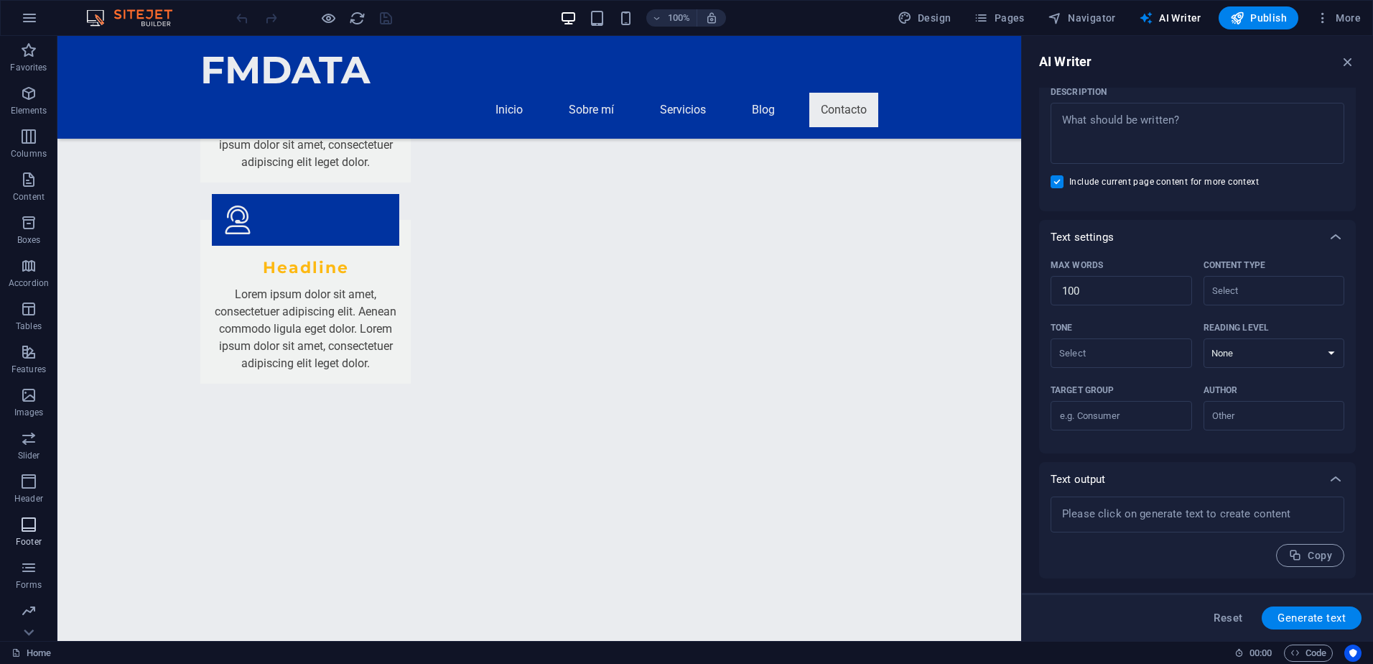
click at [26, 494] on p "Header" at bounding box center [28, 498] width 29 height 11
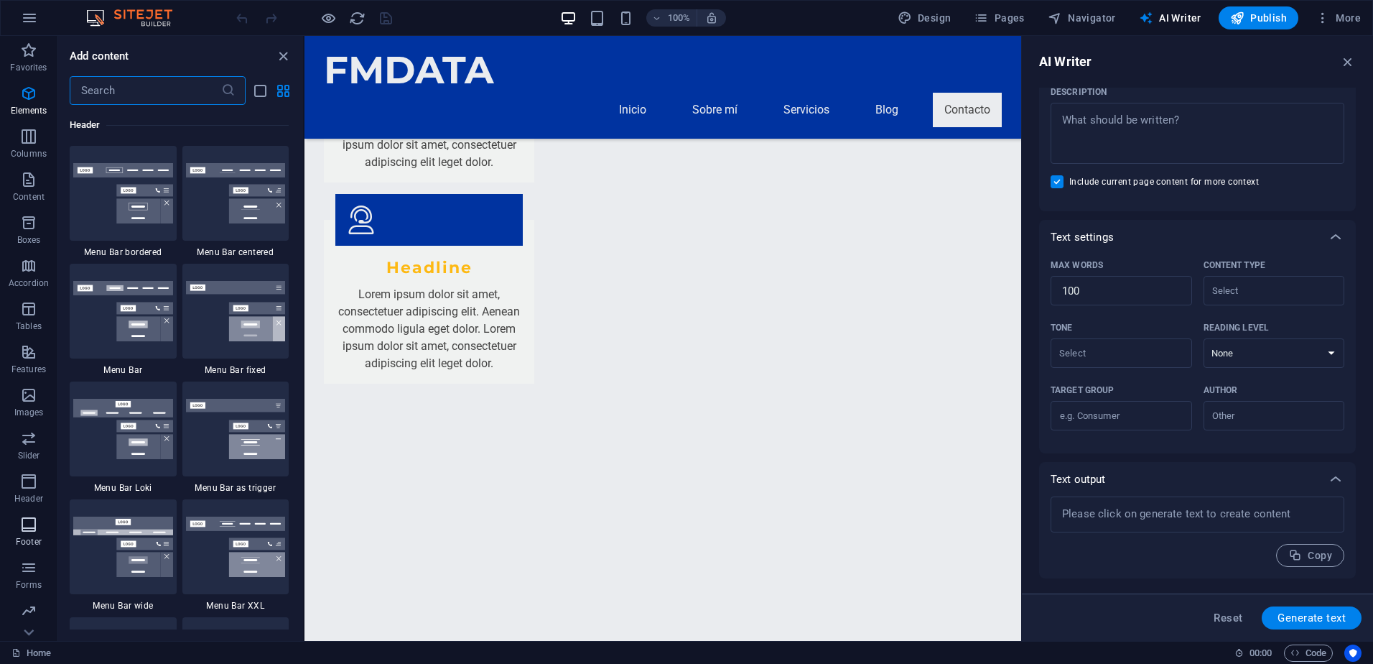
scroll to position [8648, 0]
click at [32, 98] on icon "button" at bounding box center [28, 93] width 17 height 17
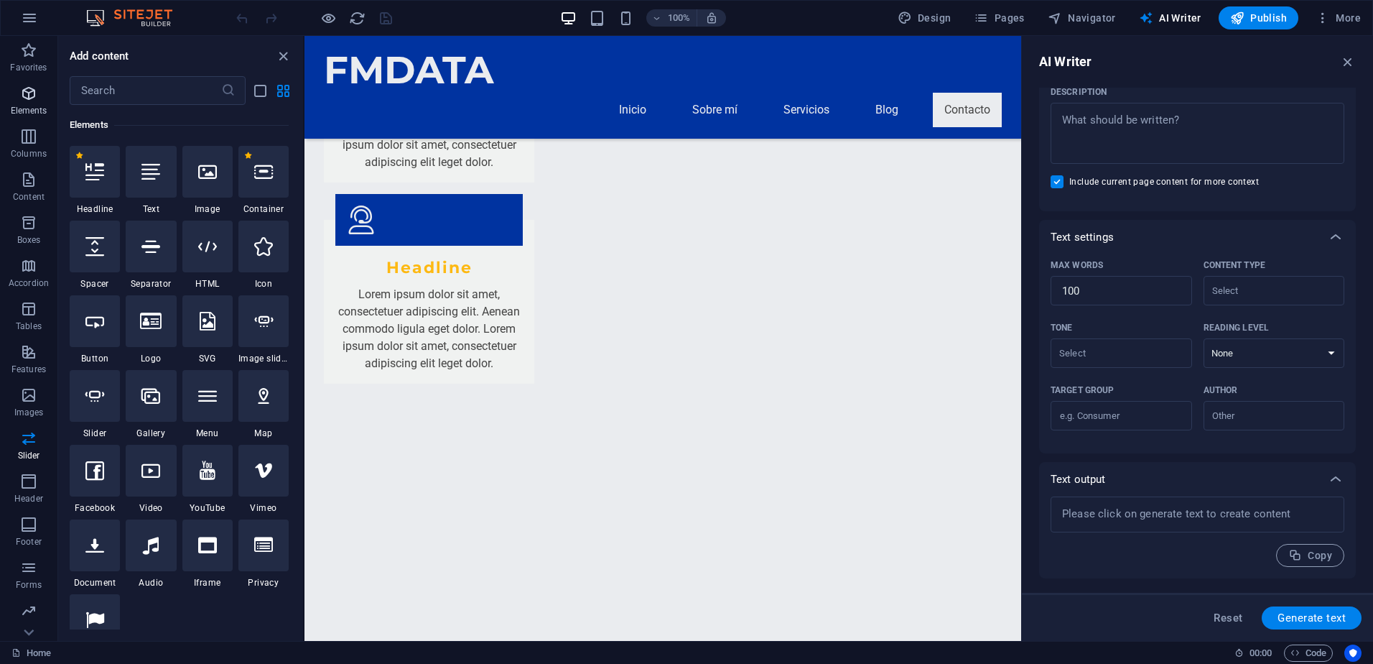
scroll to position [153, 0]
click at [32, 19] on icon "button" at bounding box center [29, 17] width 17 height 17
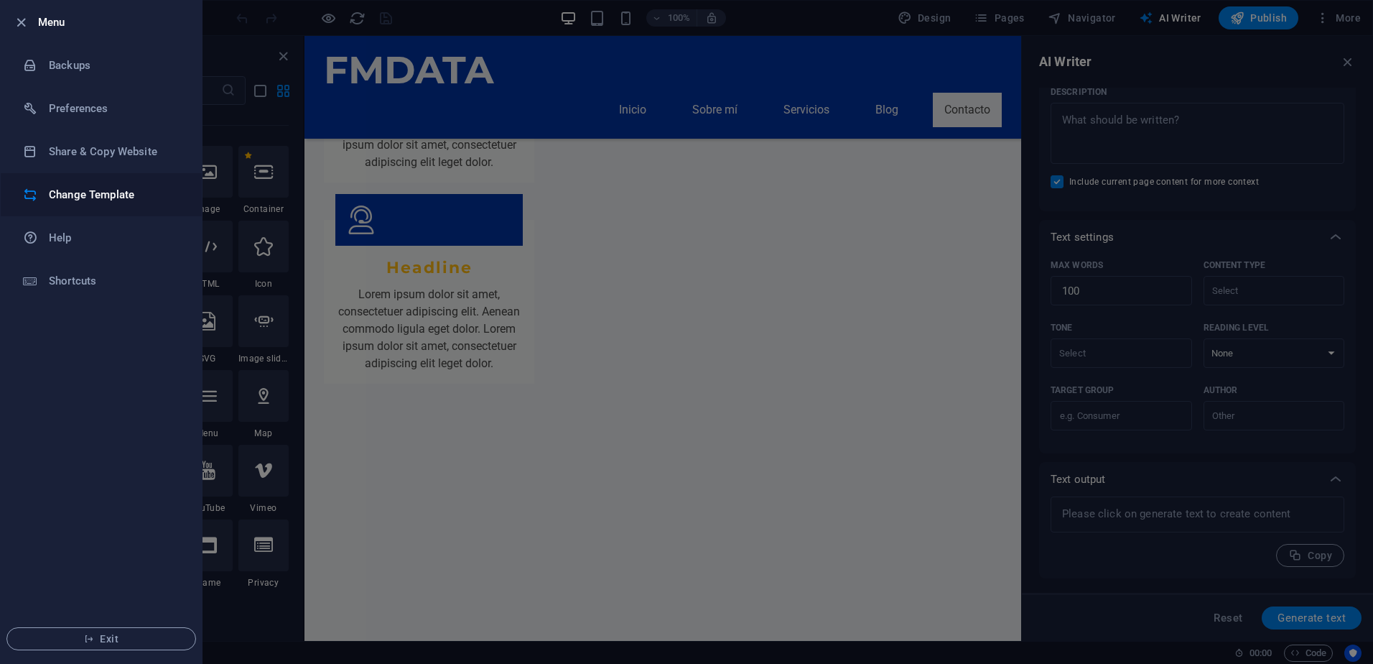
click at [116, 203] on h6 "Change Template" at bounding box center [115, 194] width 133 height 17
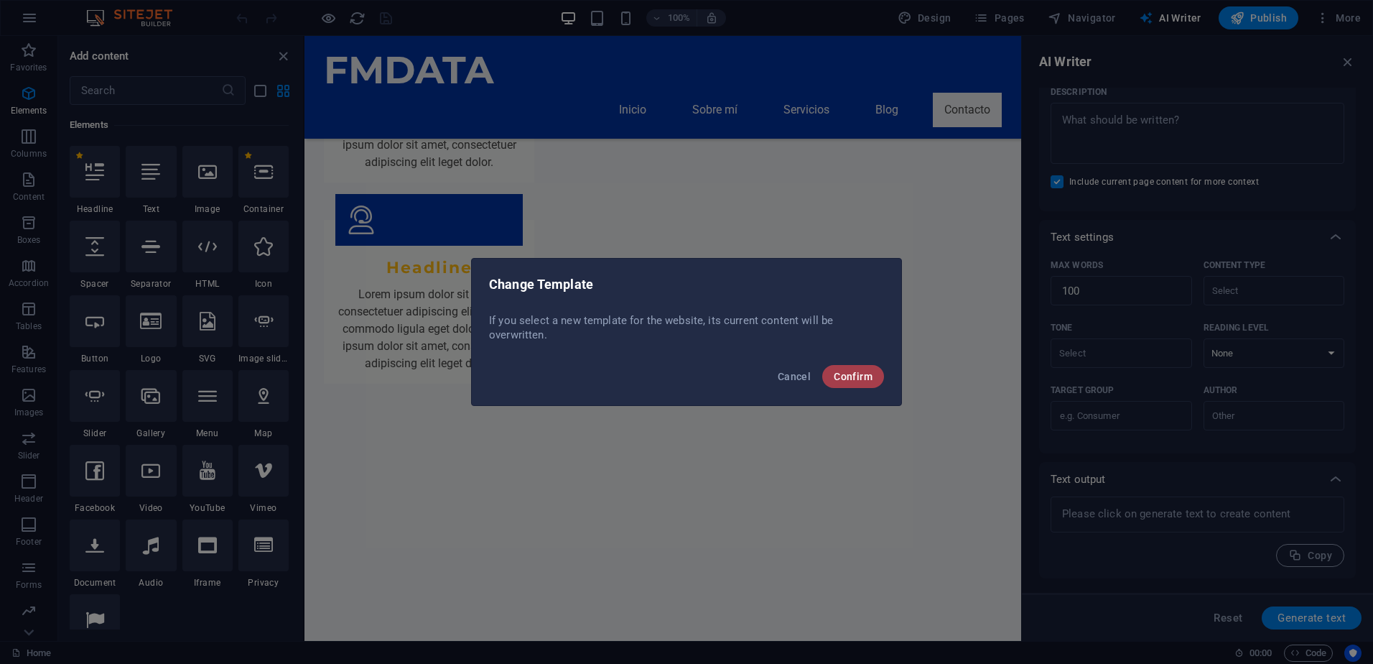
click at [855, 380] on span "Confirm" at bounding box center [853, 376] width 39 height 11
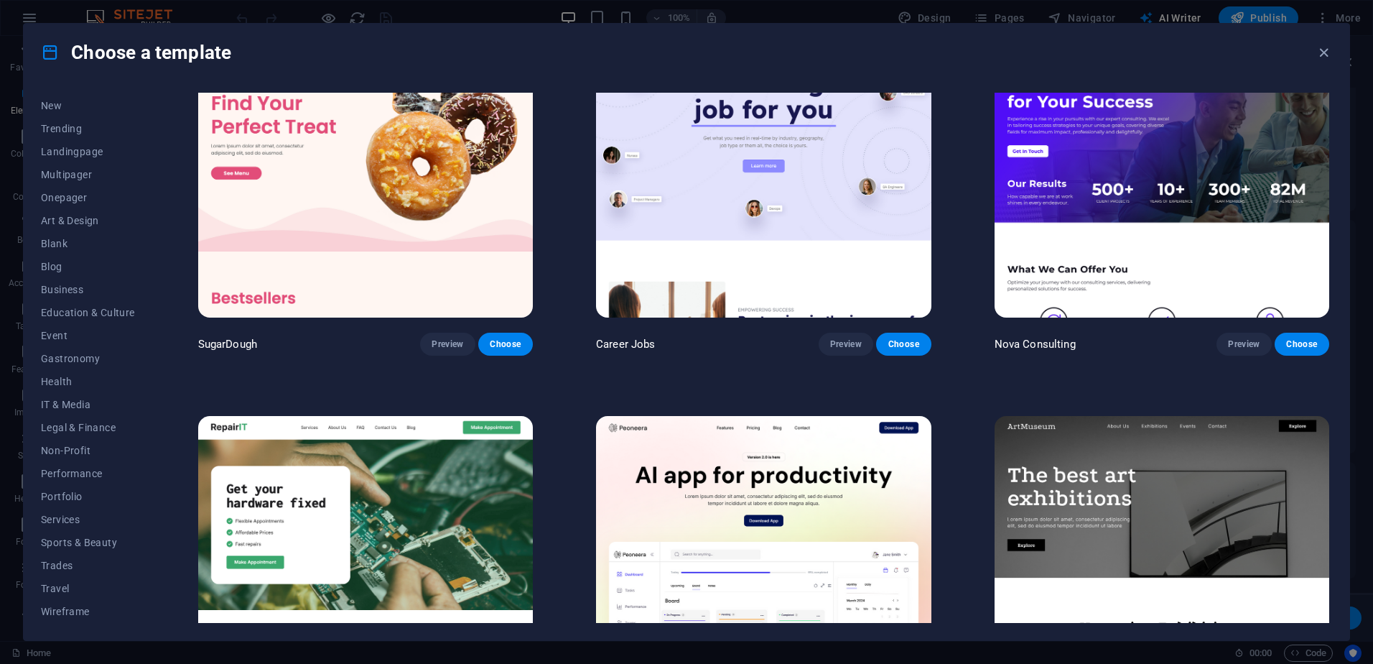
scroll to position [0, 0]
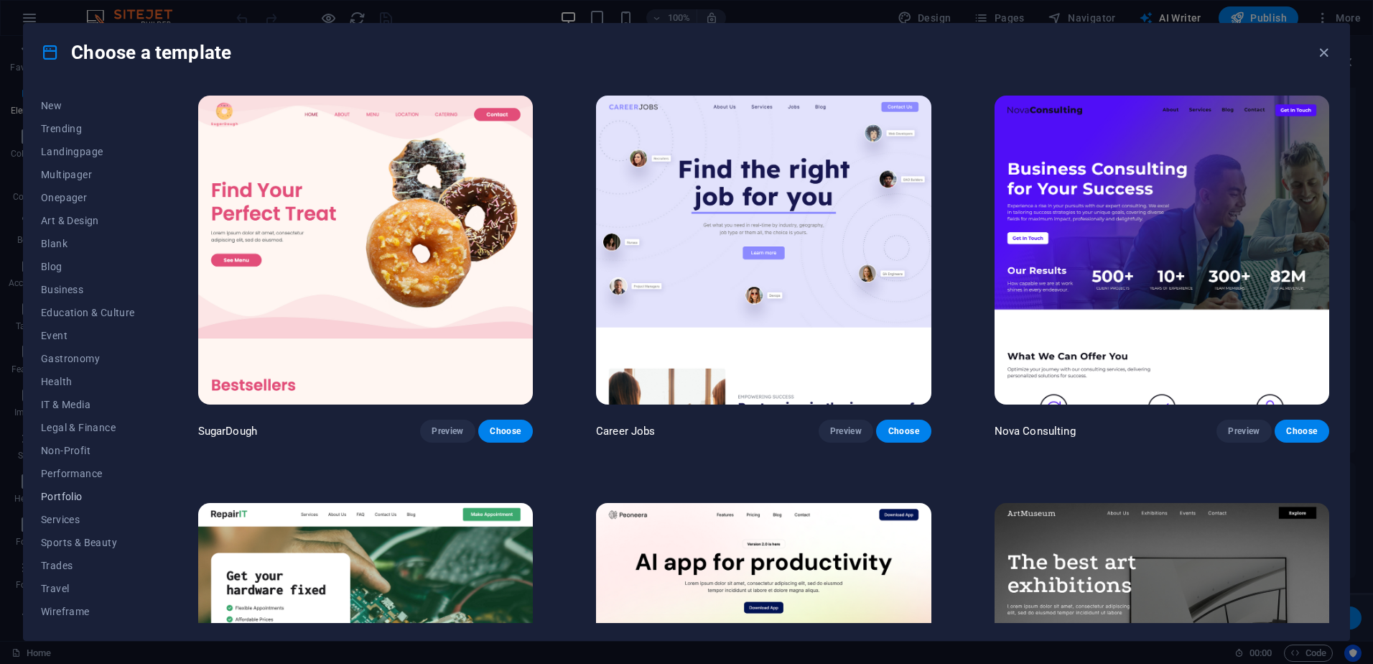
click at [60, 493] on span "Portfolio" at bounding box center [88, 496] width 94 height 11
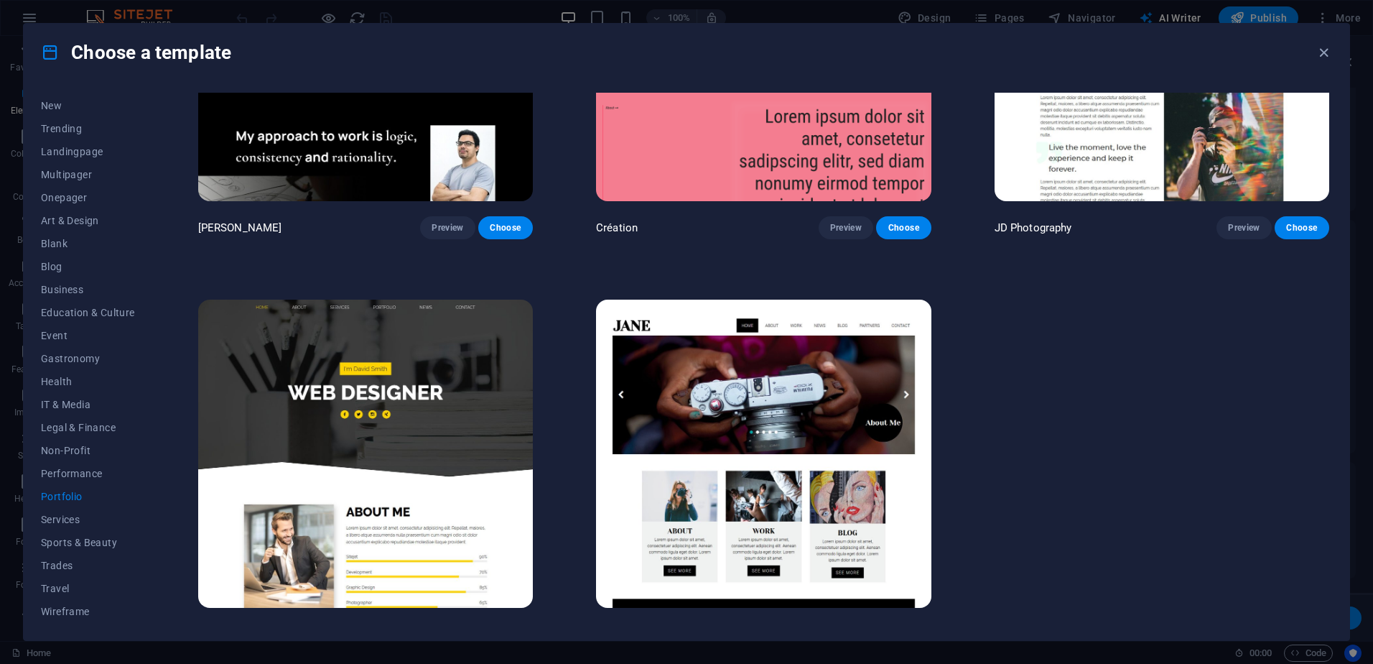
scroll to position [629, 0]
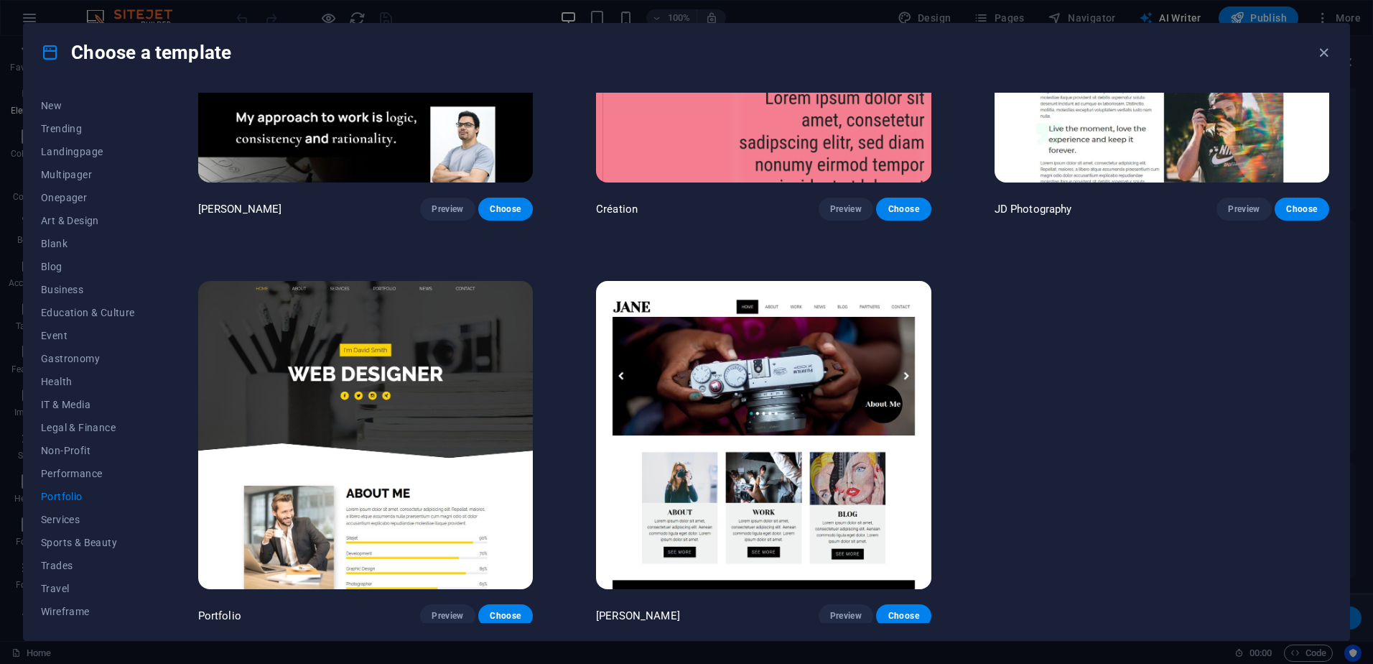
click at [478, 402] on img at bounding box center [365, 435] width 335 height 309
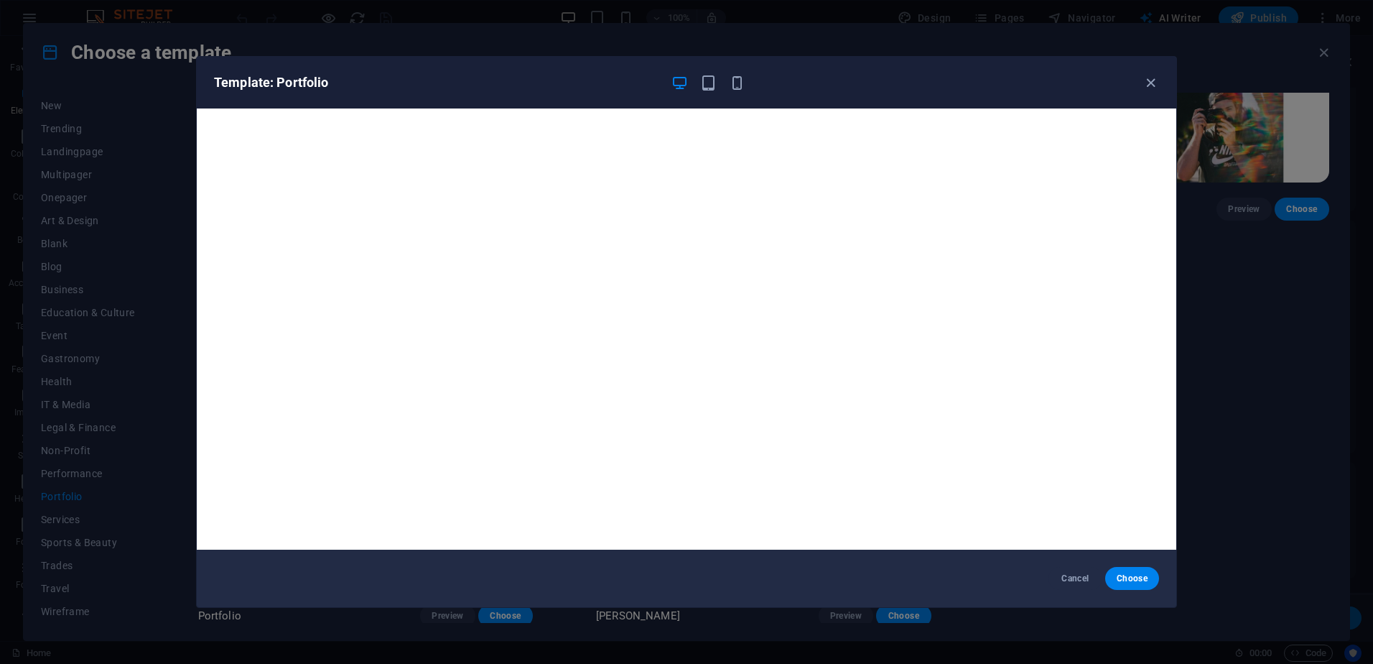
scroll to position [4, 0]
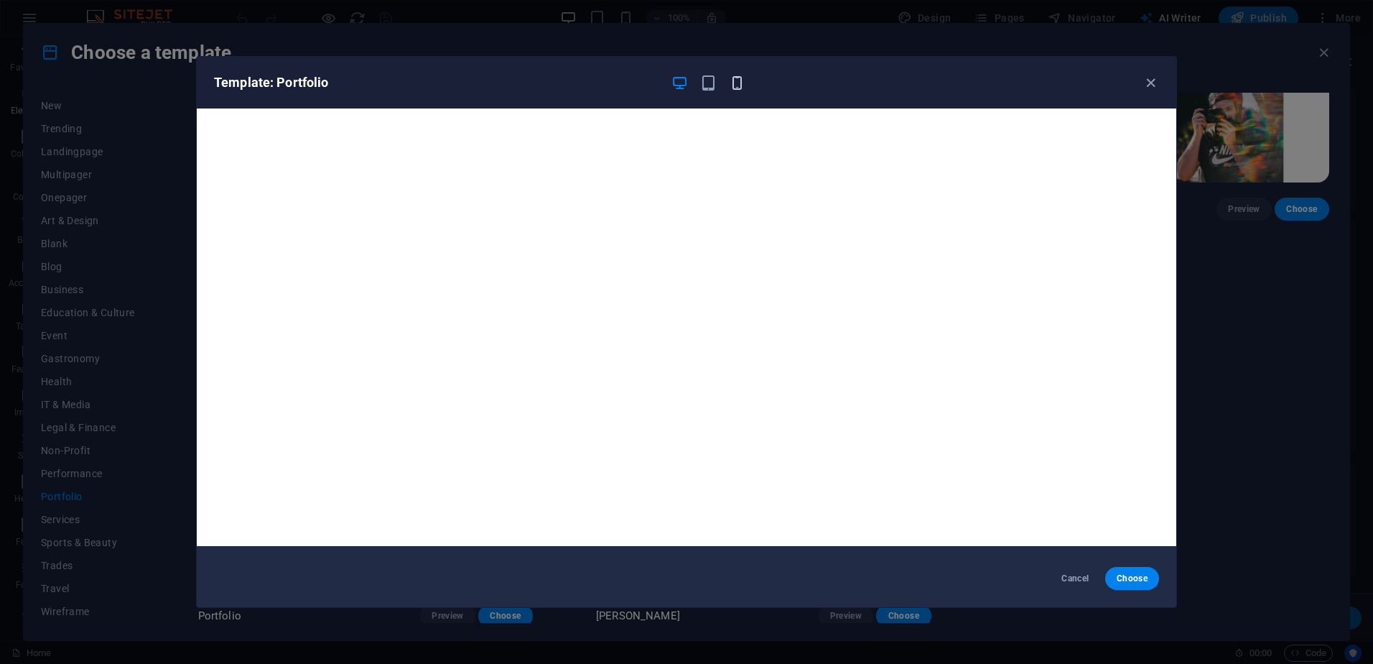
click at [734, 86] on icon "button" at bounding box center [737, 83] width 17 height 17
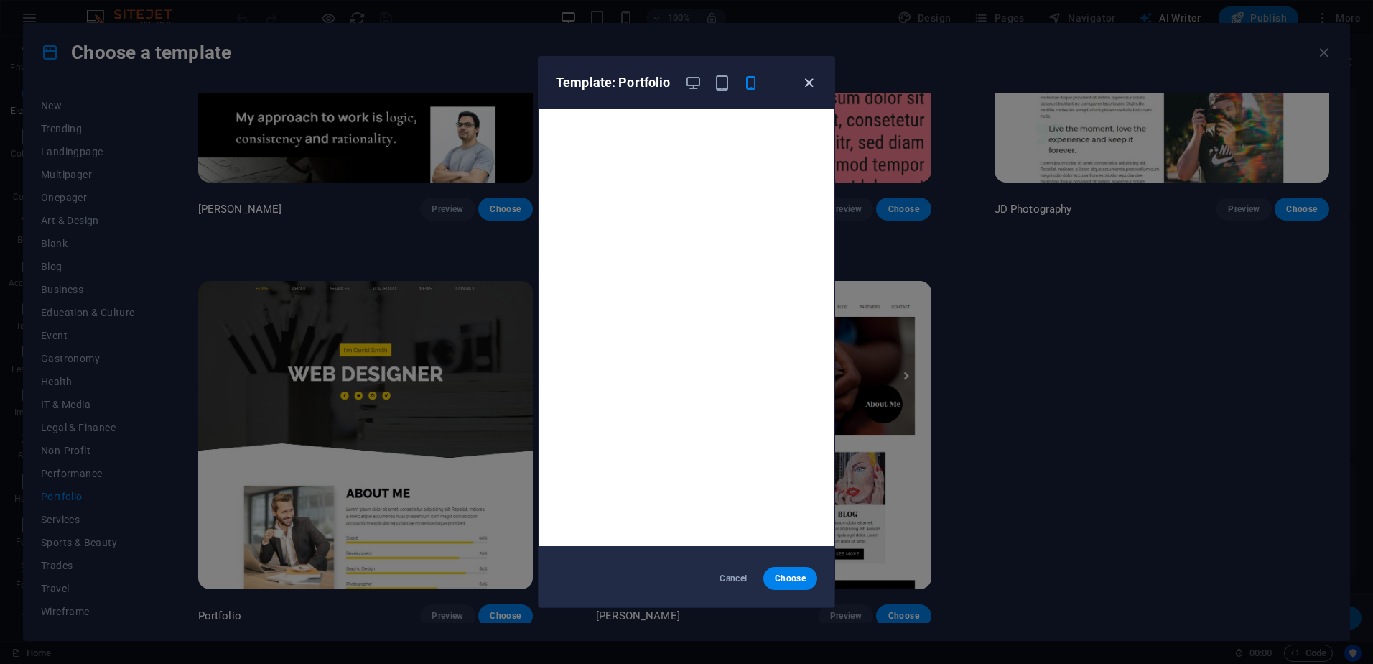
click at [812, 82] on icon "button" at bounding box center [809, 83] width 17 height 17
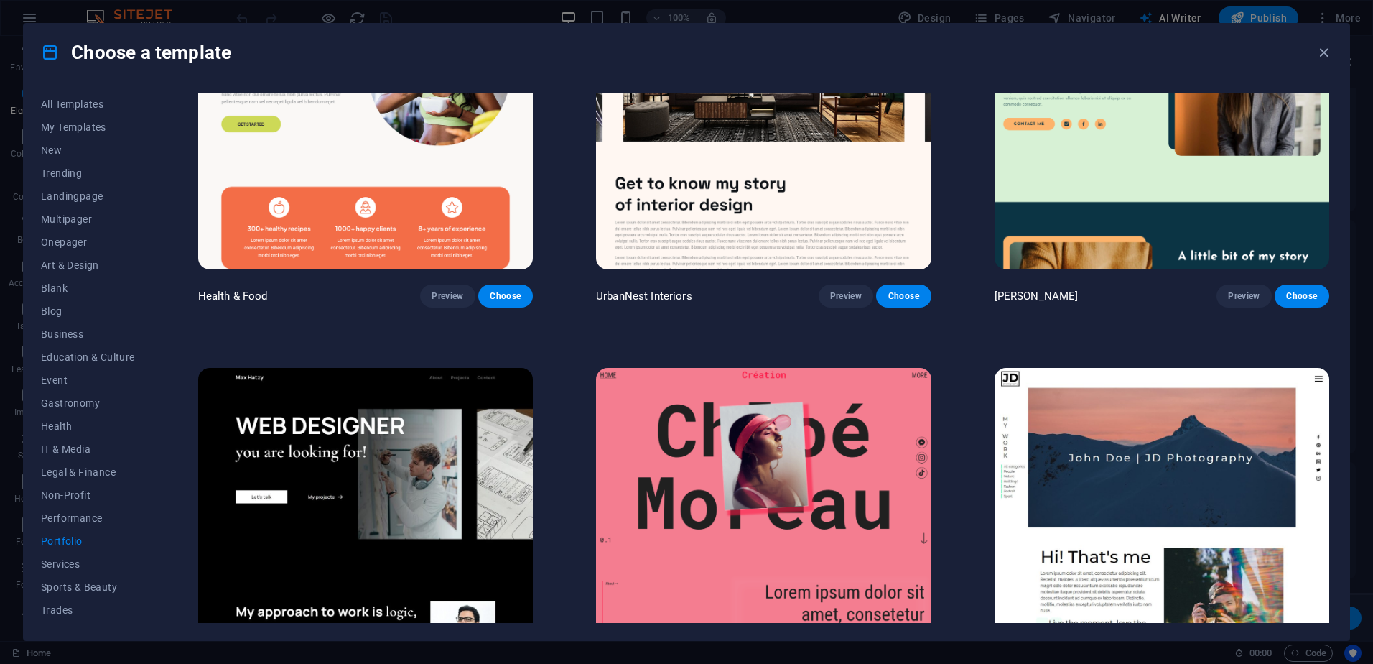
scroll to position [0, 0]
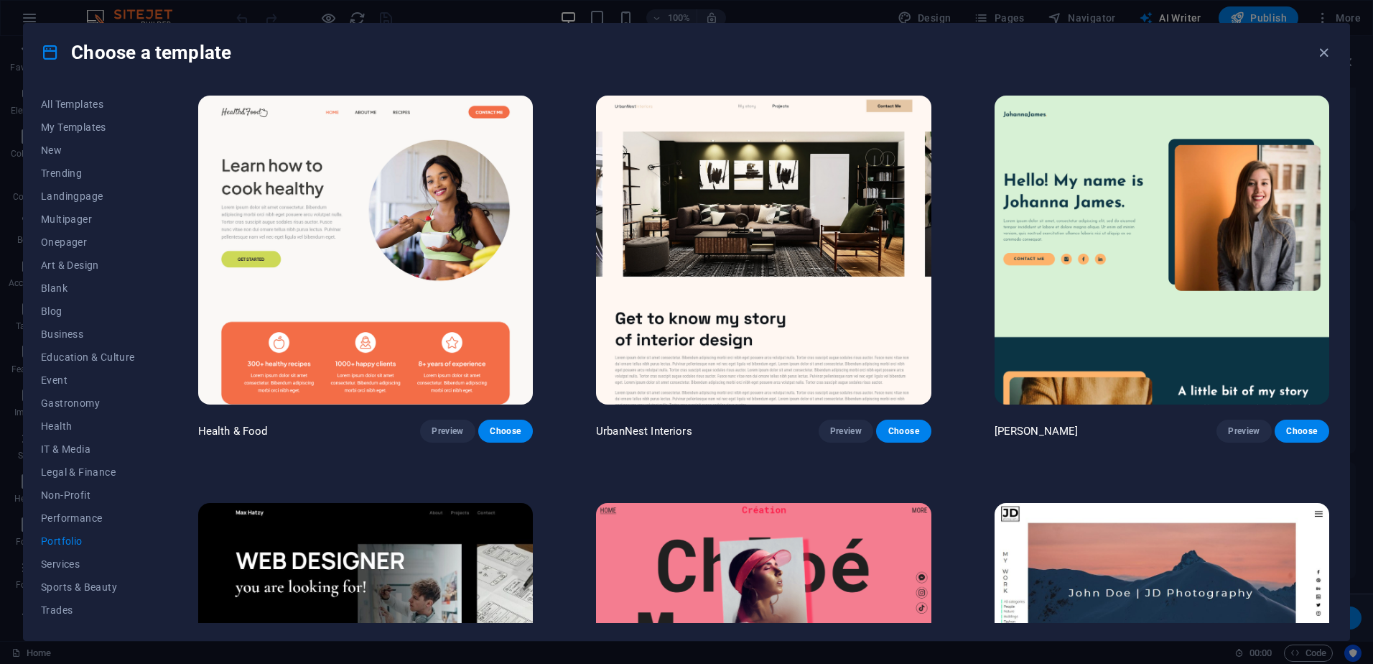
click at [1321, 50] on icon "button" at bounding box center [1324, 53] width 17 height 17
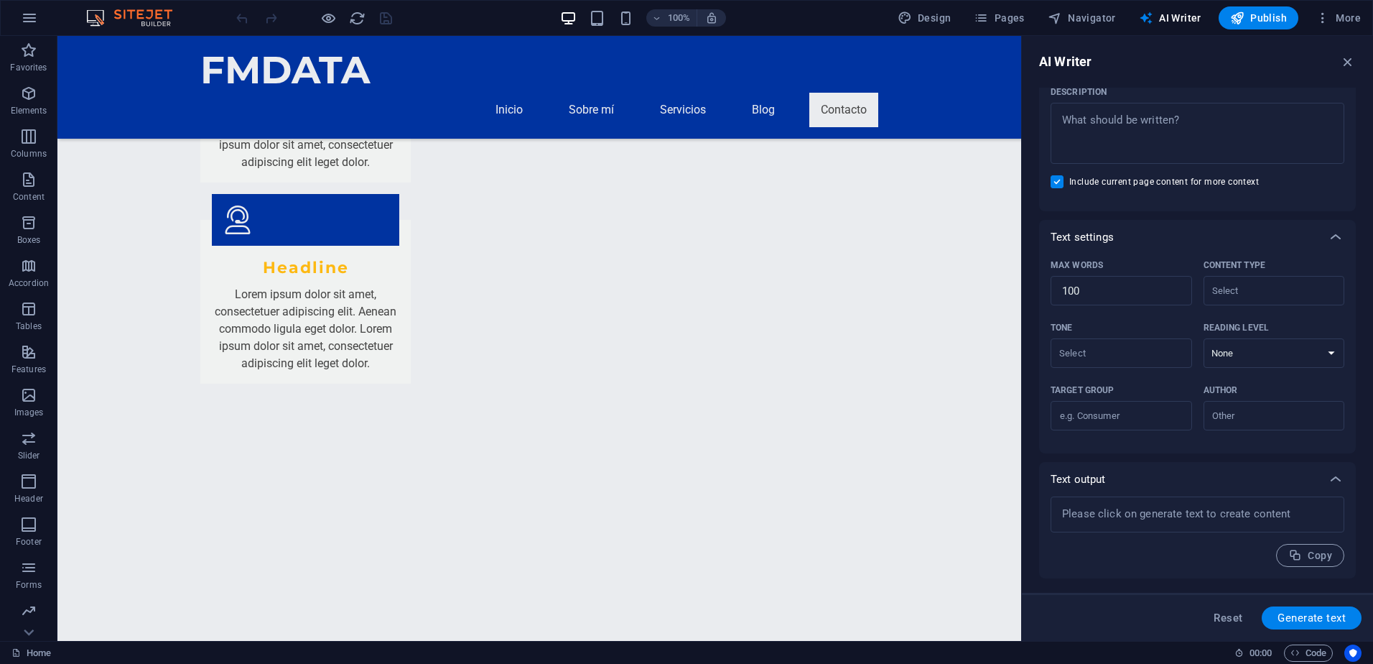
click at [1354, 70] on div "AI Writer Text input Element ​ You can only choose headline and text elements. …" at bounding box center [1197, 338] width 351 height 605
click at [1347, 55] on icon "button" at bounding box center [1348, 62] width 16 height 16
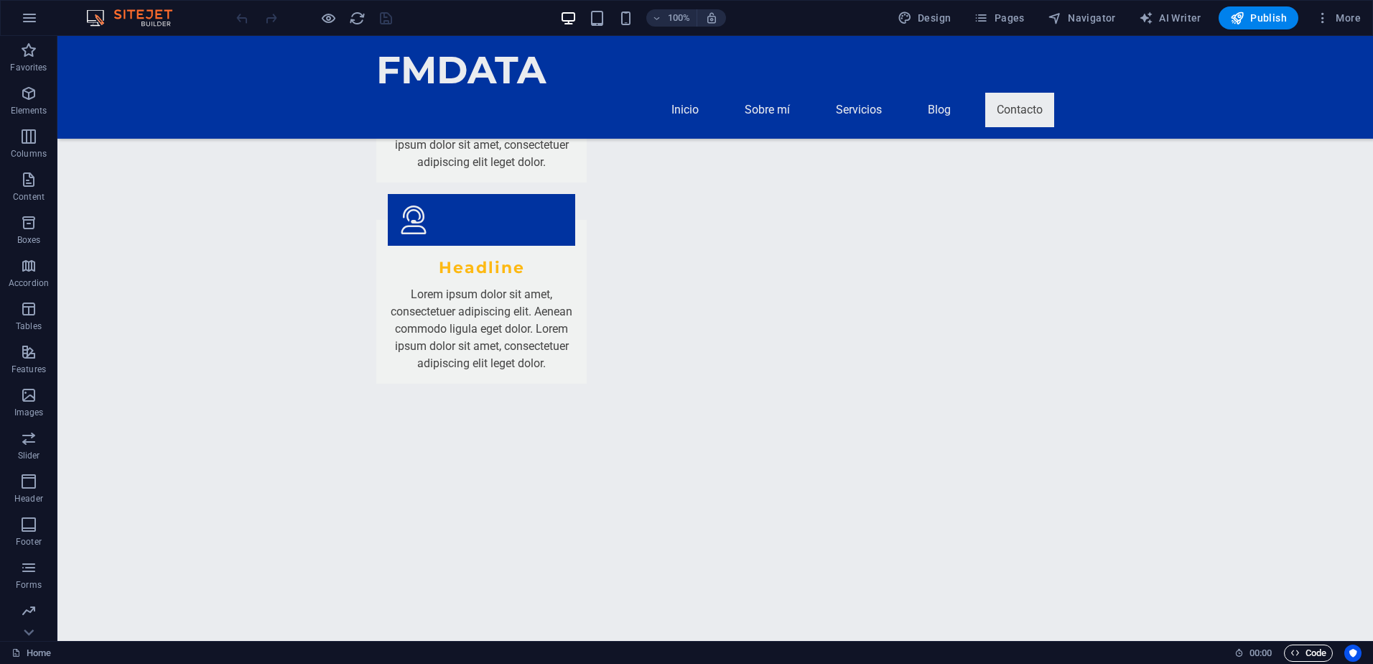
click at [1293, 653] on icon "button" at bounding box center [1295, 652] width 9 height 9
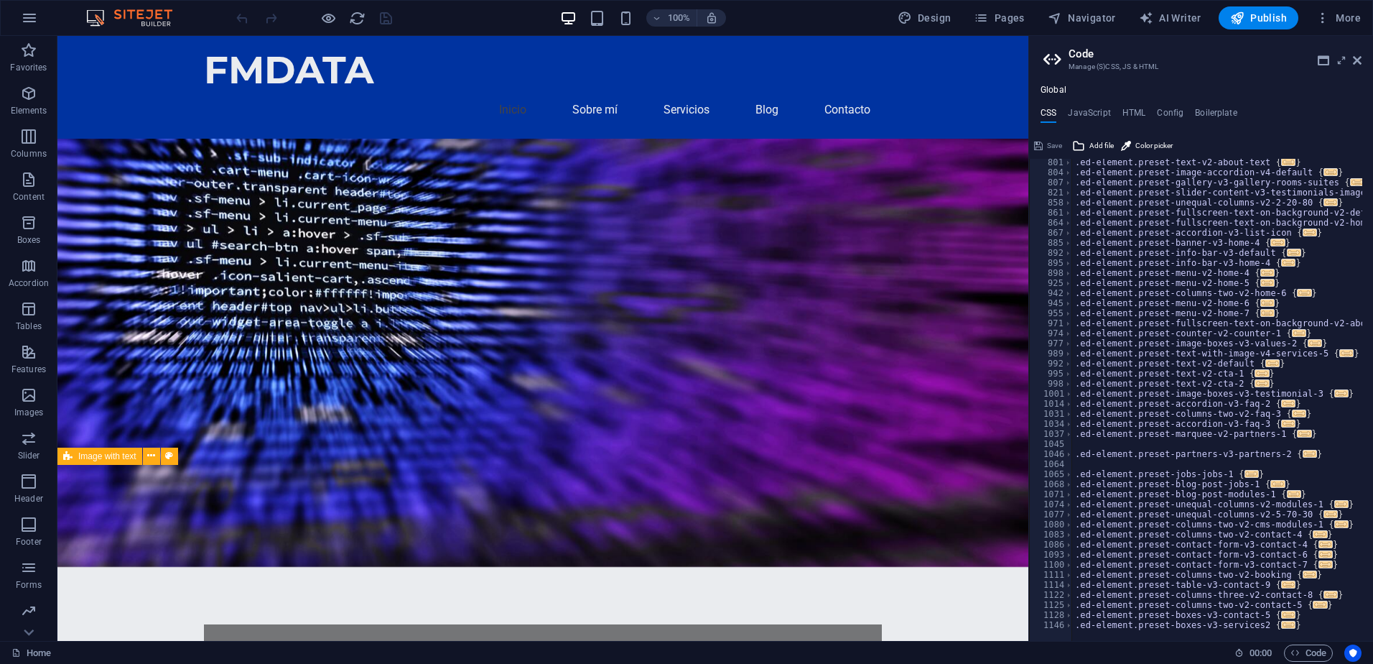
click at [1056, 52] on icon at bounding box center [1055, 60] width 22 height 20
click at [1360, 60] on icon at bounding box center [1357, 60] width 9 height 11
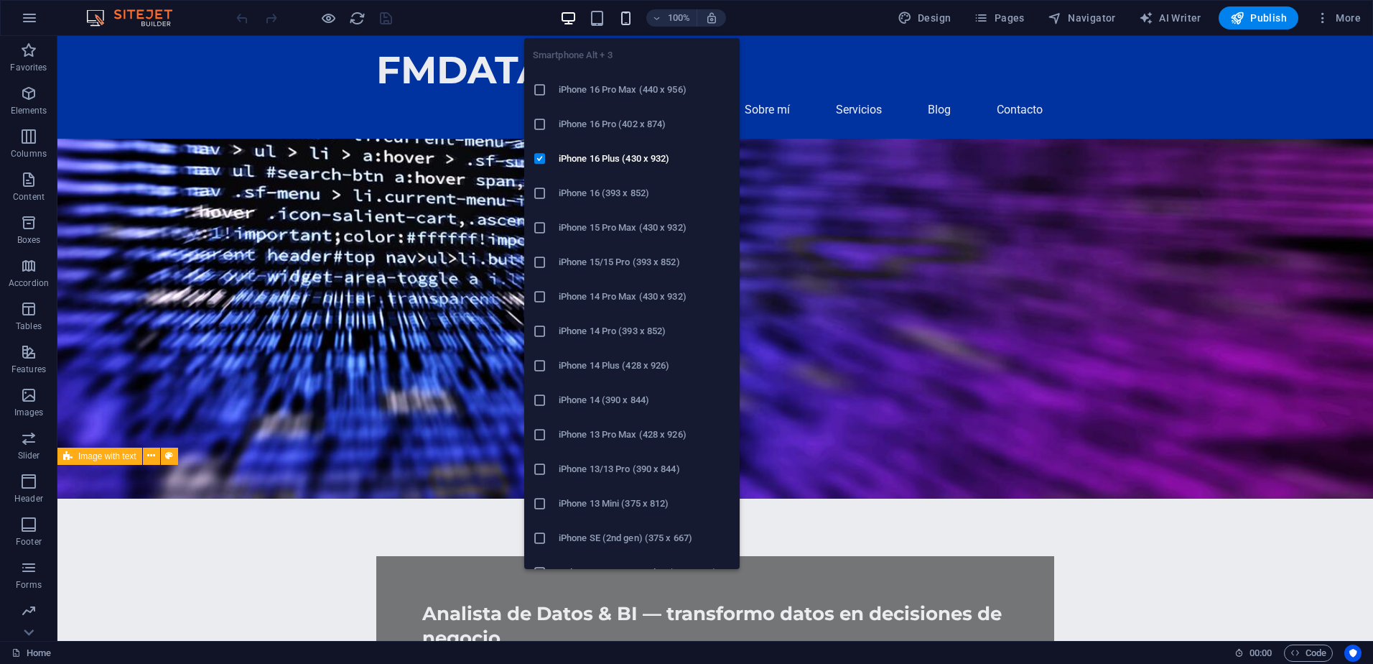
click at [628, 11] on icon "button" at bounding box center [626, 18] width 17 height 17
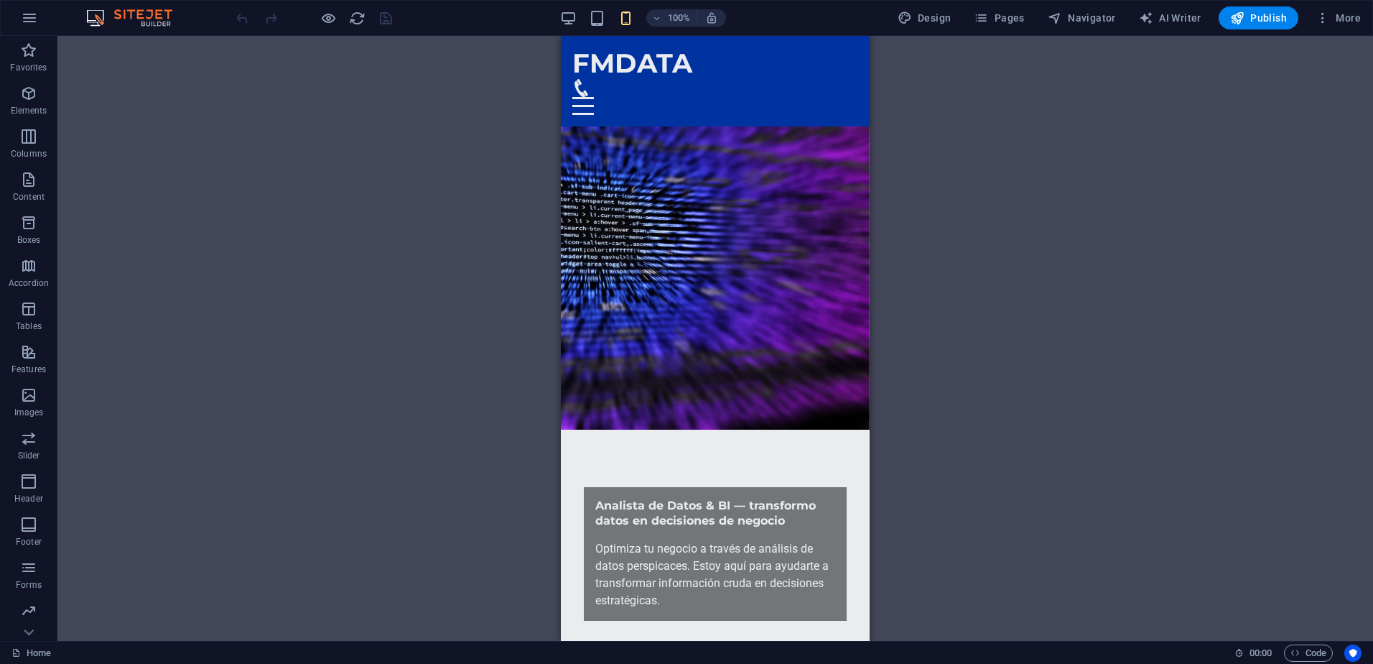
drag, startPoint x: 865, startPoint y: 463, endPoint x: 1376, endPoint y: 64, distance: 648.8
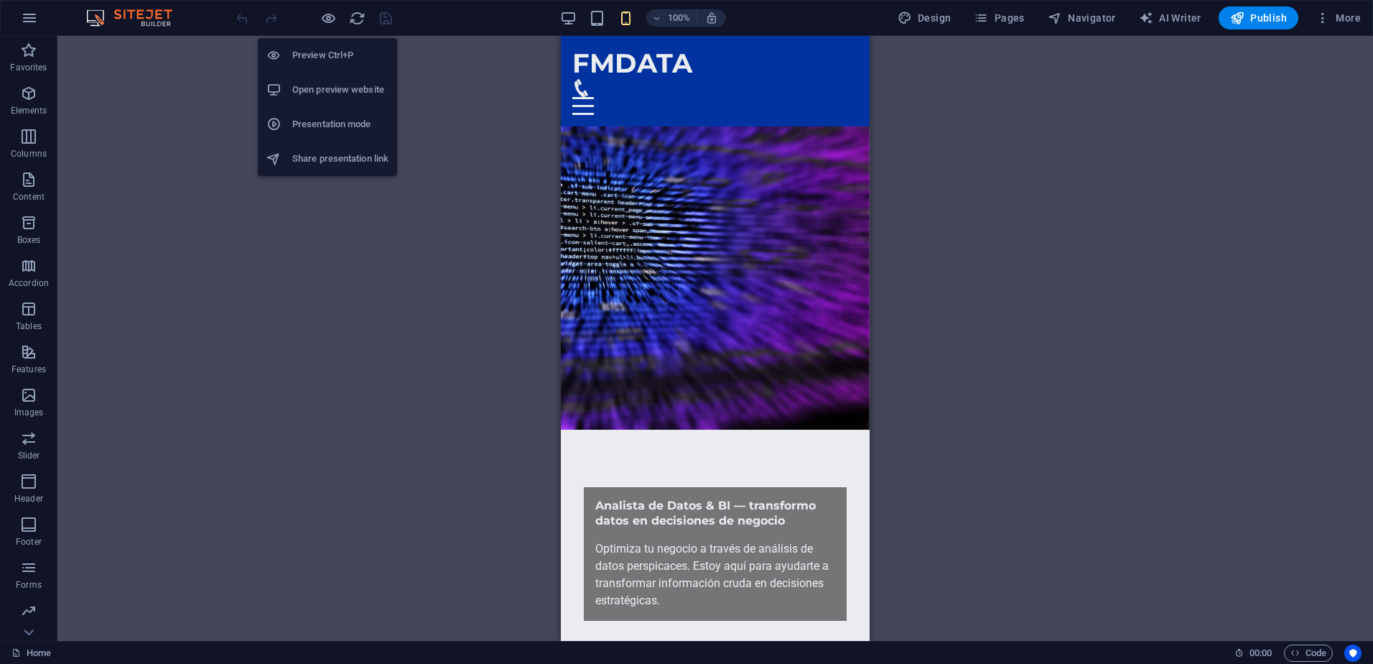
click at [320, 62] on h6 "Preview Ctrl+P" at bounding box center [340, 55] width 96 height 17
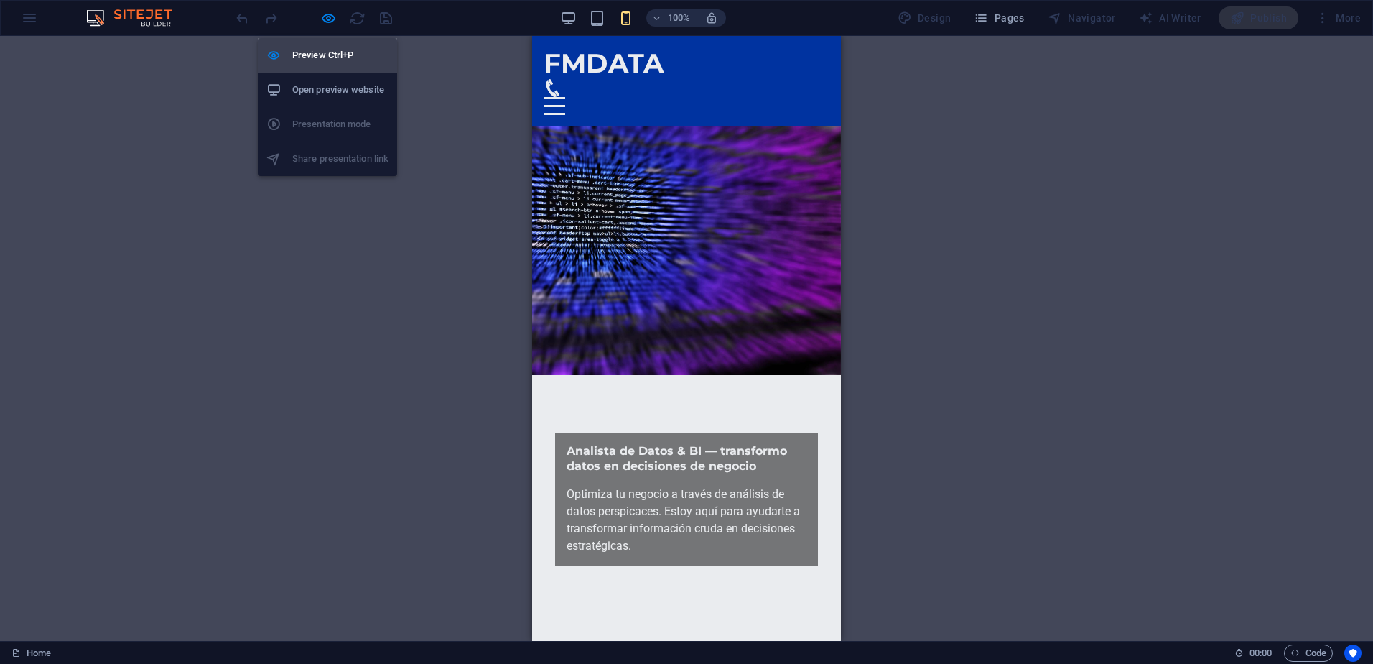
click at [319, 52] on h6 "Preview Ctrl+P" at bounding box center [340, 55] width 96 height 17
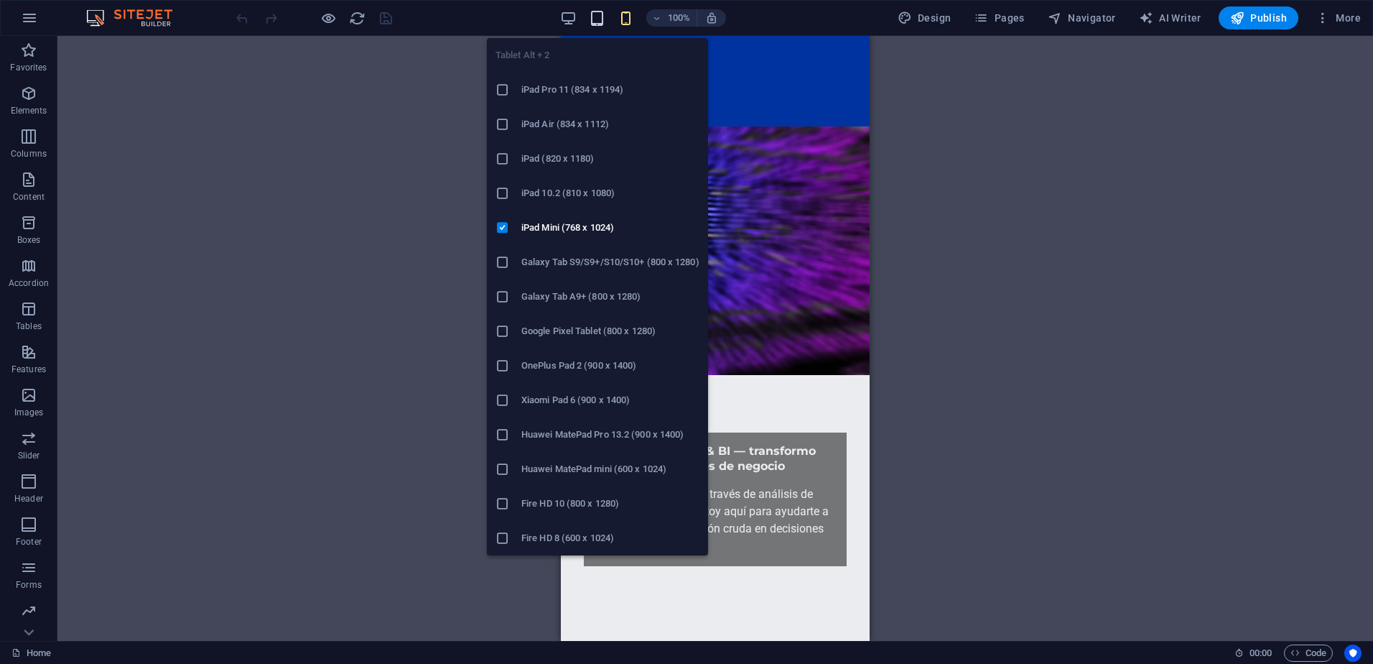
click at [600, 23] on icon "button" at bounding box center [597, 18] width 17 height 17
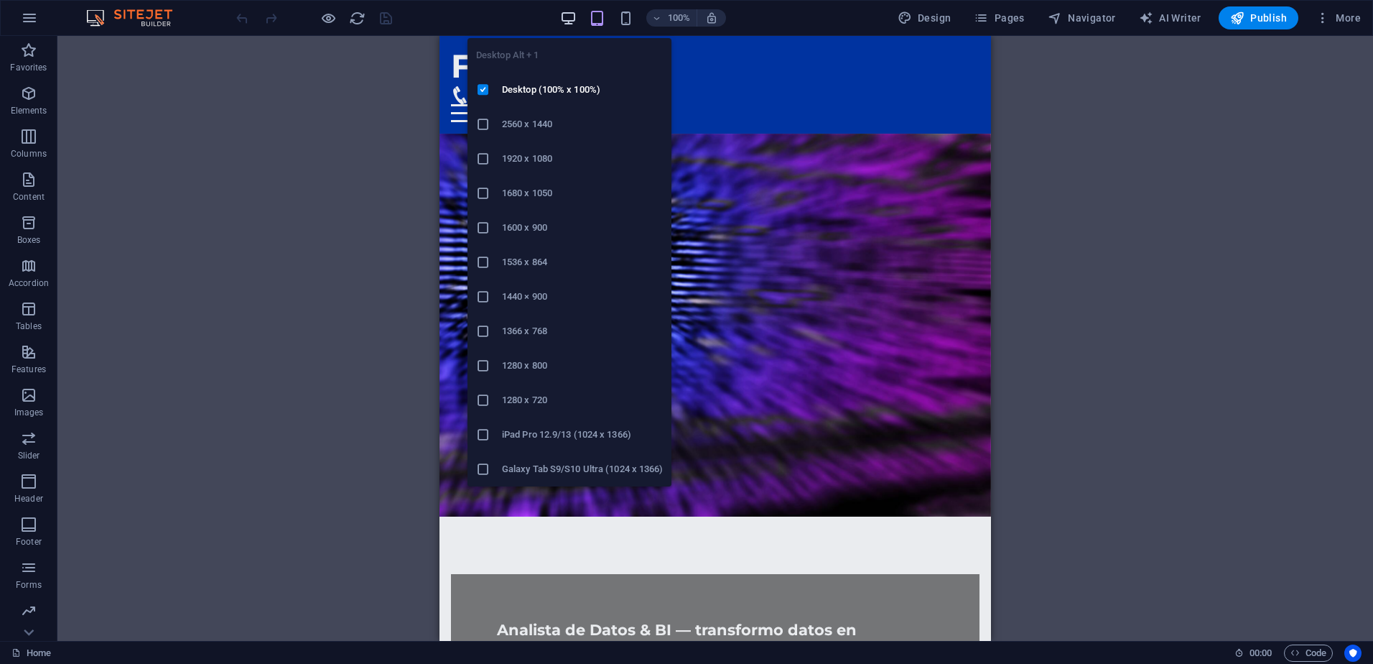
click at [571, 15] on icon "button" at bounding box center [568, 18] width 17 height 17
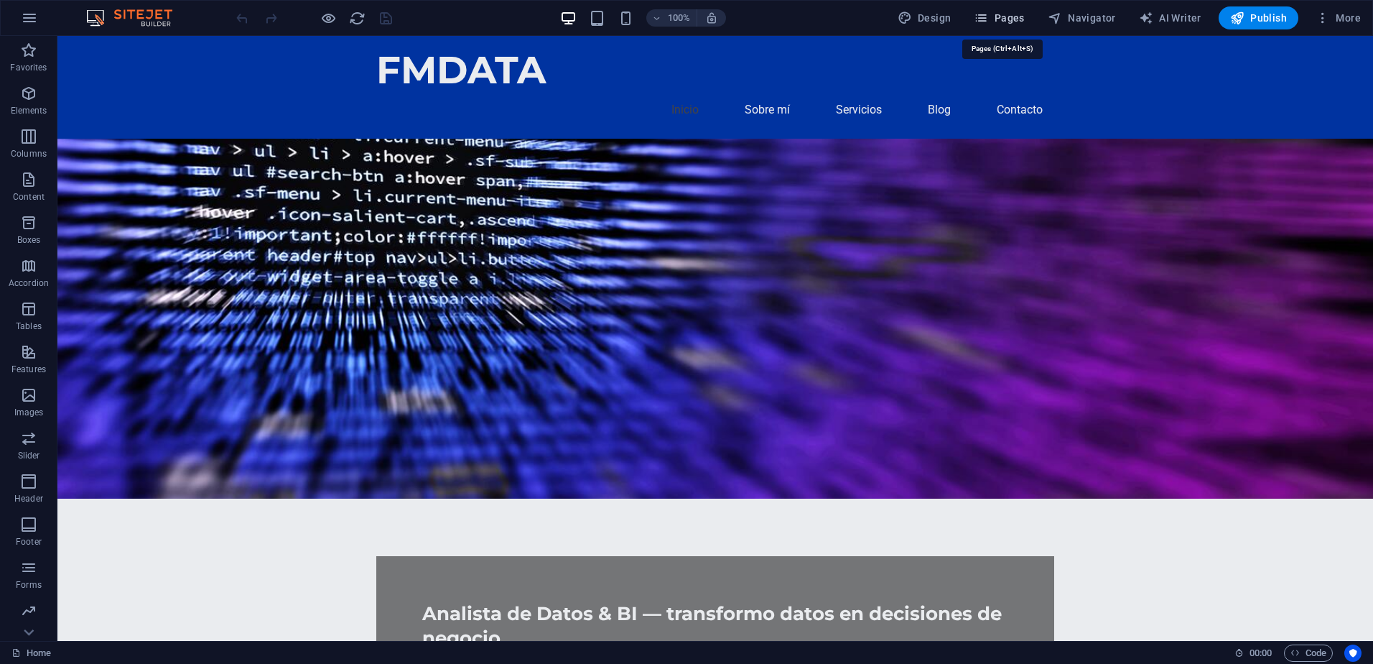
click at [988, 11] on icon "button" at bounding box center [981, 18] width 14 height 14
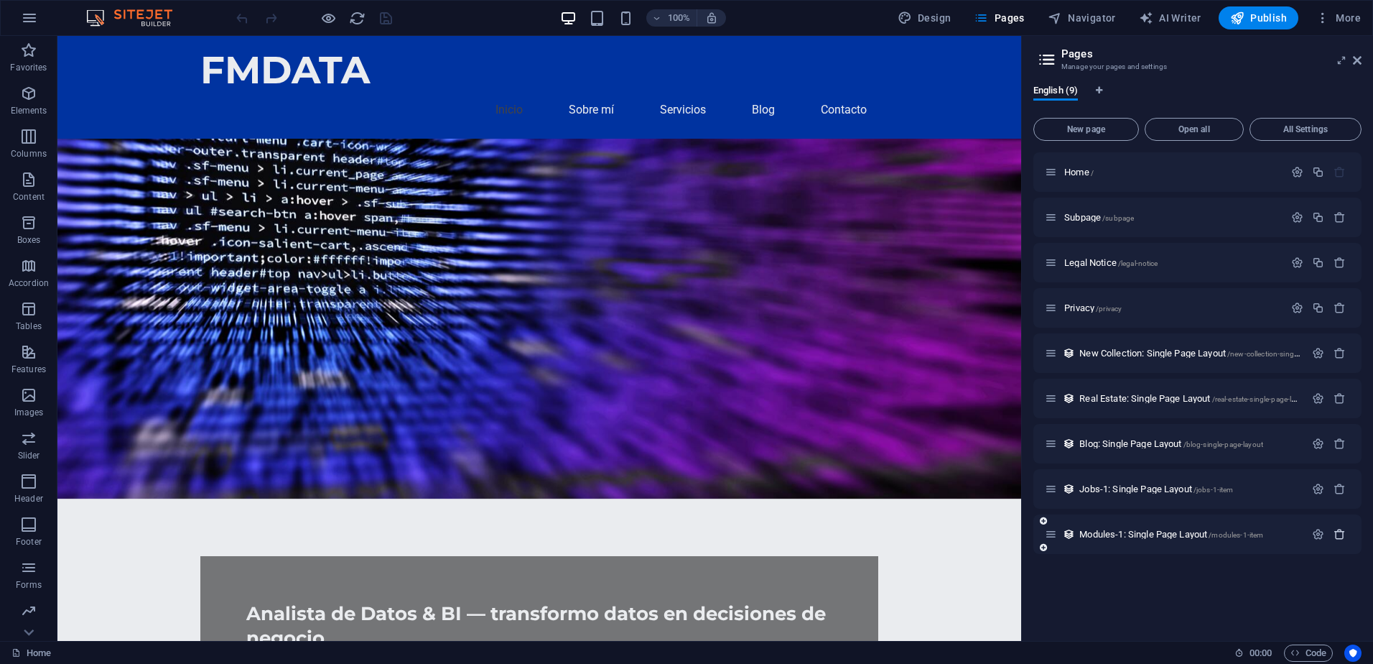
click at [1339, 534] on icon "button" at bounding box center [1340, 534] width 12 height 12
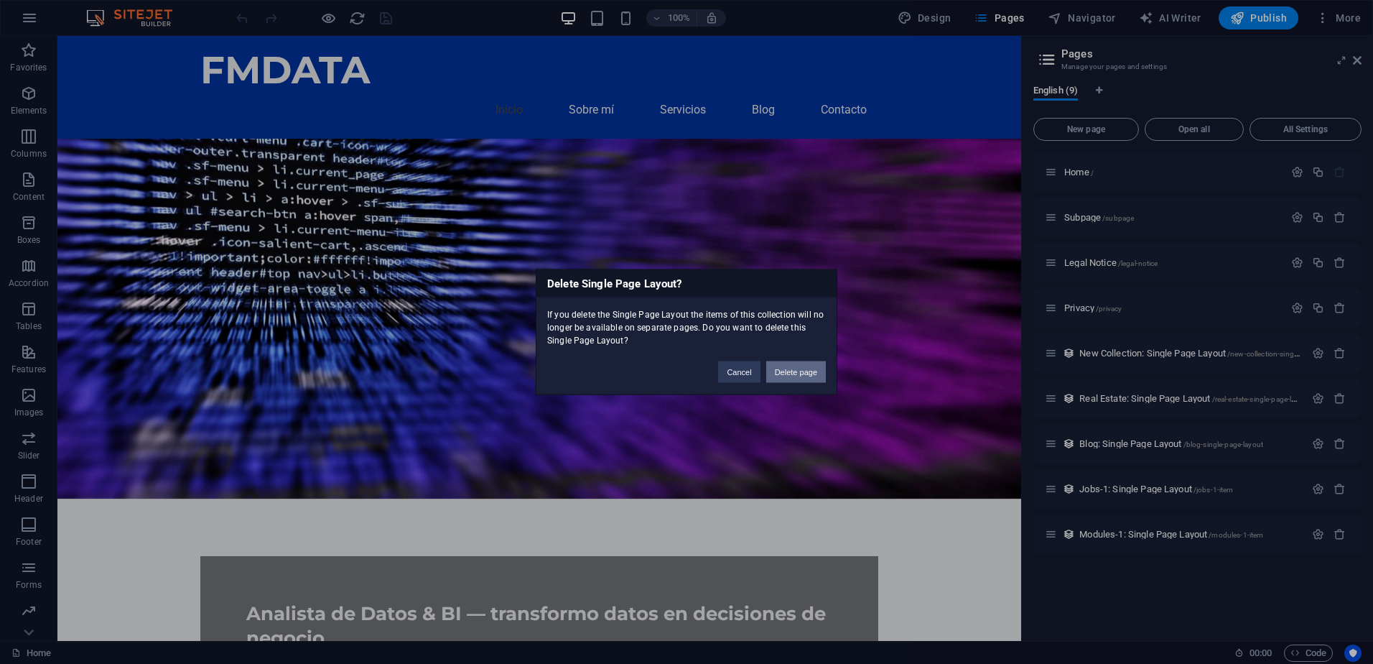
click at [782, 366] on button "Delete page" at bounding box center [796, 372] width 60 height 22
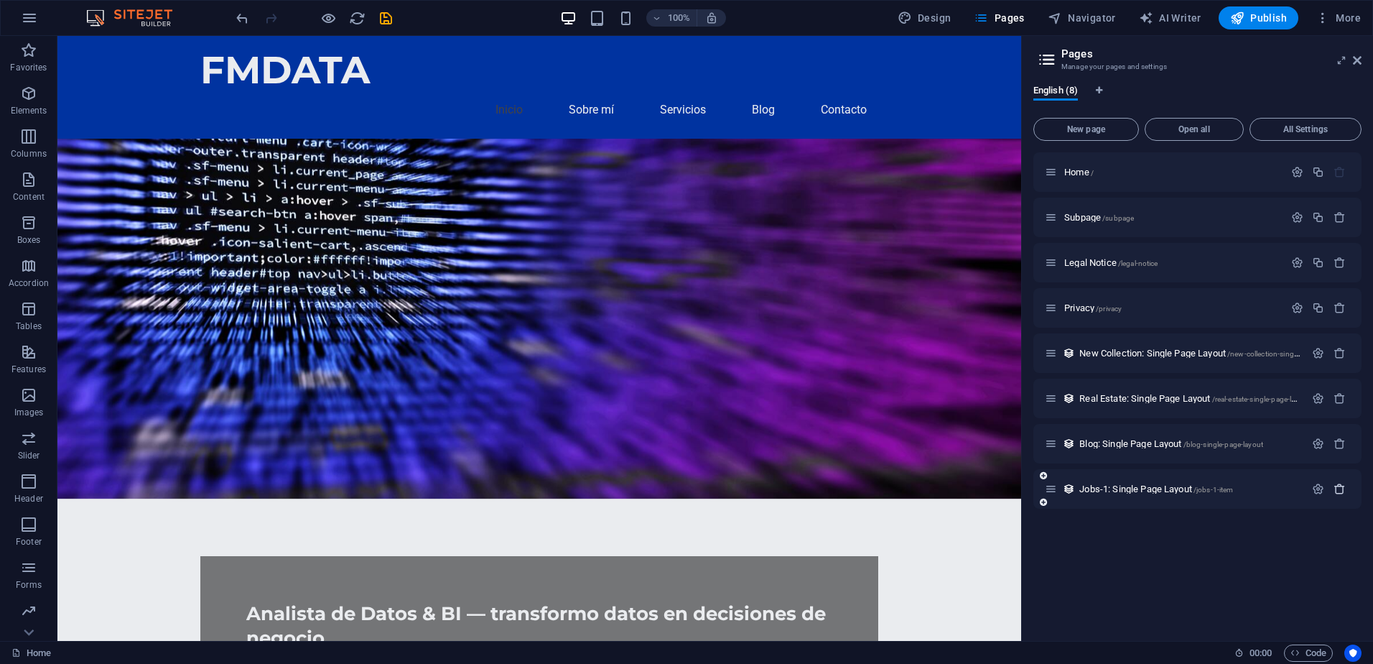
click at [1339, 485] on icon "button" at bounding box center [1340, 489] width 12 height 12
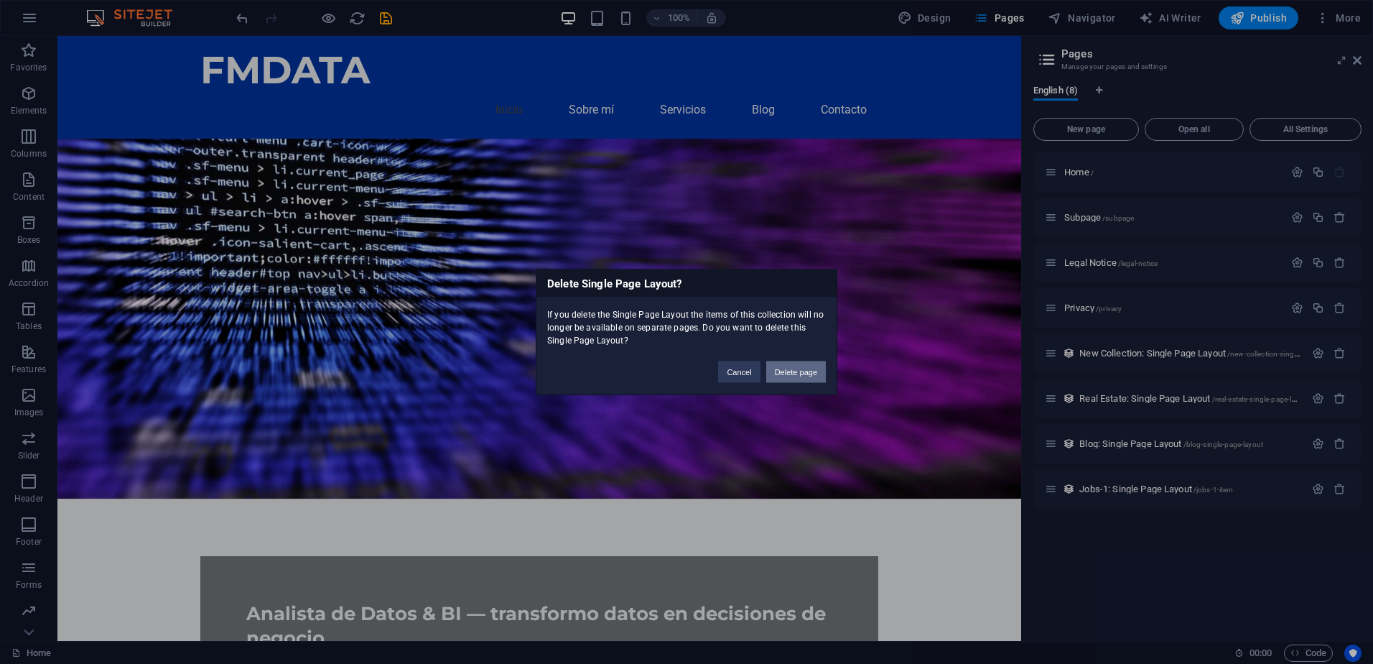
click at [793, 378] on button "Delete page" at bounding box center [796, 372] width 60 height 22
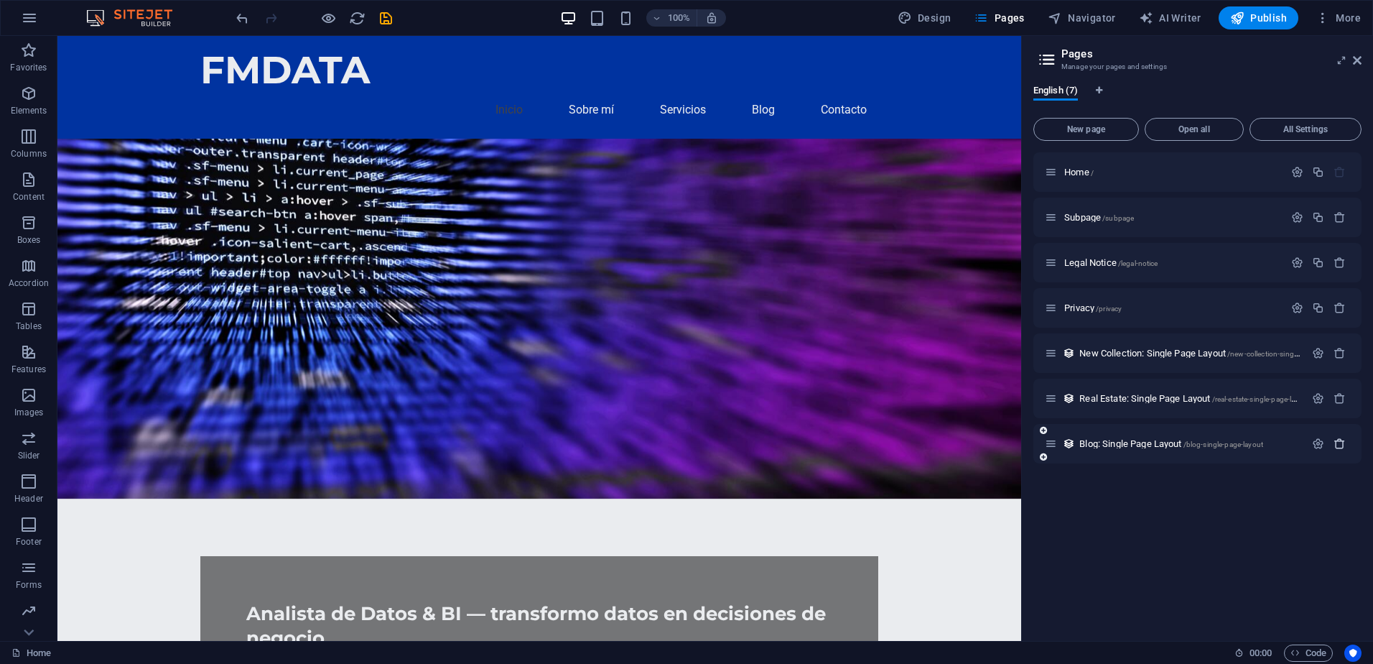
click at [1337, 447] on icon "button" at bounding box center [1340, 443] width 12 height 12
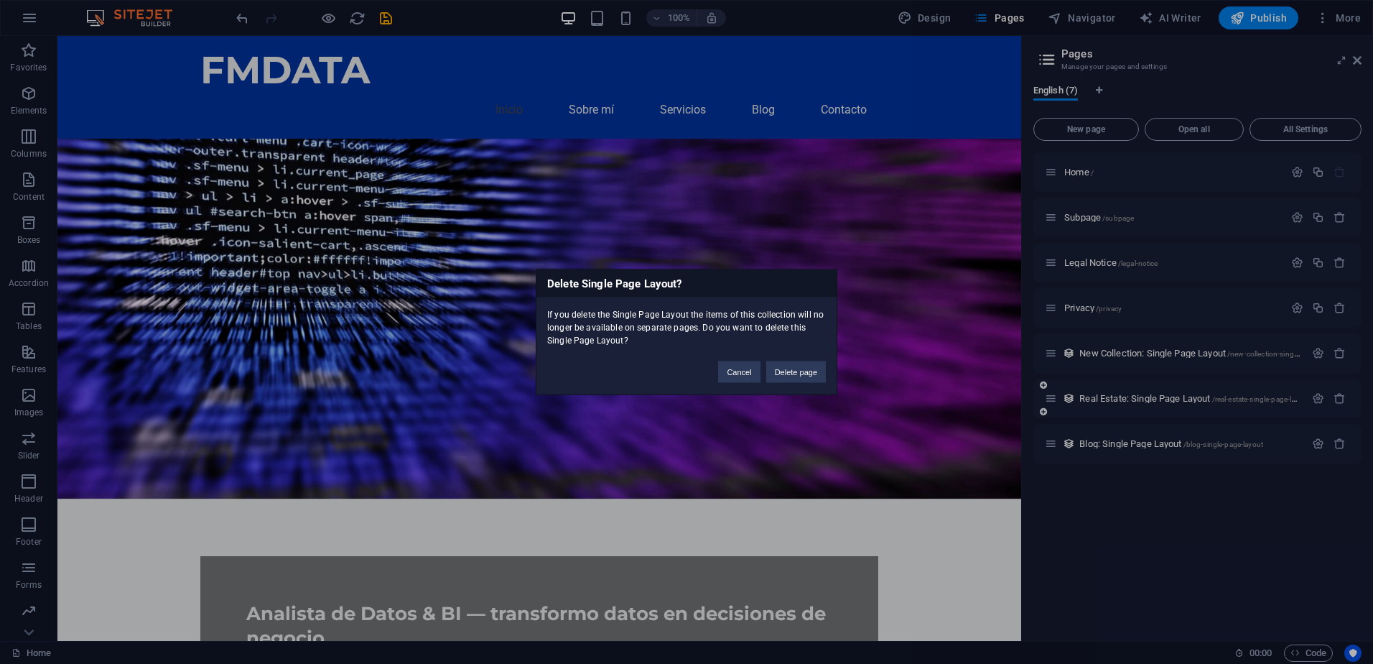
drag, startPoint x: 803, startPoint y: 371, endPoint x: 1091, endPoint y: 392, distance: 288.7
click at [803, 371] on button "Delete page" at bounding box center [796, 372] width 60 height 22
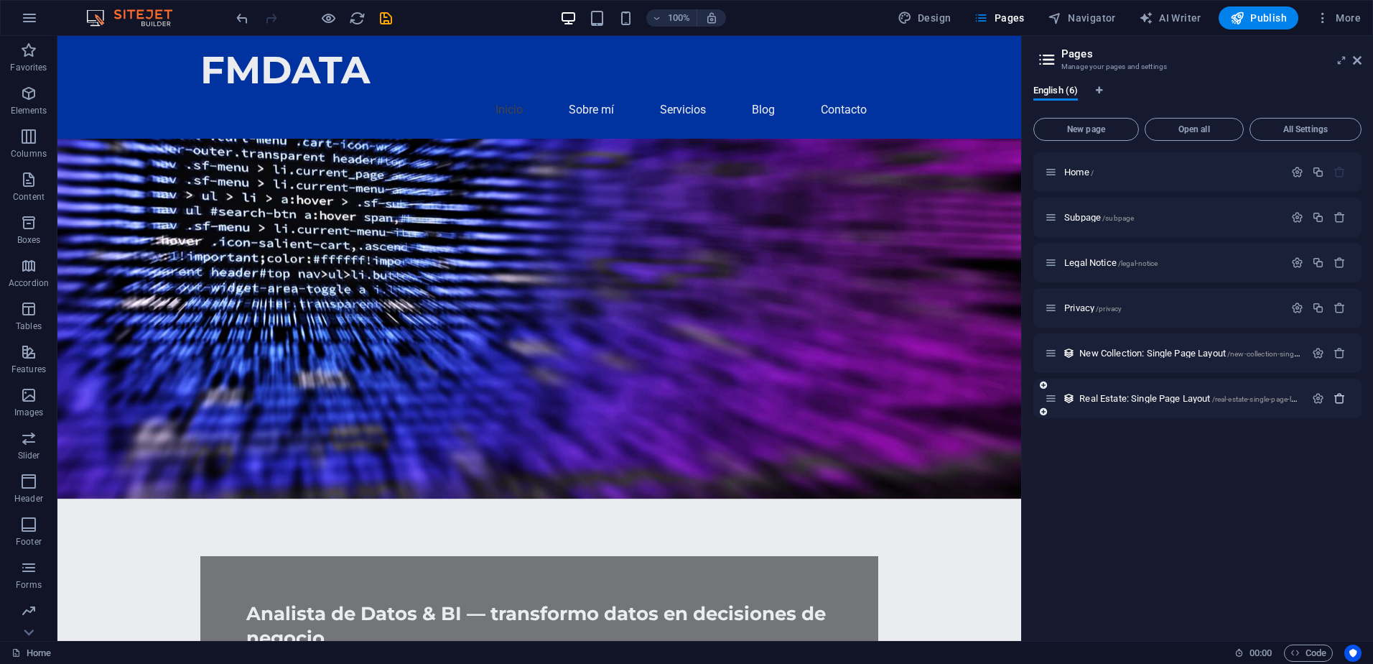
click at [1336, 400] on icon "button" at bounding box center [1340, 398] width 12 height 12
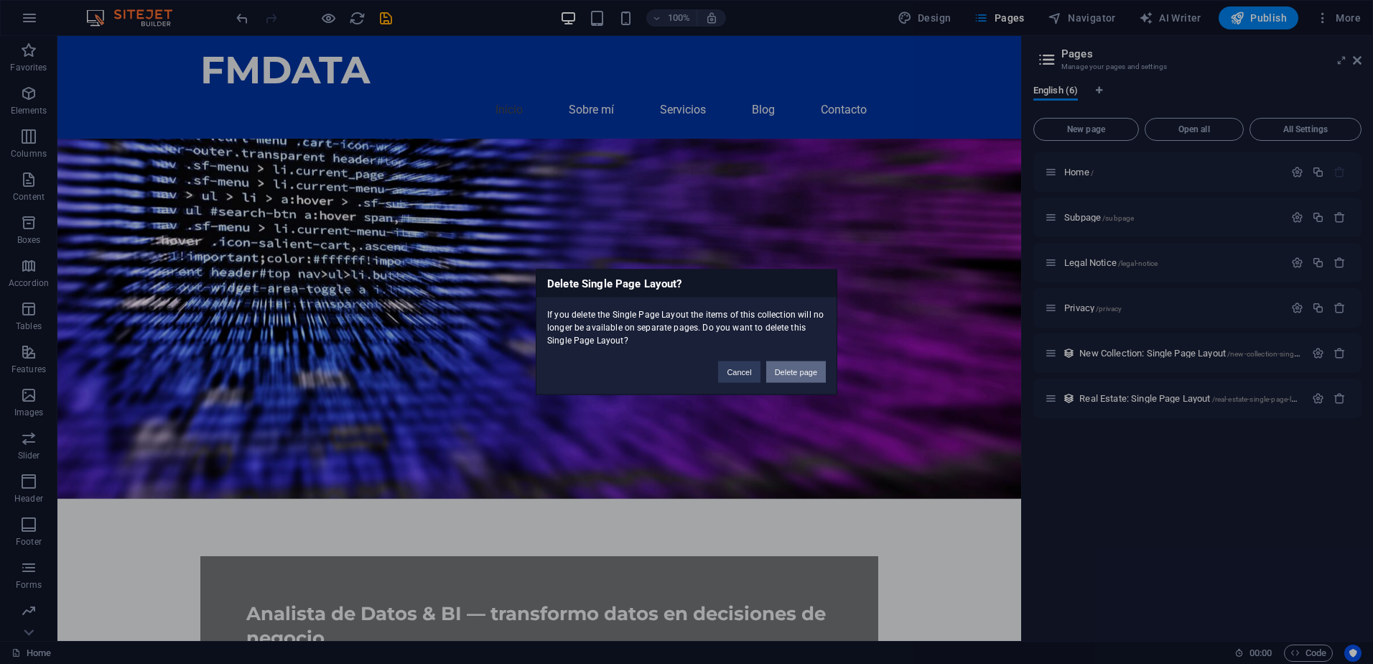
click at [786, 372] on button "Delete page" at bounding box center [796, 372] width 60 height 22
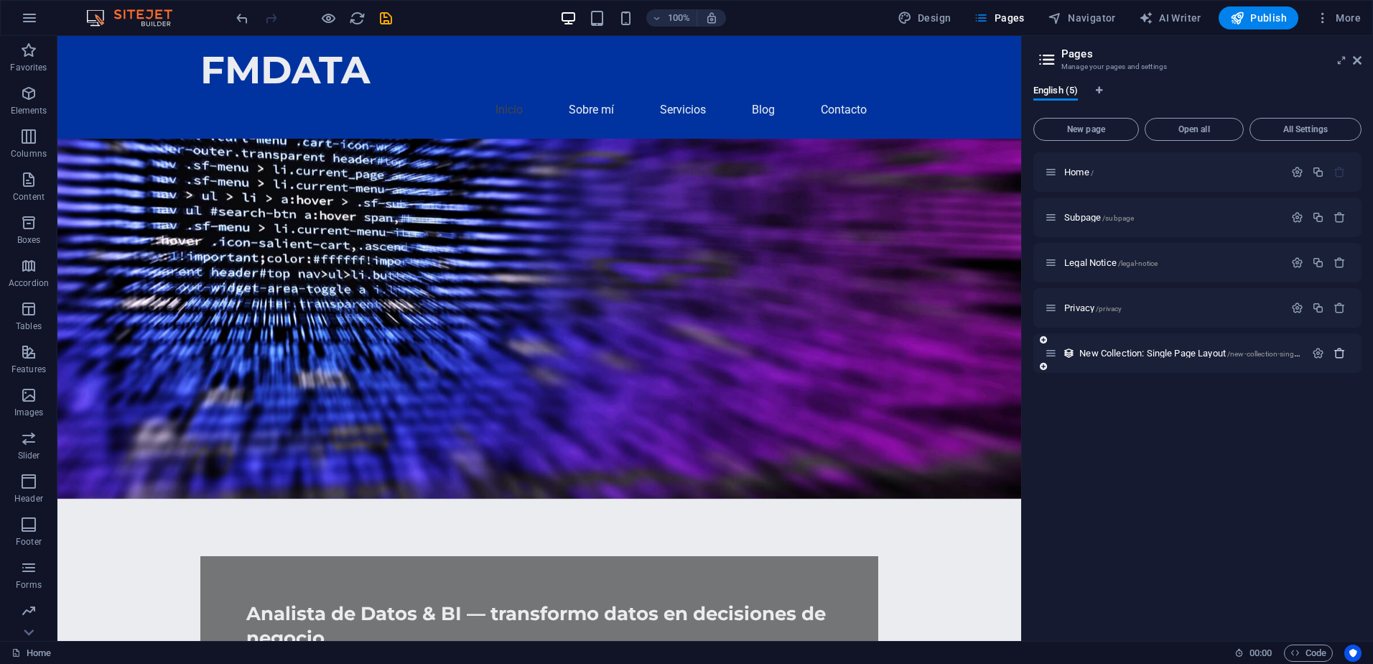
click at [1332, 352] on button "button" at bounding box center [1339, 353] width 21 height 12
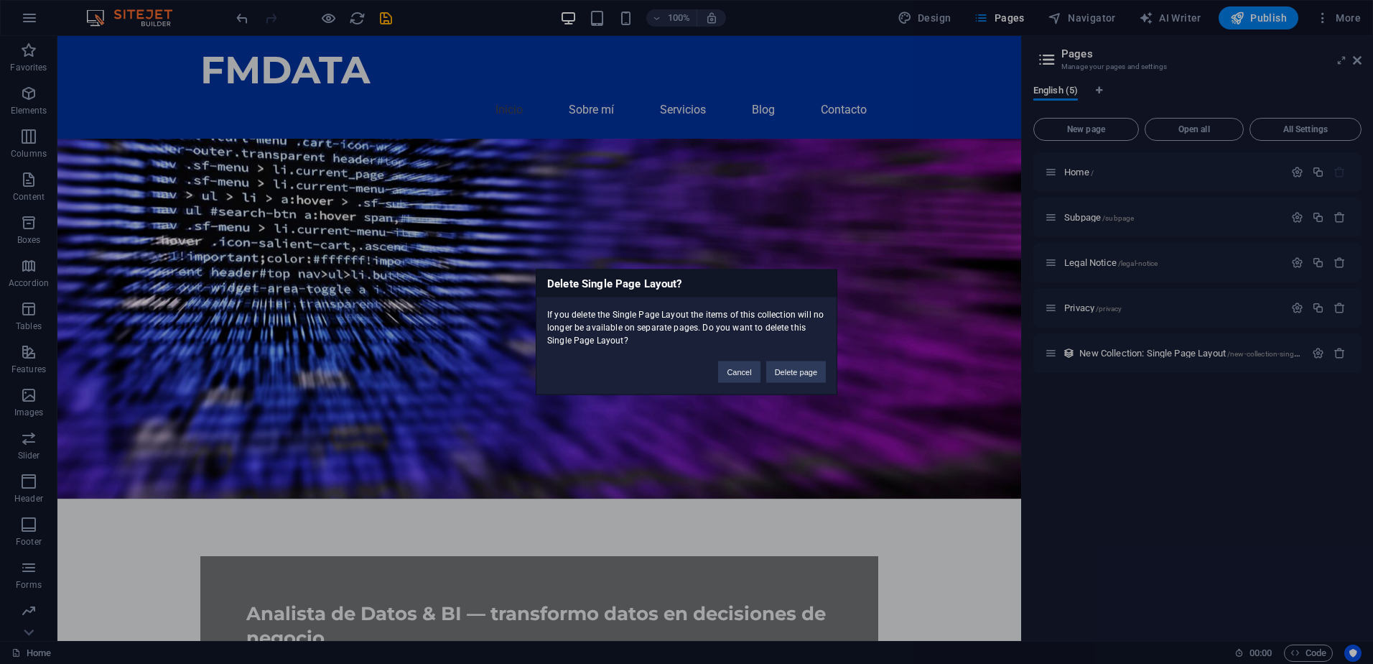
click at [802, 371] on button "Delete page" at bounding box center [796, 372] width 60 height 22
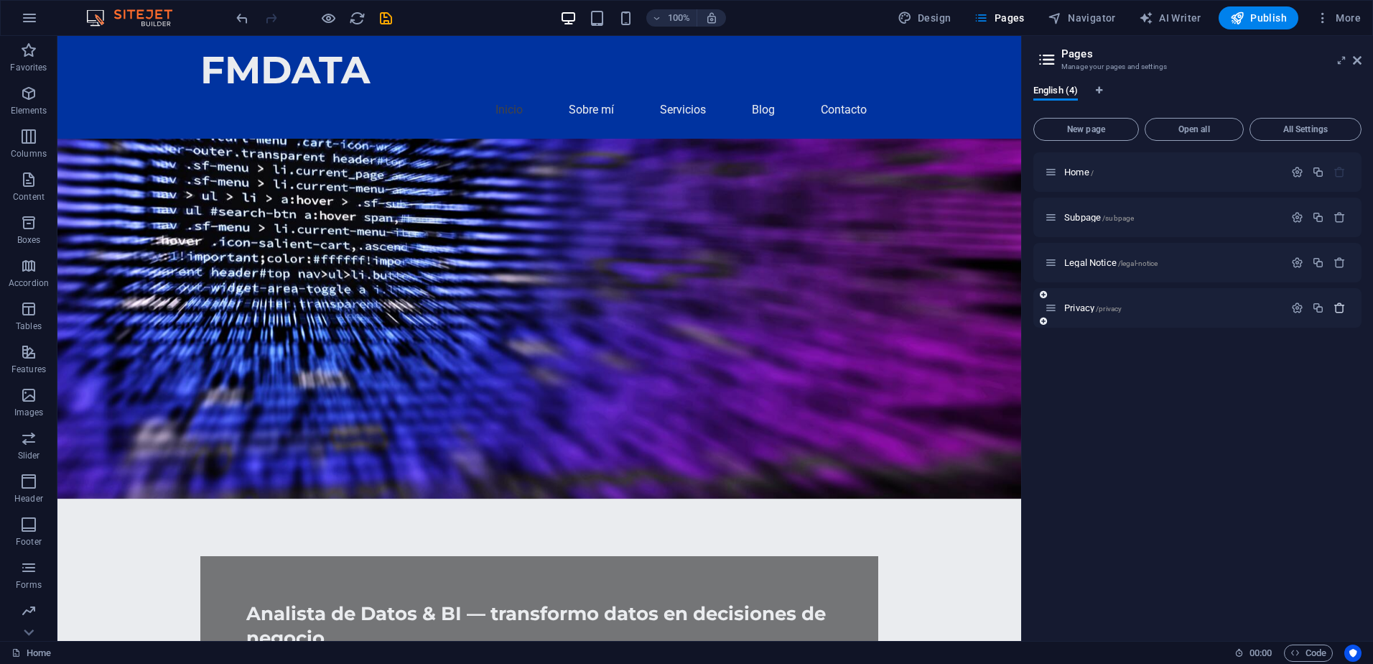
click at [1344, 305] on icon "button" at bounding box center [1340, 308] width 12 height 12
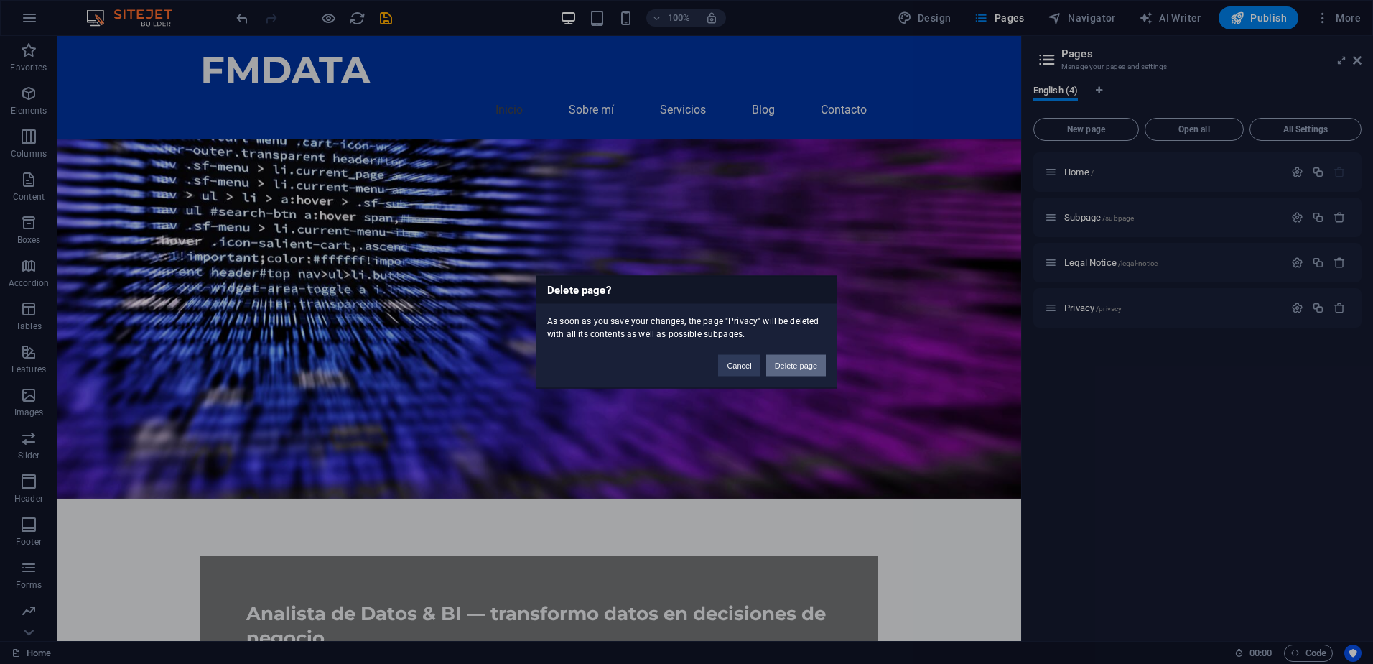
click at [799, 356] on button "Delete page" at bounding box center [796, 366] width 60 height 22
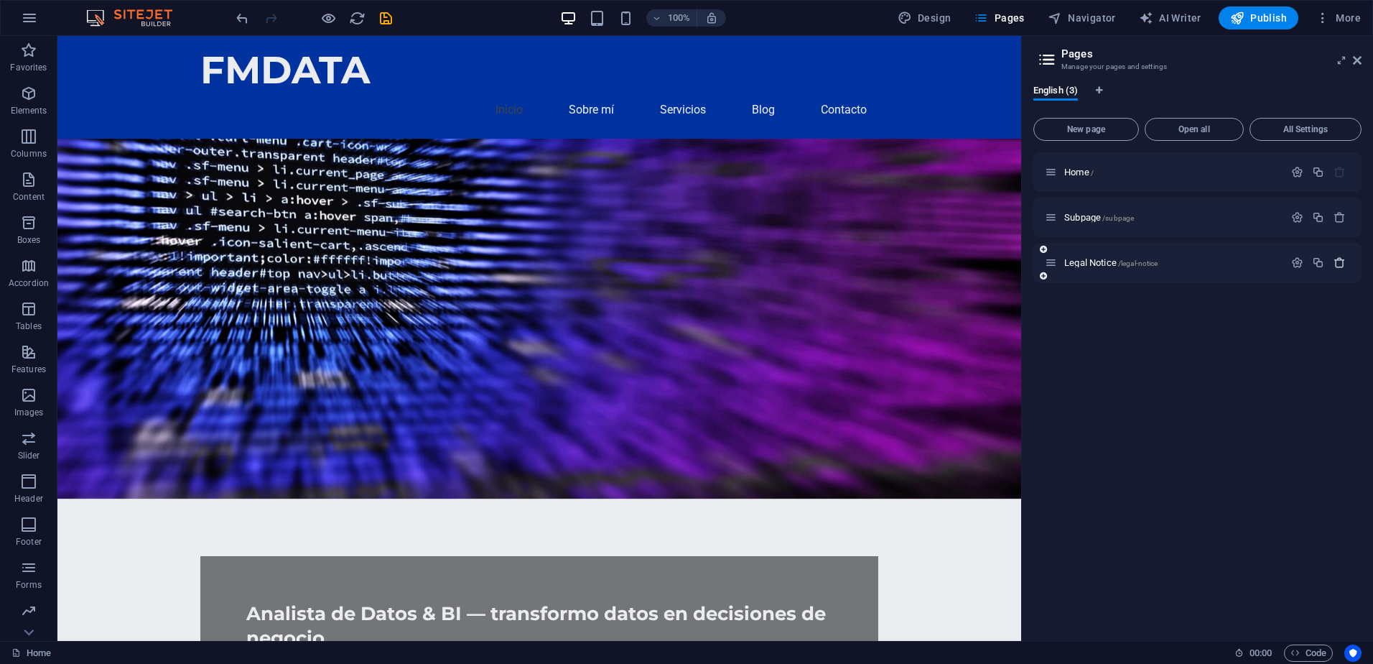
click at [1337, 267] on icon "button" at bounding box center [1340, 262] width 12 height 12
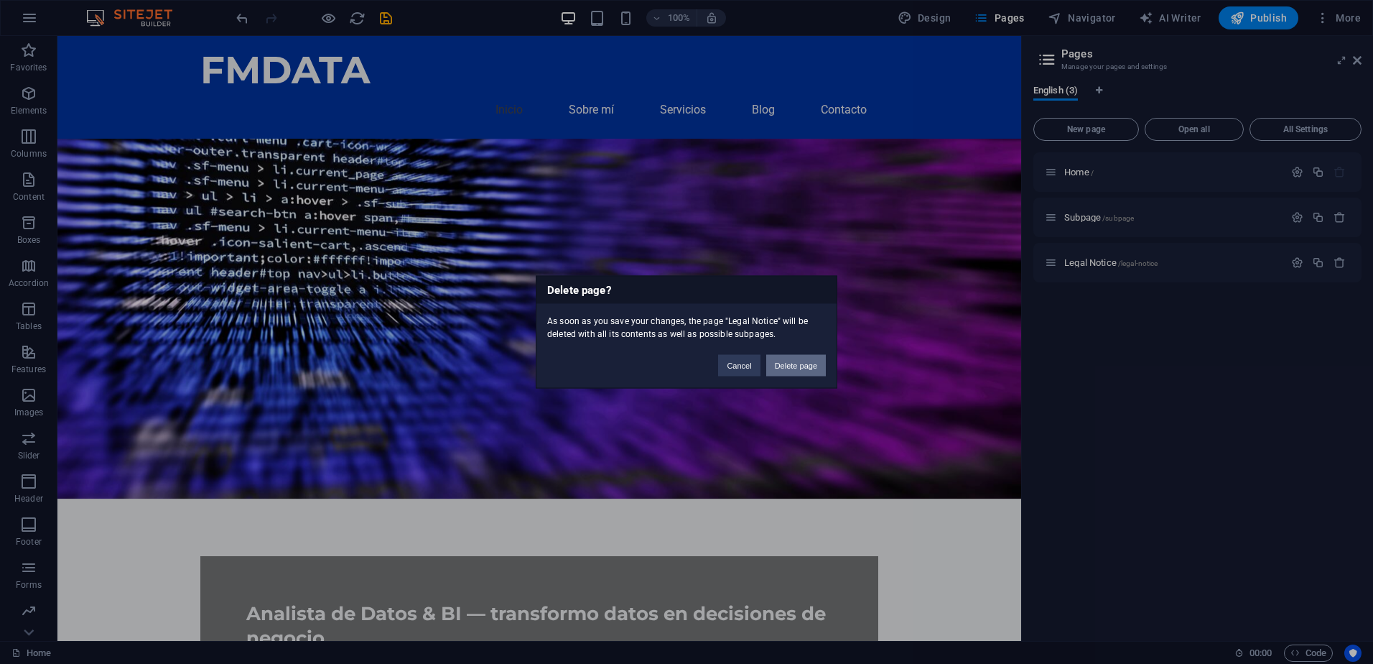
click at [778, 365] on button "Delete page" at bounding box center [796, 366] width 60 height 22
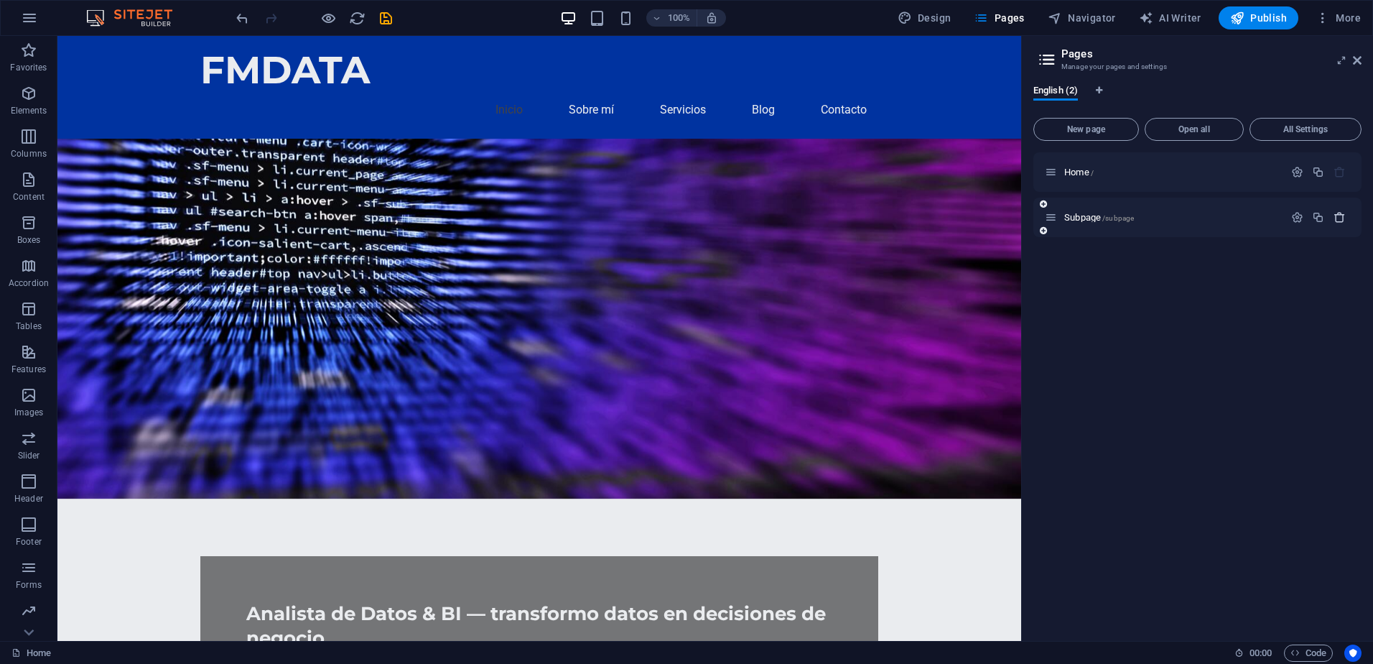
click at [1336, 215] on icon "button" at bounding box center [1340, 217] width 12 height 12
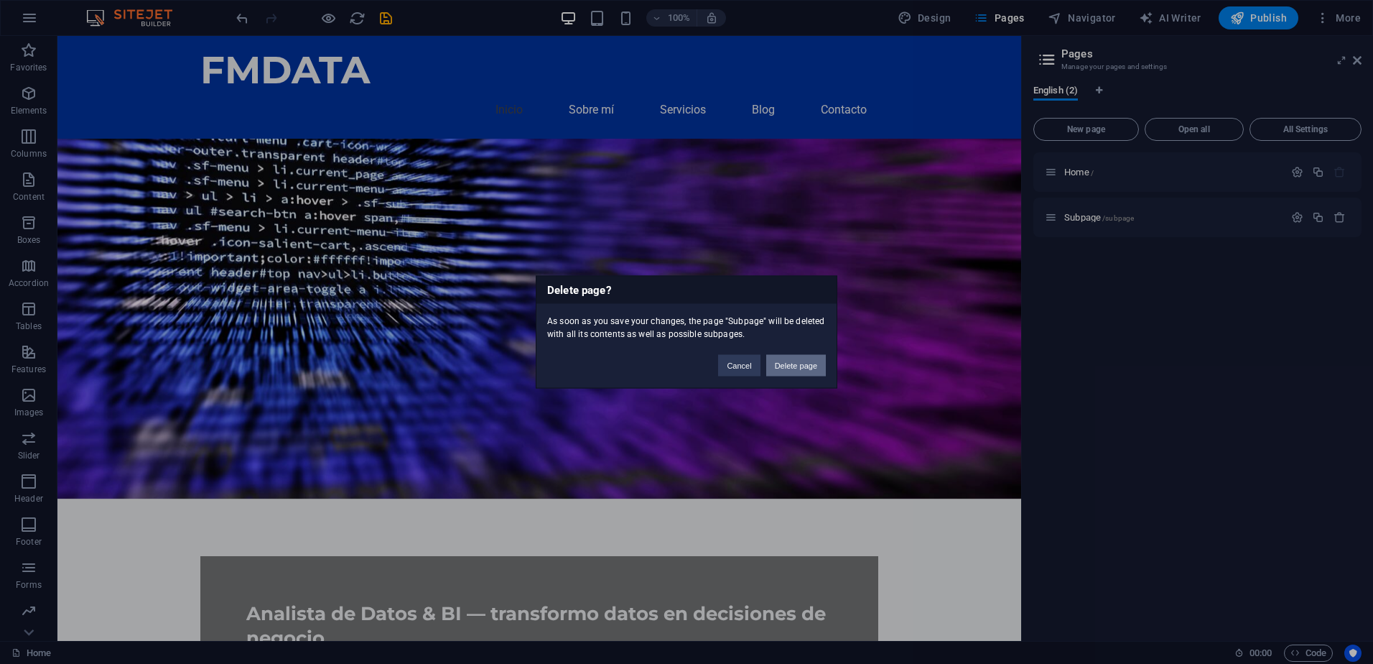
click at [787, 366] on button "Delete page" at bounding box center [796, 366] width 60 height 22
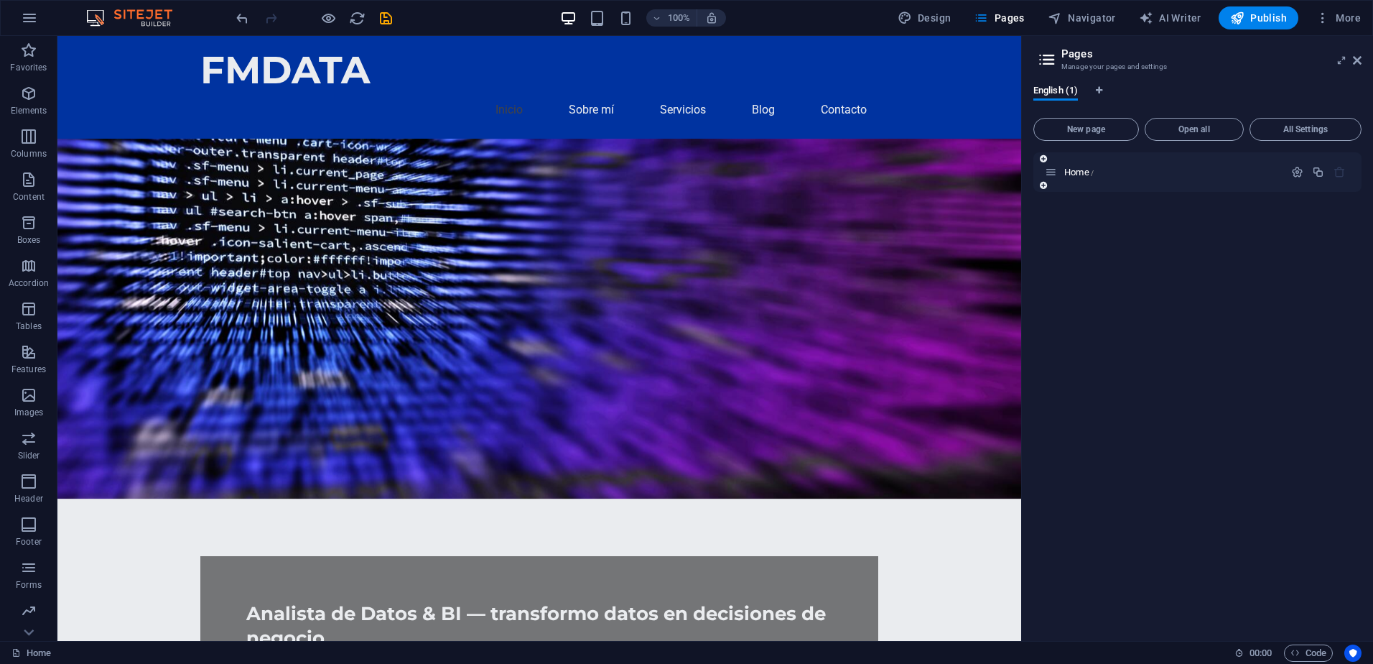
click at [1337, 171] on icon "button" at bounding box center [1340, 172] width 12 height 12
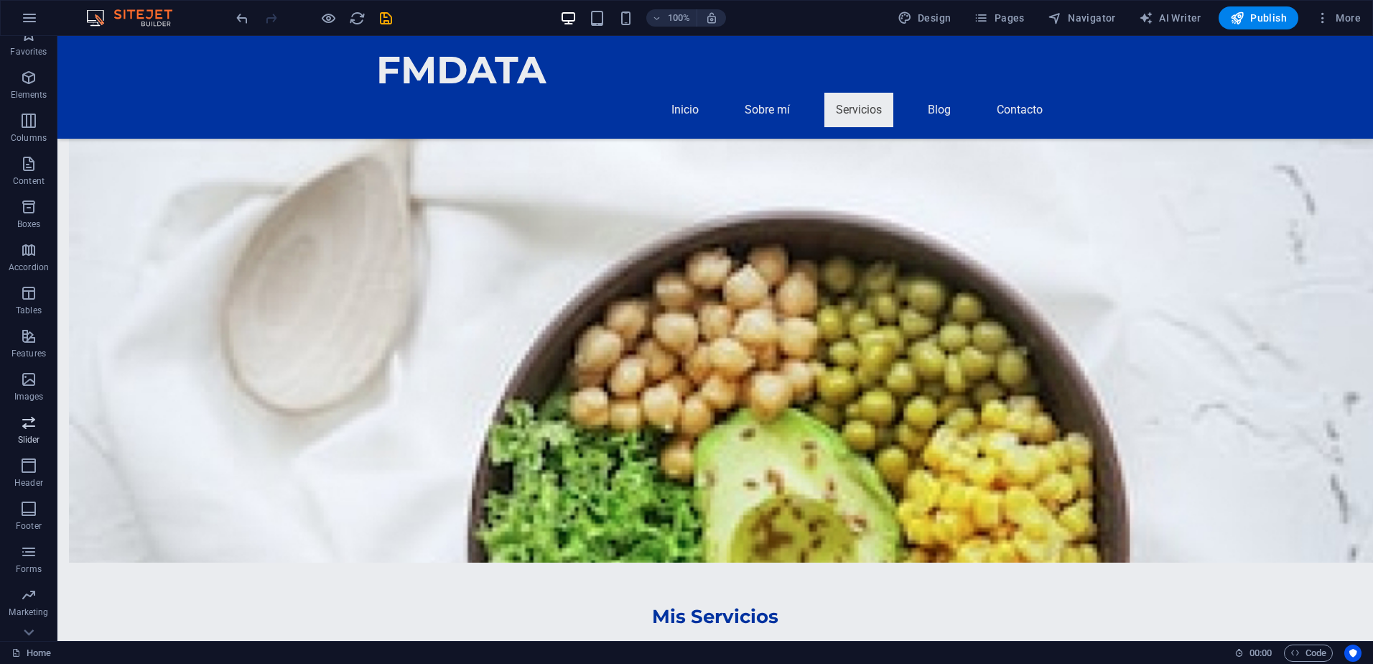
scroll to position [42, 0]
click at [28, 622] on span "Collections" at bounding box center [28, 620] width 57 height 34
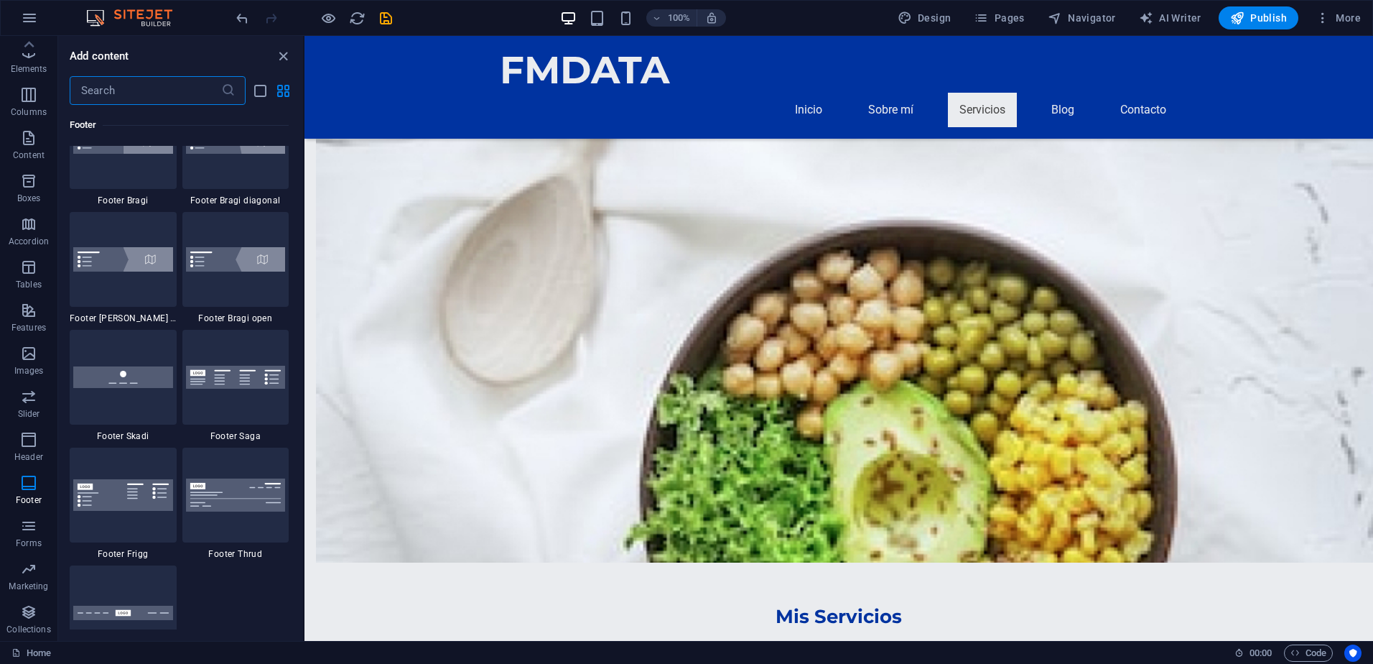
scroll to position [9628, 0]
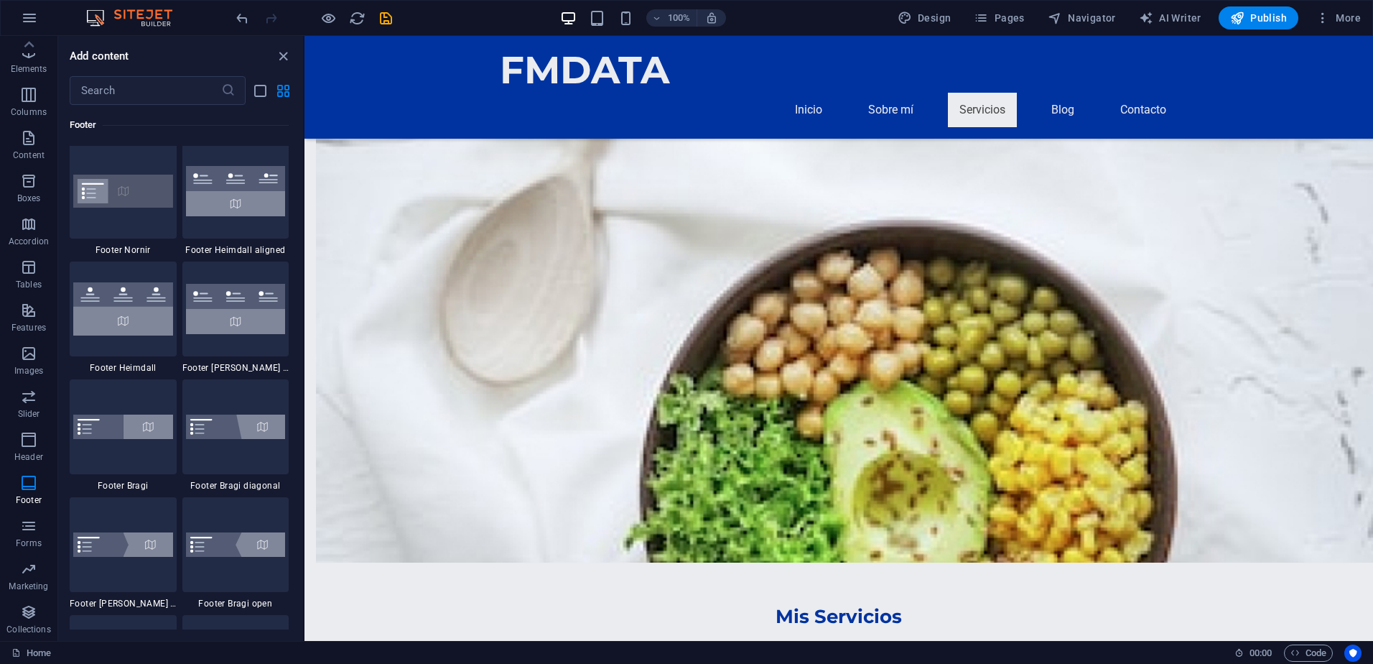
drag, startPoint x: 298, startPoint y: 468, endPoint x: 292, endPoint y: 300, distance: 167.5
click at [292, 300] on div "Favorites 1 Star Headline 1 Star Container Elements 1 Star Headline 1 Star Text…" at bounding box center [180, 367] width 245 height 524
drag, startPoint x: 295, startPoint y: 287, endPoint x: 303, endPoint y: 284, distance: 8.4
click at [302, 285] on div "Favorites 1 Star Headline 1 Star Container Elements 1 Star Headline 1 Star Text…" at bounding box center [180, 367] width 245 height 524
drag, startPoint x: 303, startPoint y: 284, endPoint x: 299, endPoint y: 272, distance: 12.3
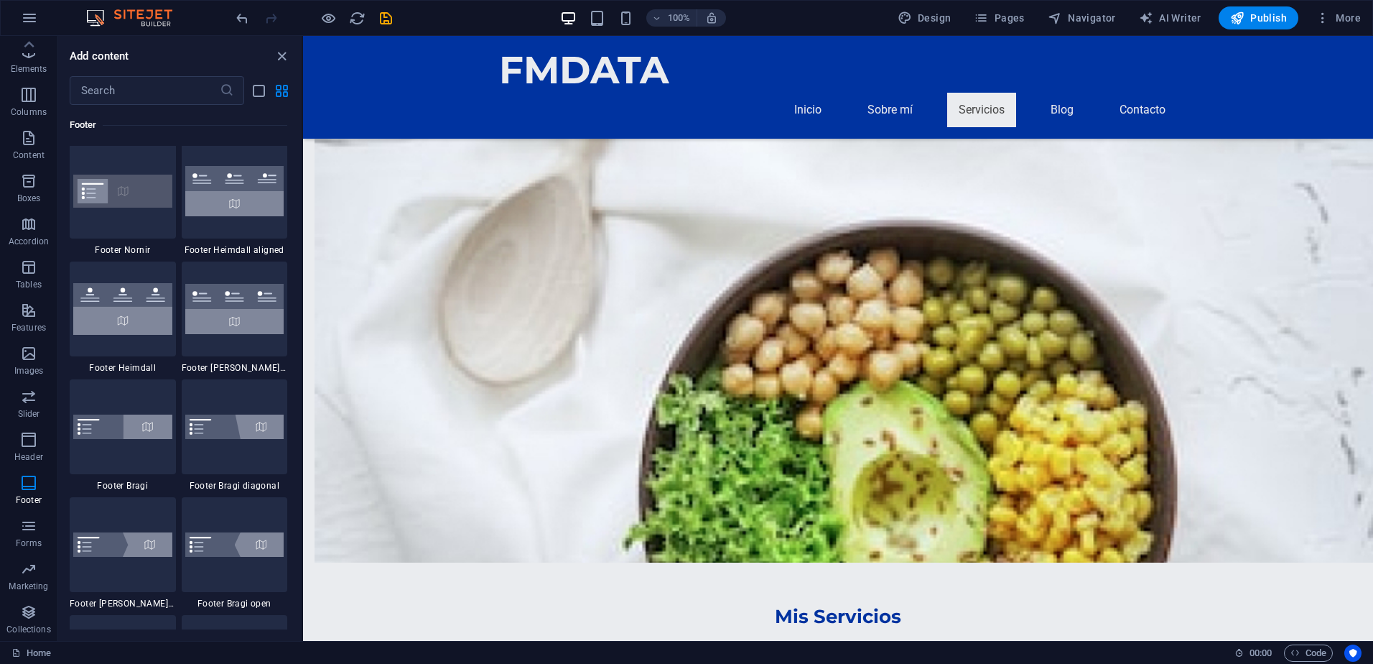
click at [299, 272] on section "Favorites Elements Columns Content Boxes Accordion Tables Features Images Slide…" at bounding box center [686, 338] width 1373 height 605
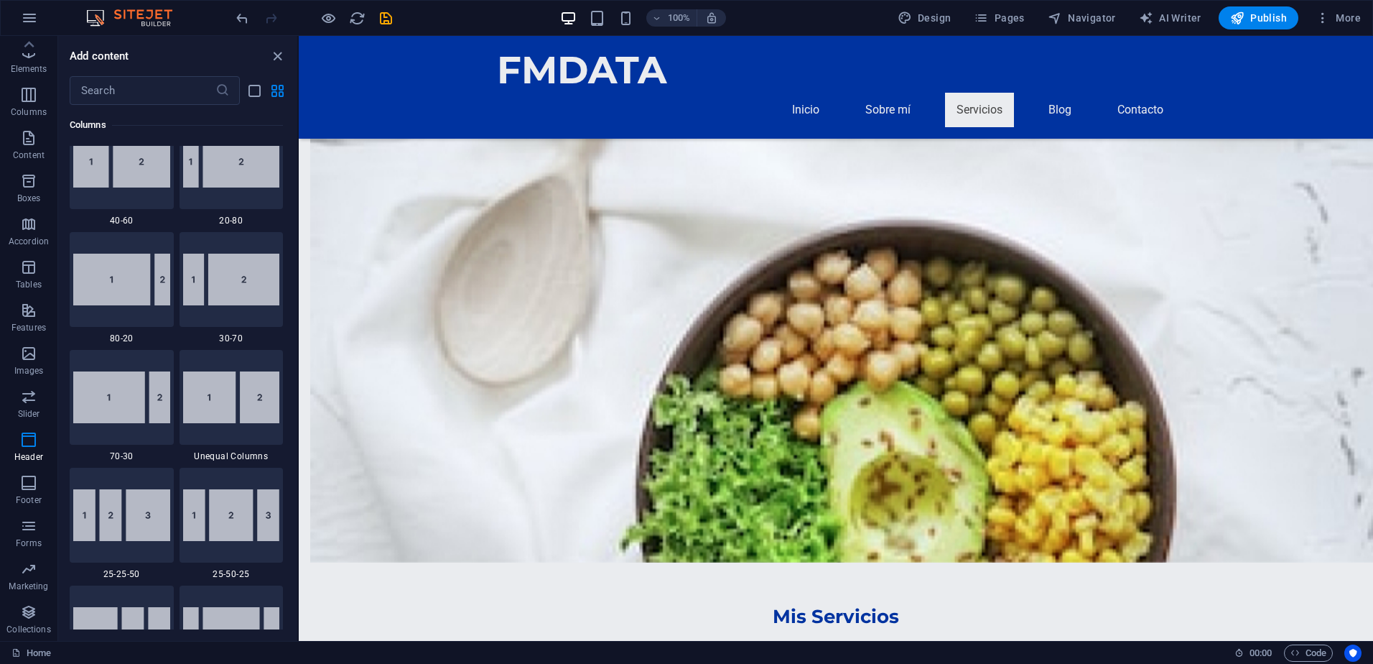
scroll to position [0, 0]
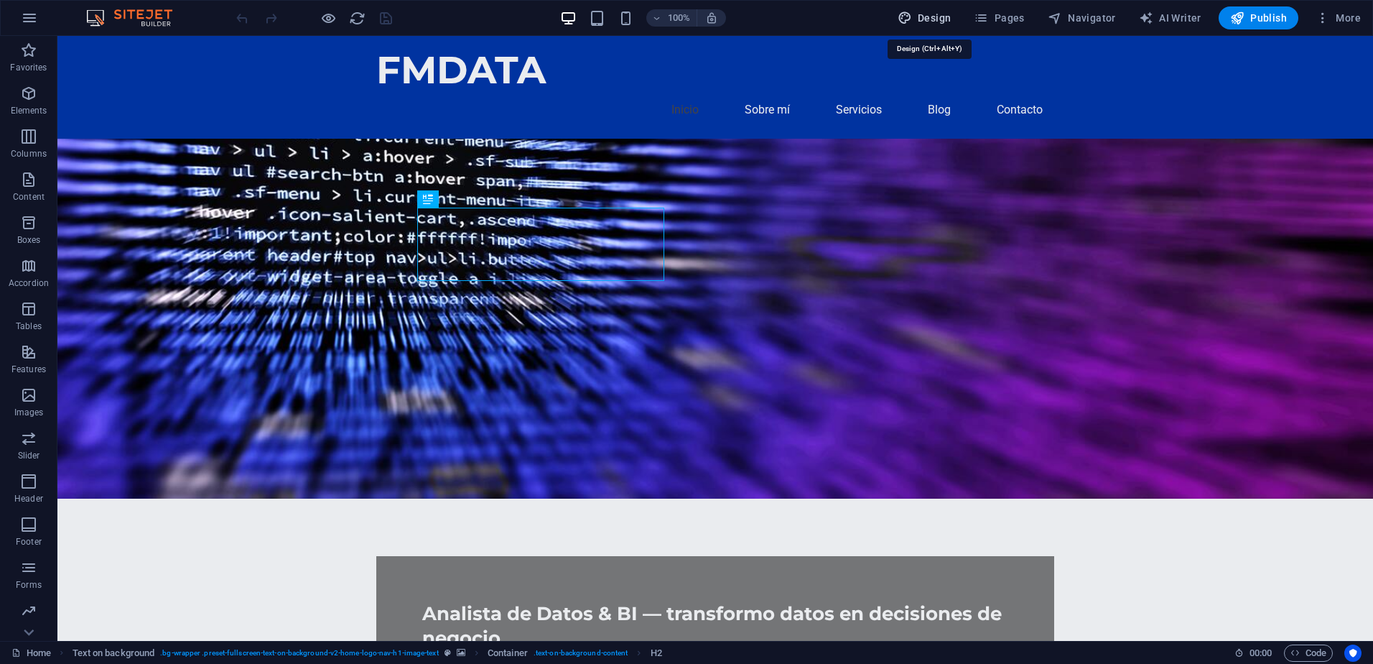
click at [939, 19] on span "Design" at bounding box center [925, 18] width 54 height 14
select select "px"
select select "200"
select select "px"
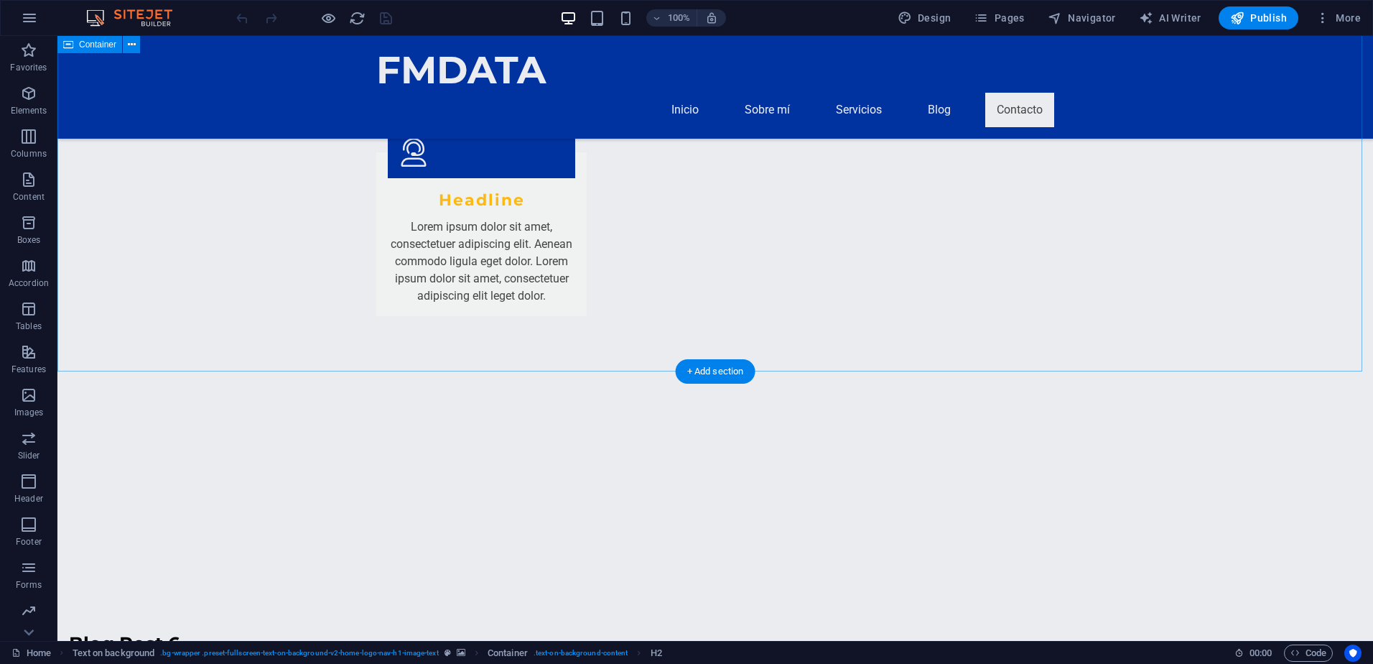
scroll to position [2345, 0]
